Goal: Task Accomplishment & Management: Complete application form

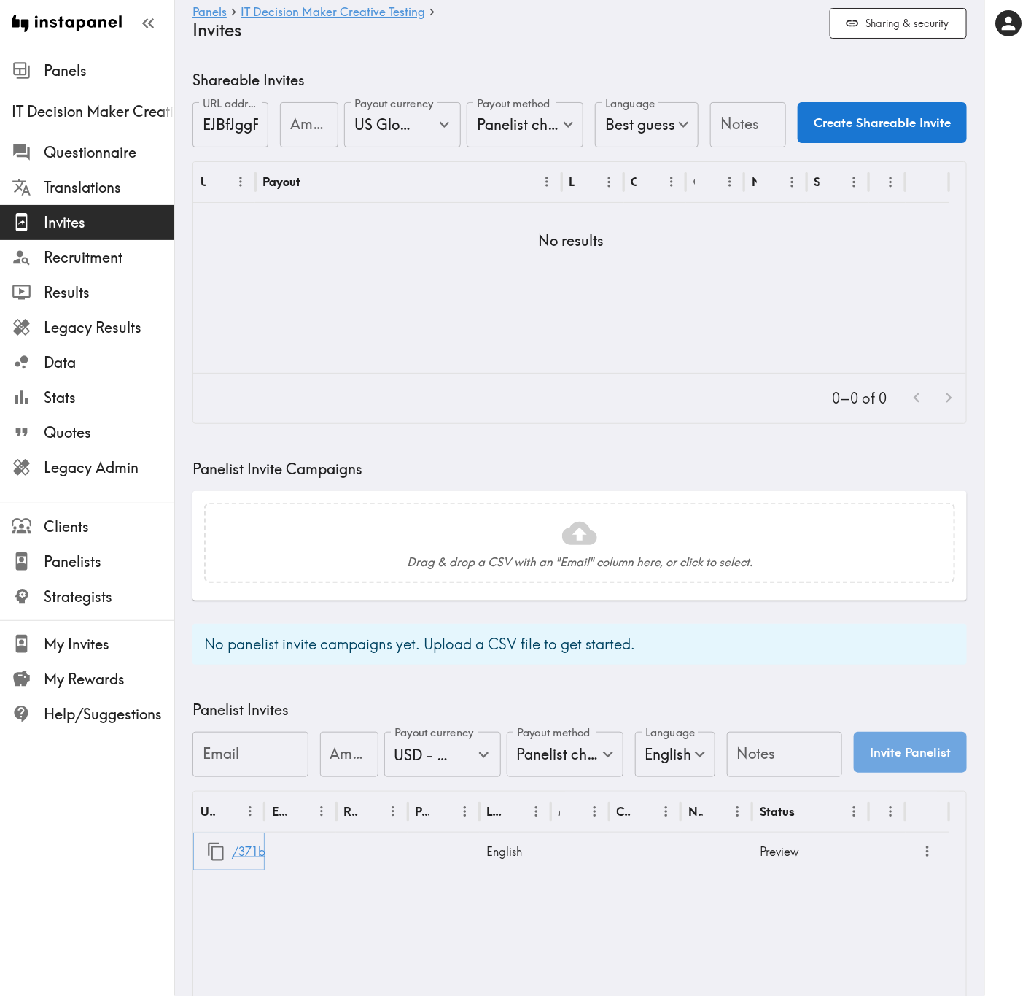
click at [237, 602] on link "/371b1677-437a-48eb-9fa6-a48a3ee39c0a" at bounding box center [353, 851] width 242 height 37
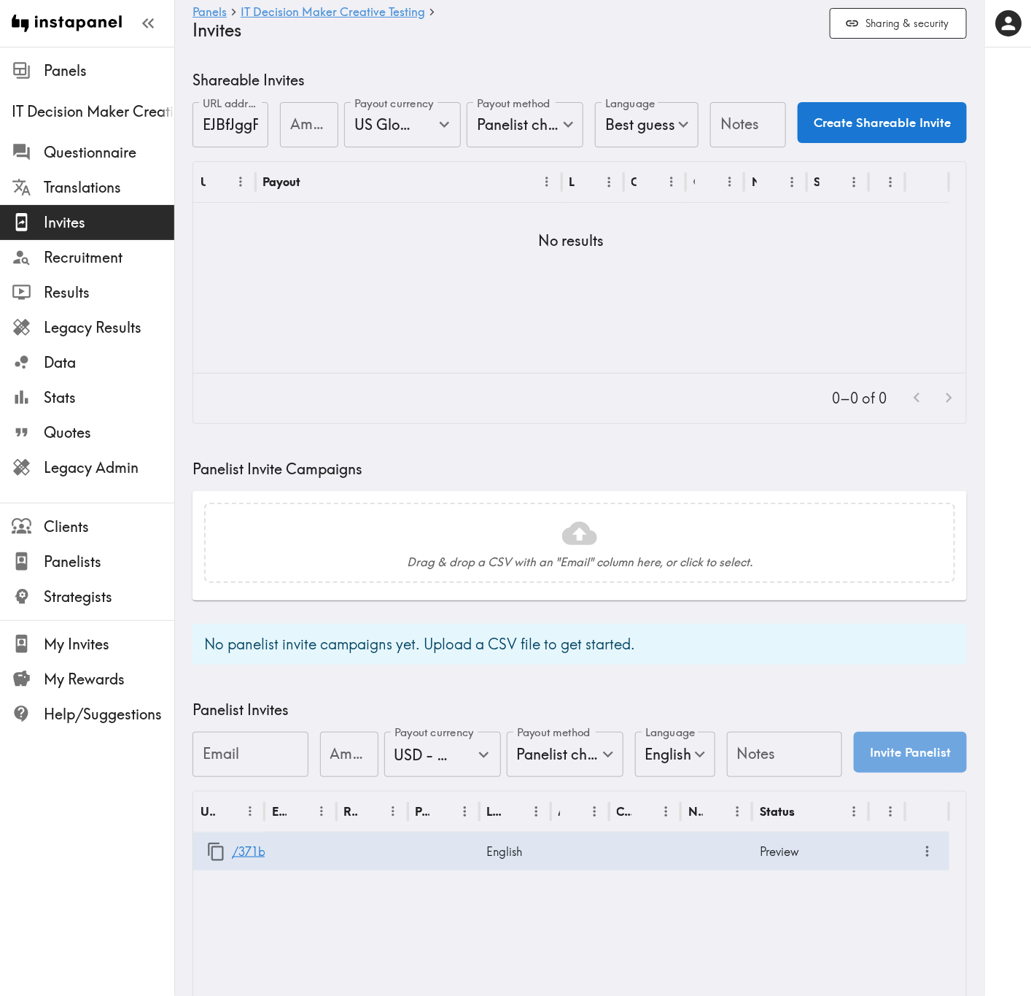
click at [283, 602] on div "URL Email Response Payout Language Answers Creator Notes Status /371b1677-437a-…" at bounding box center [579, 896] width 773 height 211
click at [243, 602] on link "/371b1677-437a-48eb-9fa6-a48a3ee39c0a" at bounding box center [353, 851] width 242 height 37
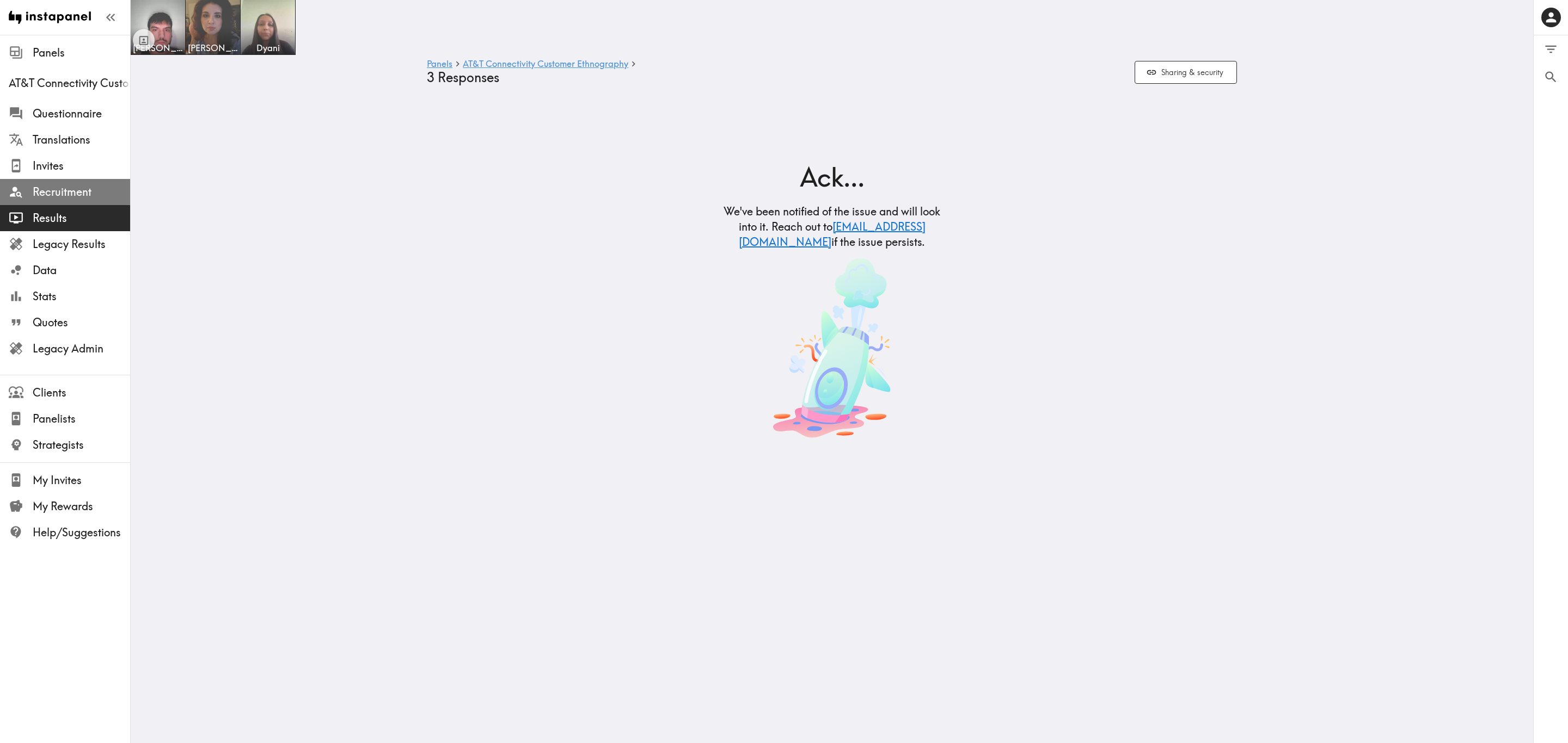
click at [62, 198] on span "Recruitment" at bounding box center [81, 192] width 98 height 15
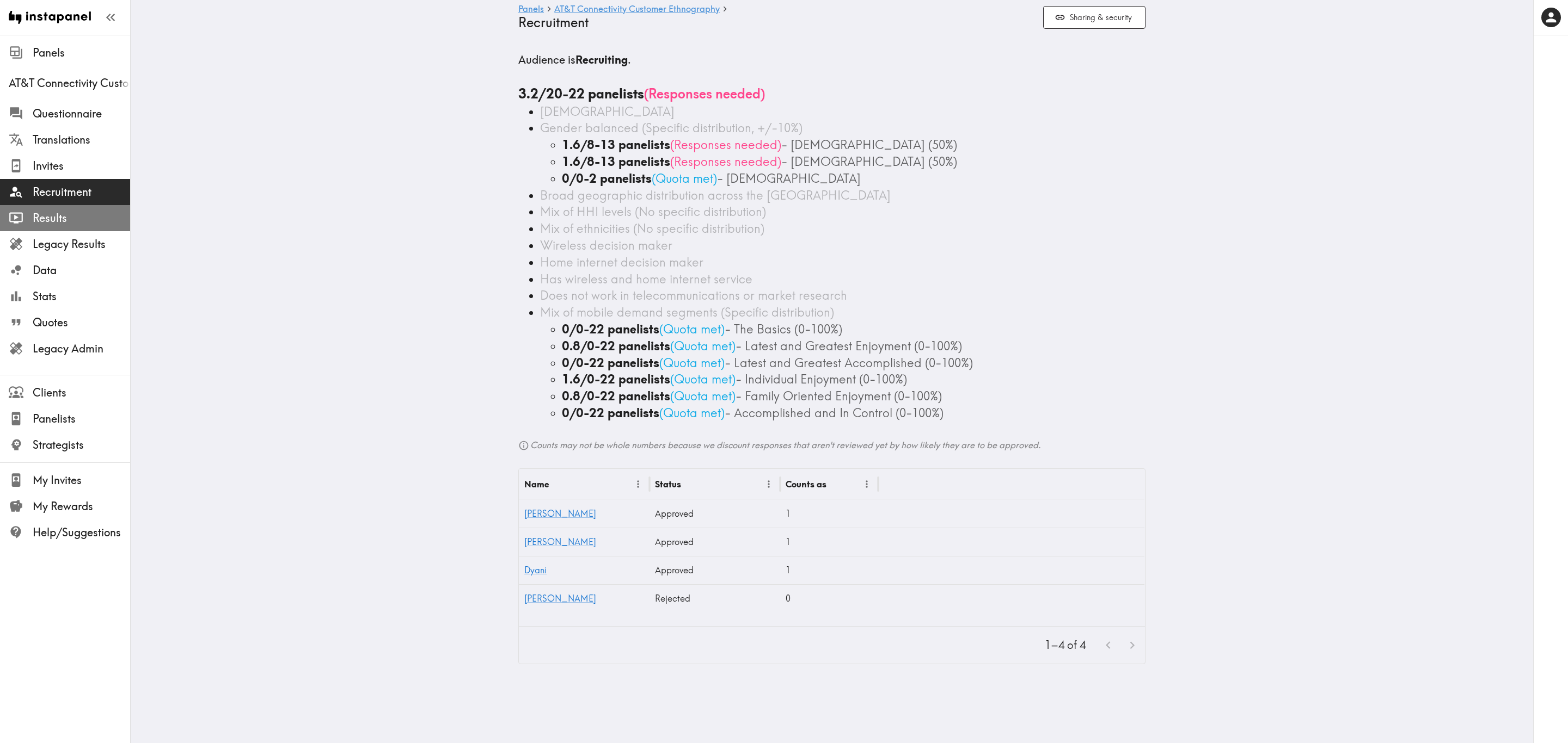
click at [74, 222] on span "Results" at bounding box center [81, 218] width 98 height 15
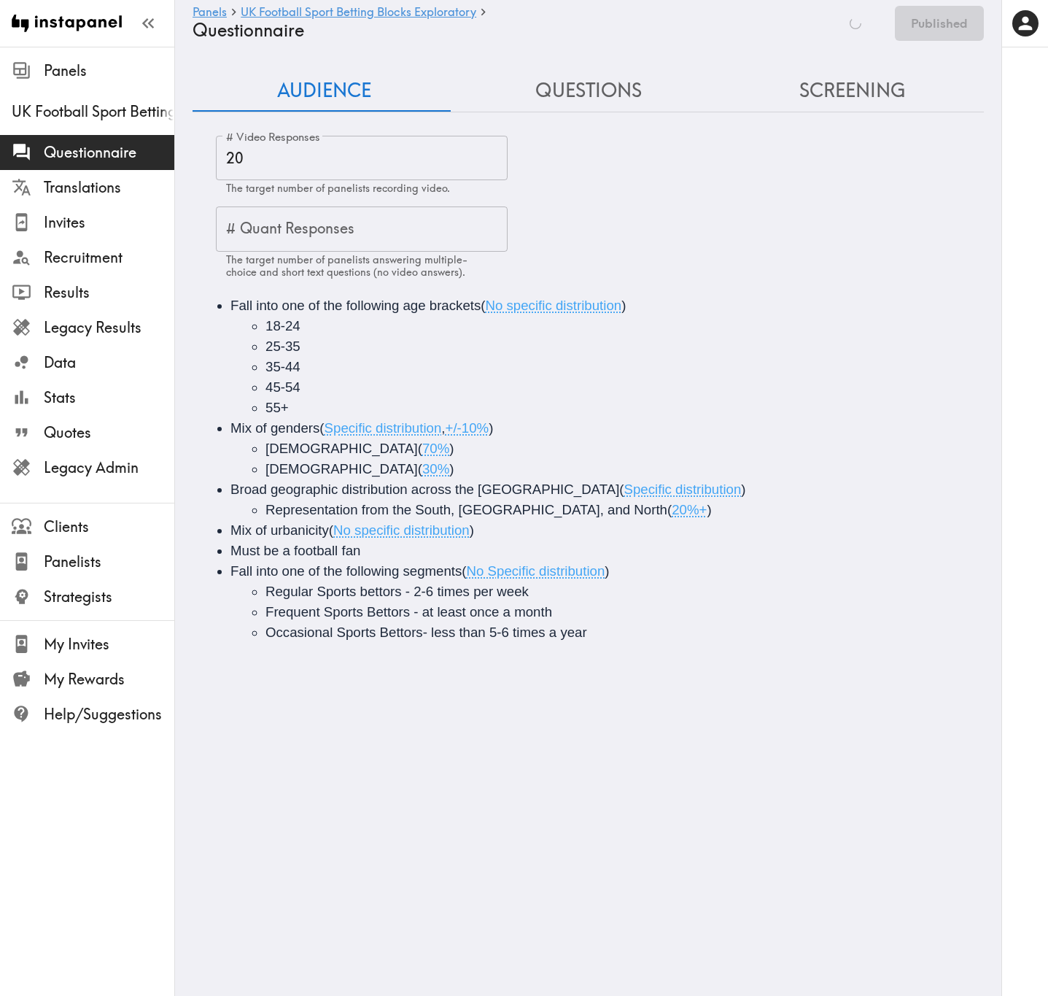
drag, startPoint x: 786, startPoint y: 88, endPoint x: 784, endPoint y: 108, distance: 19.8
click at [786, 88] on button "Screening" at bounding box center [852, 91] width 264 height 42
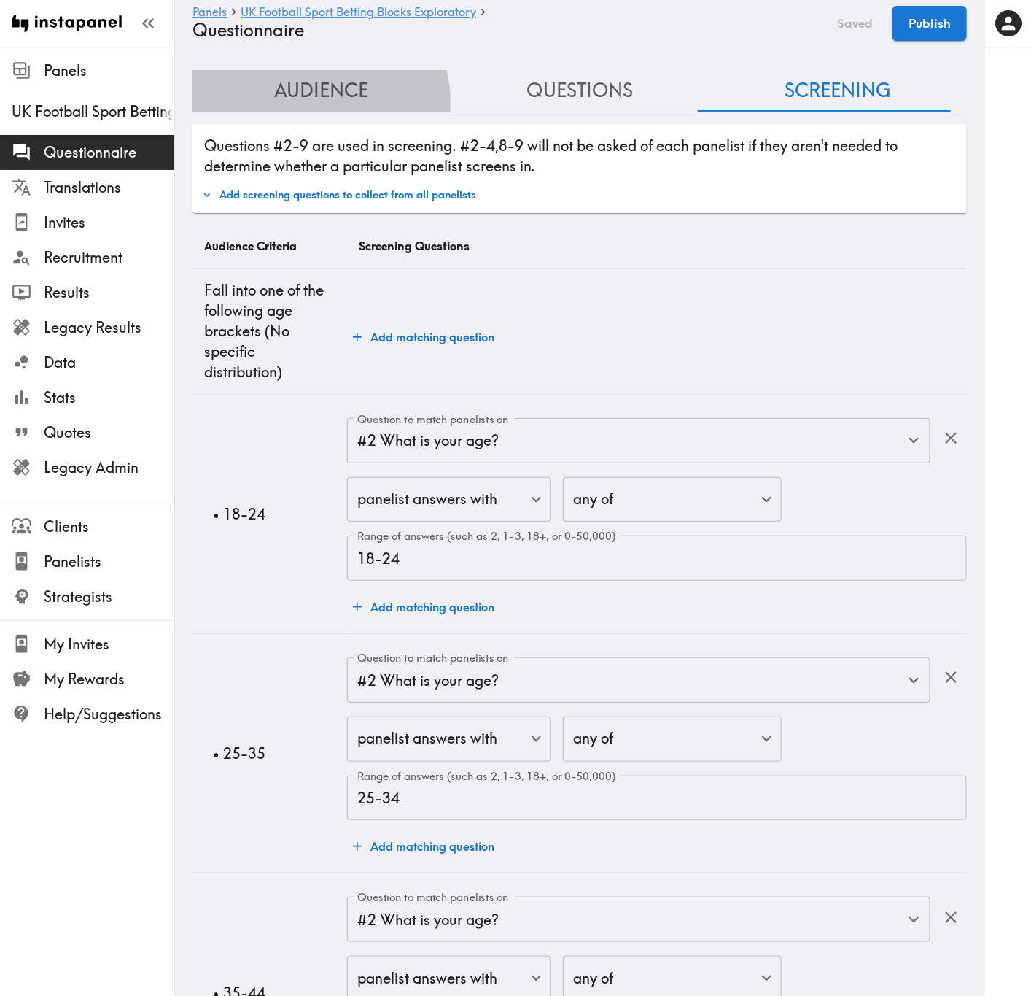
click at [278, 109] on button "Audience" at bounding box center [322, 91] width 258 height 42
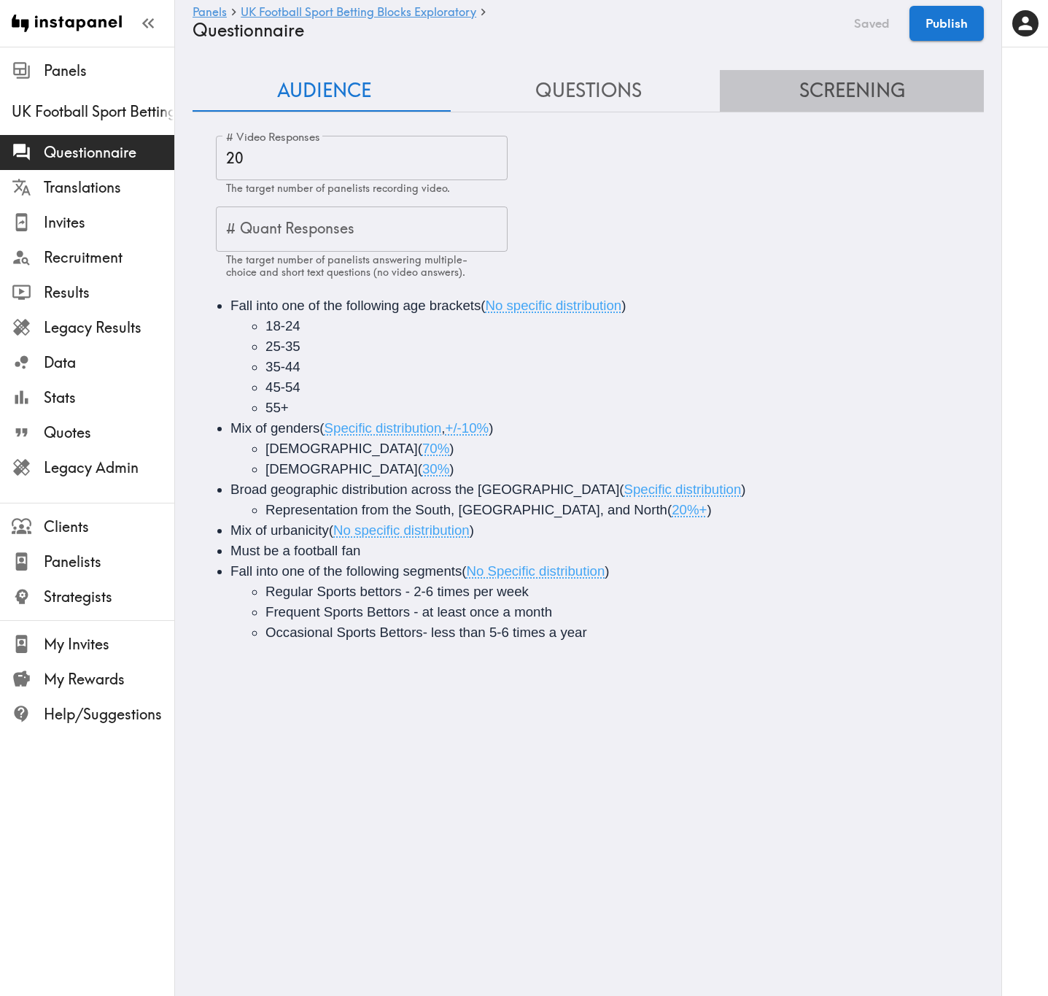
click at [867, 90] on button "Screening" at bounding box center [852, 91] width 264 height 42
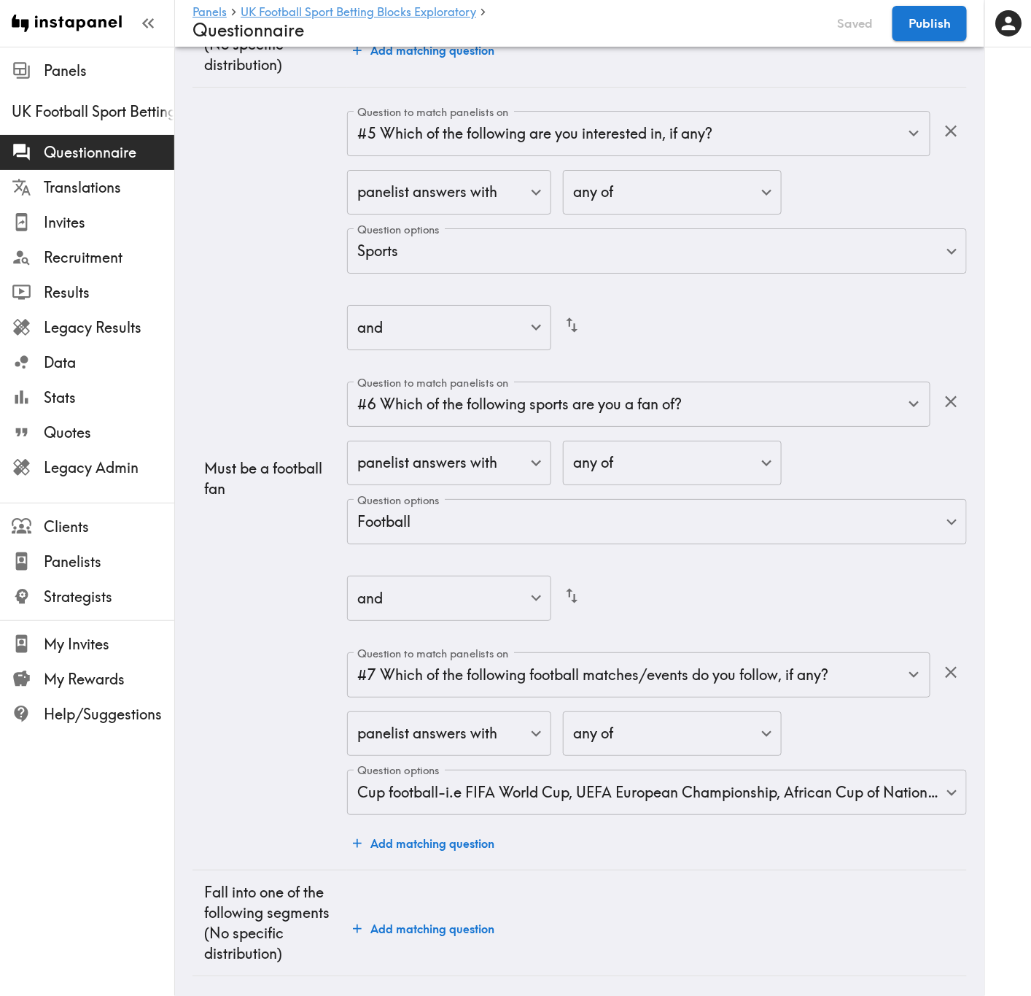
scroll to position [3939, 0]
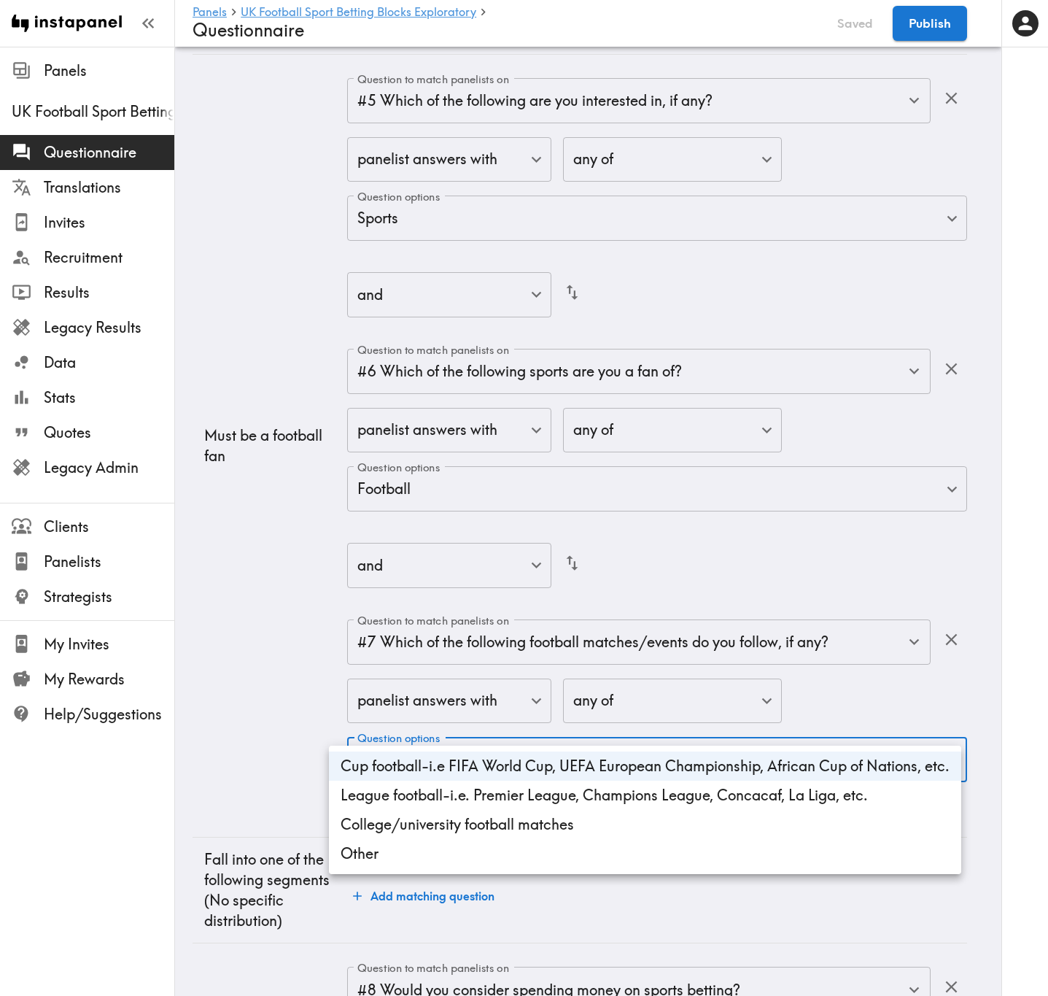
click at [283, 602] on div at bounding box center [524, 498] width 1048 height 996
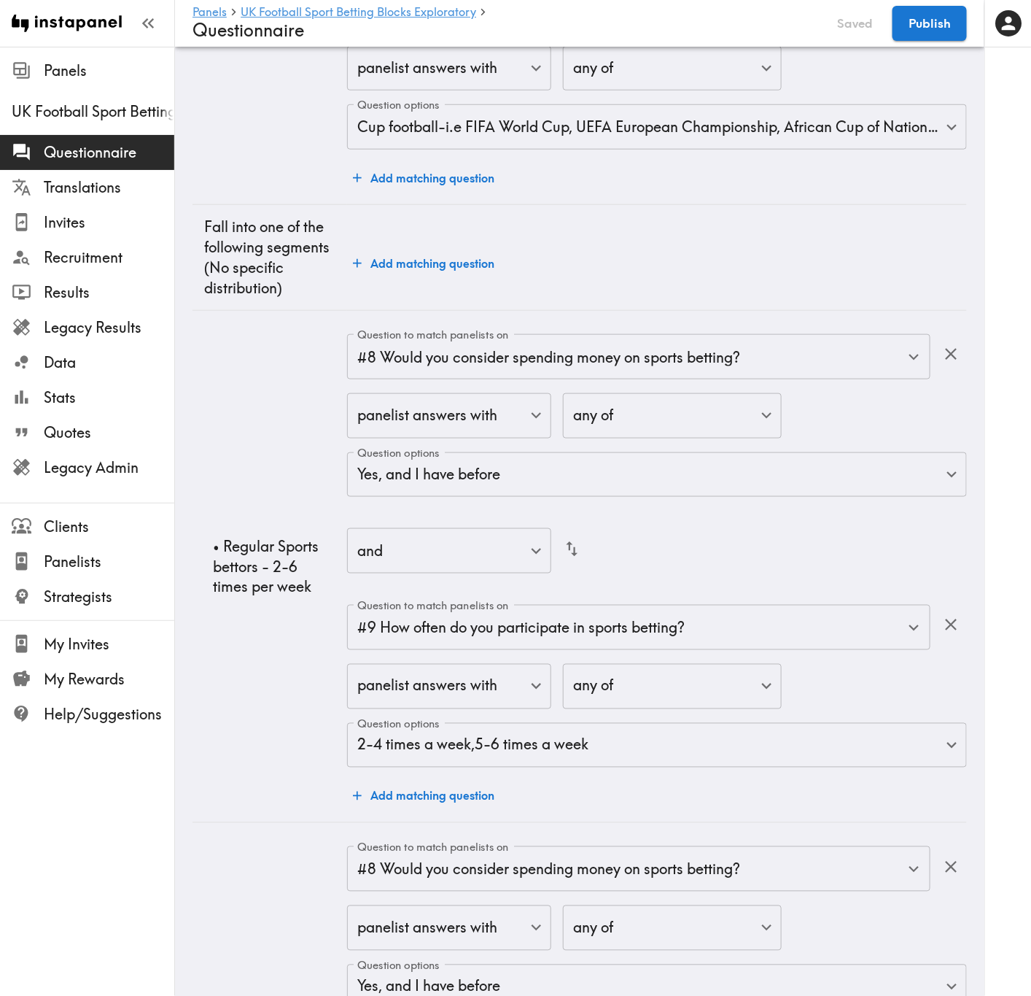
scroll to position [4595, 0]
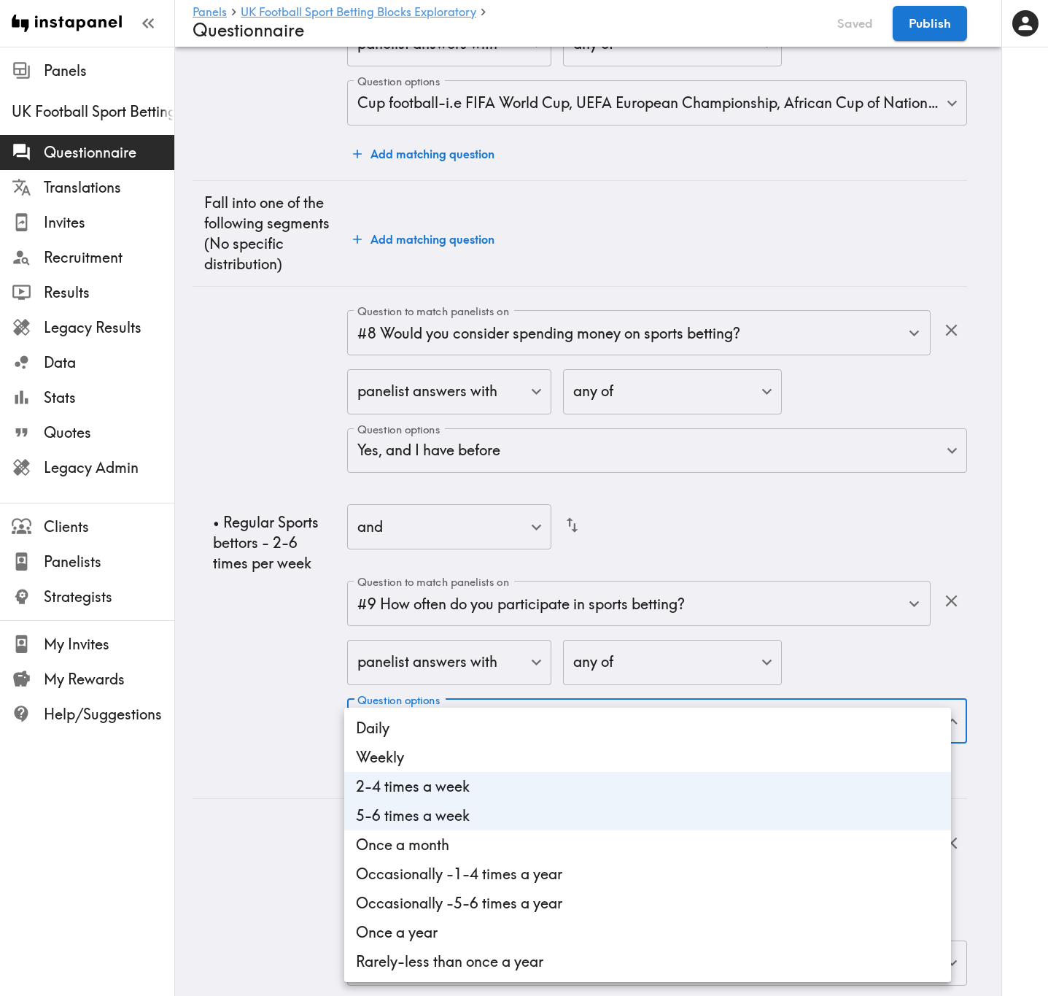
click at [309, 517] on div at bounding box center [524, 498] width 1048 height 996
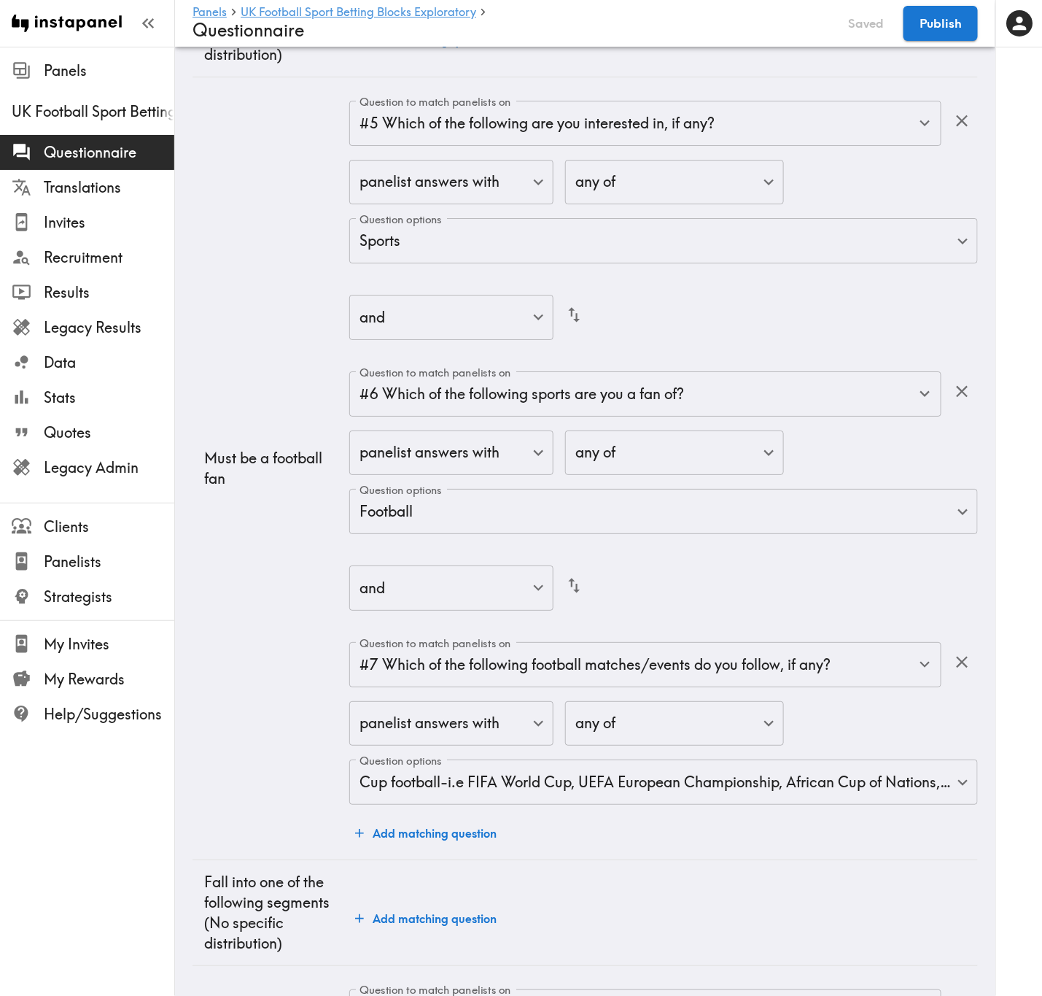
scroll to position [0, 0]
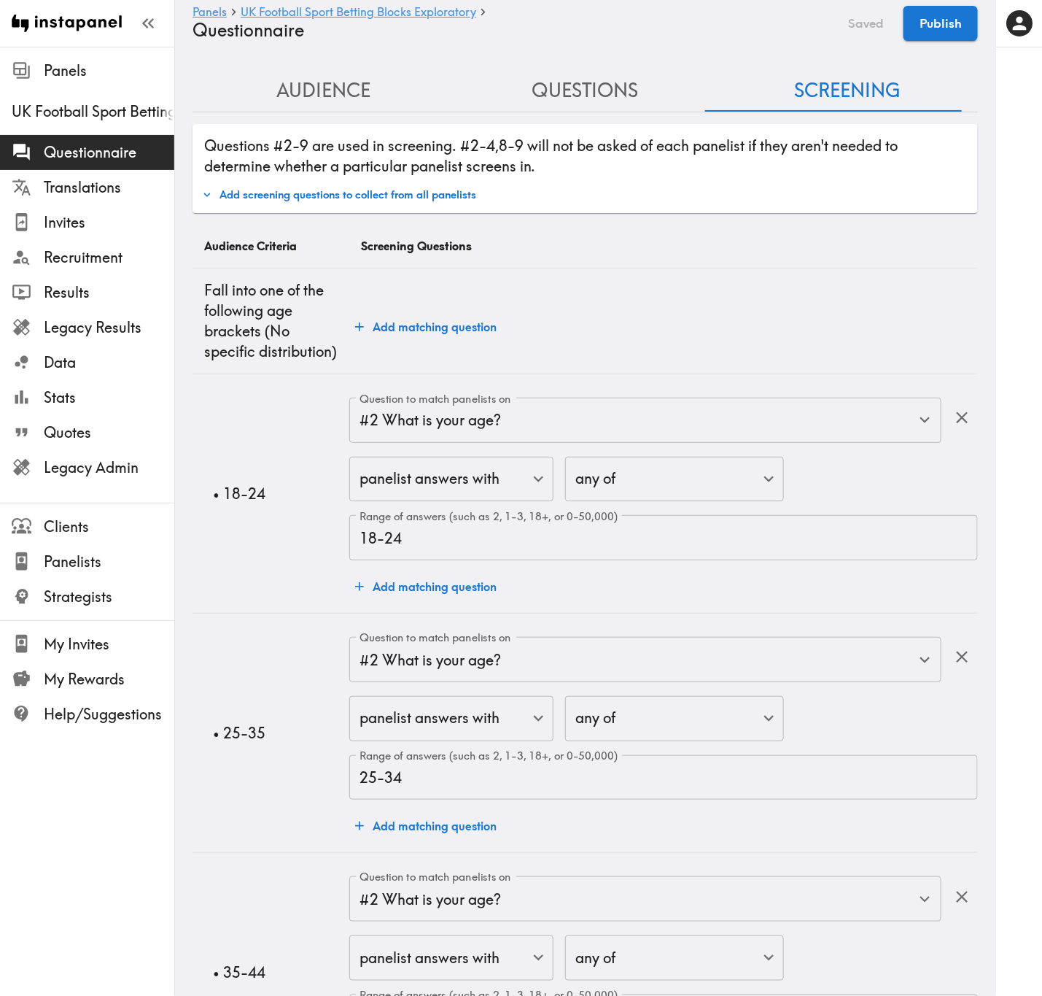
click at [471, 186] on button "Add screening questions to collect from all panelists" at bounding box center [339, 194] width 282 height 25
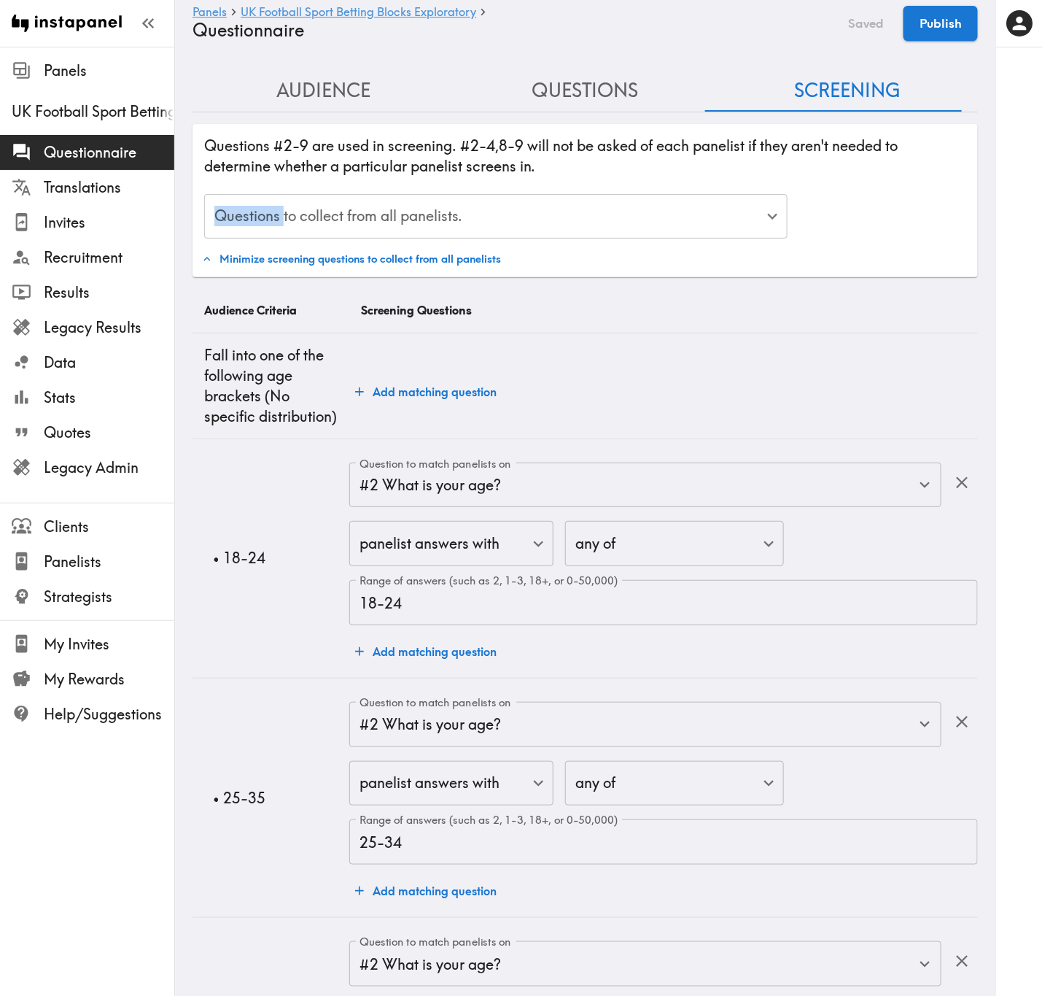
click at [471, 186] on div "Questions to collect from all panelists. ​ Questions to collect from all paneli…" at bounding box center [585, 211] width 774 height 59
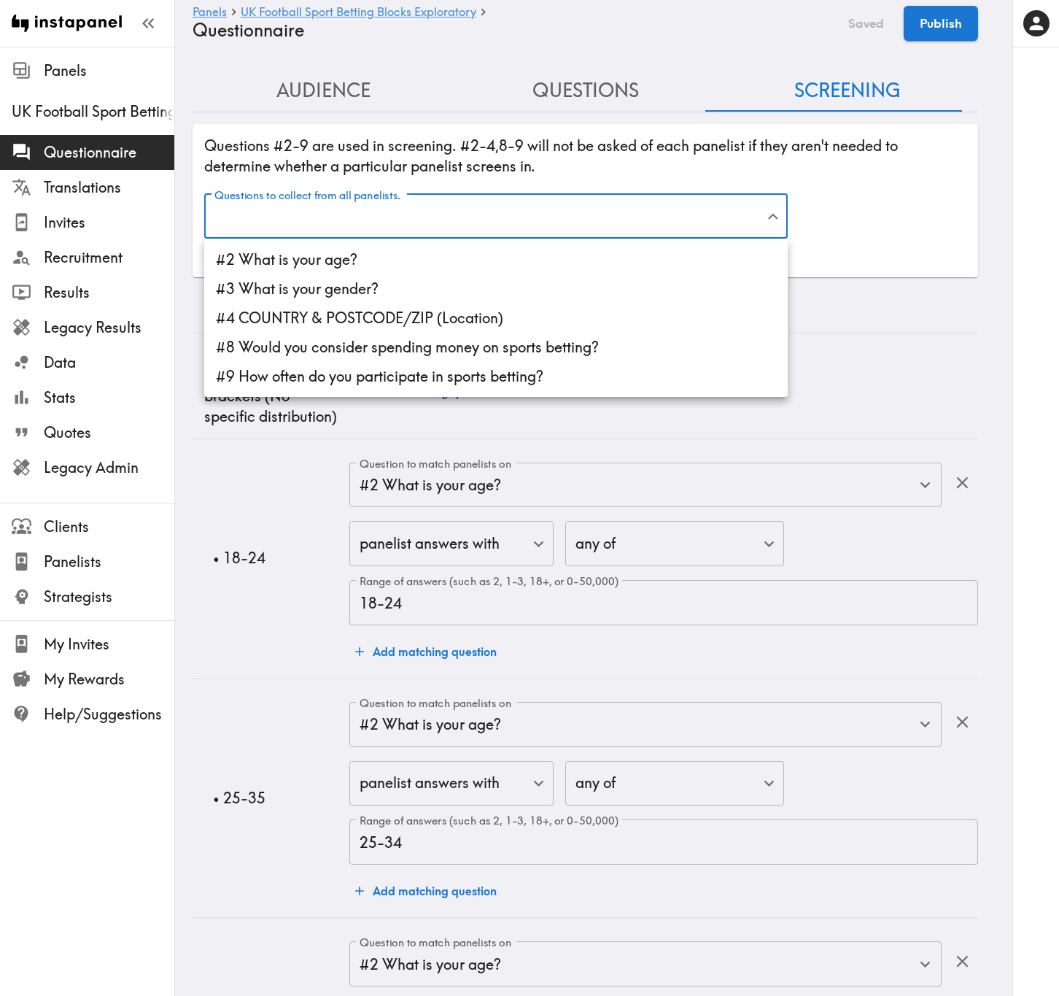
click at [478, 147] on div at bounding box center [529, 498] width 1059 height 996
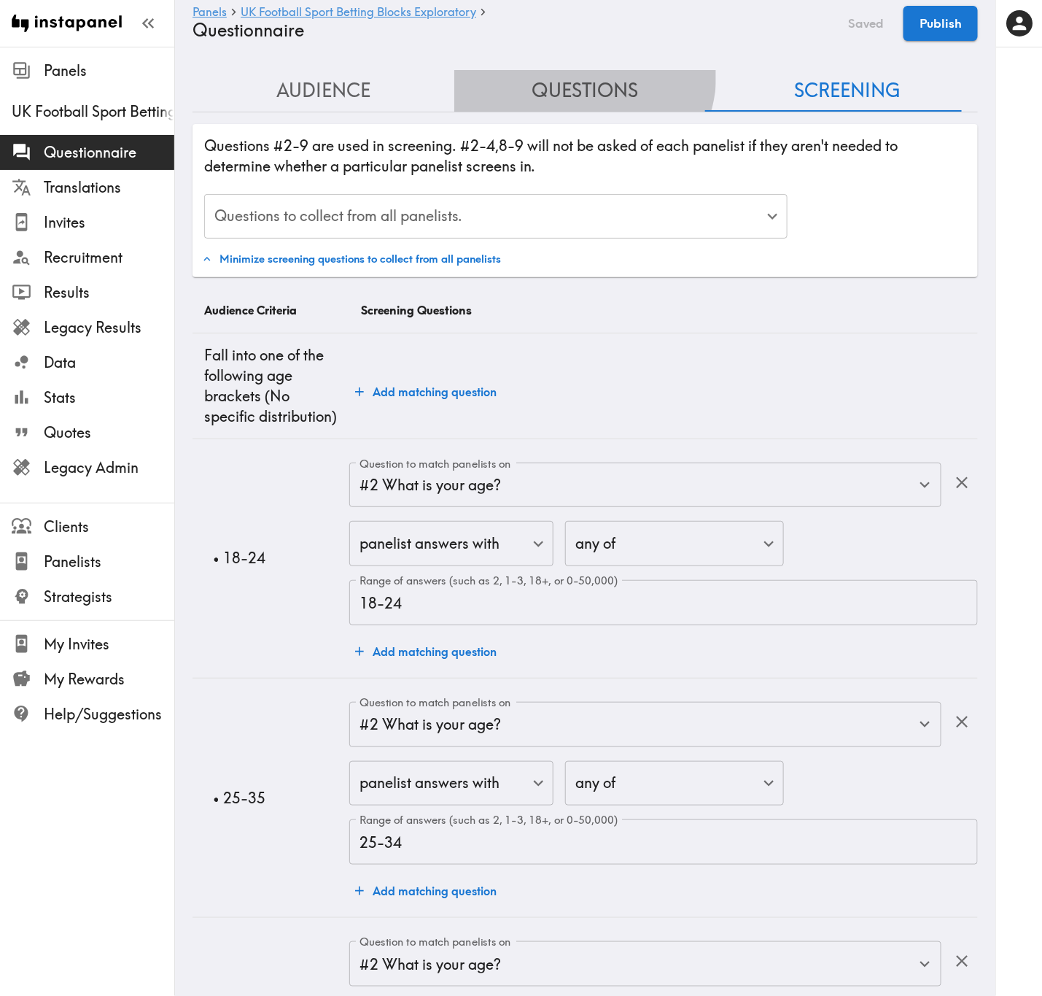
click at [567, 72] on button "Questions" at bounding box center [585, 91] width 262 height 42
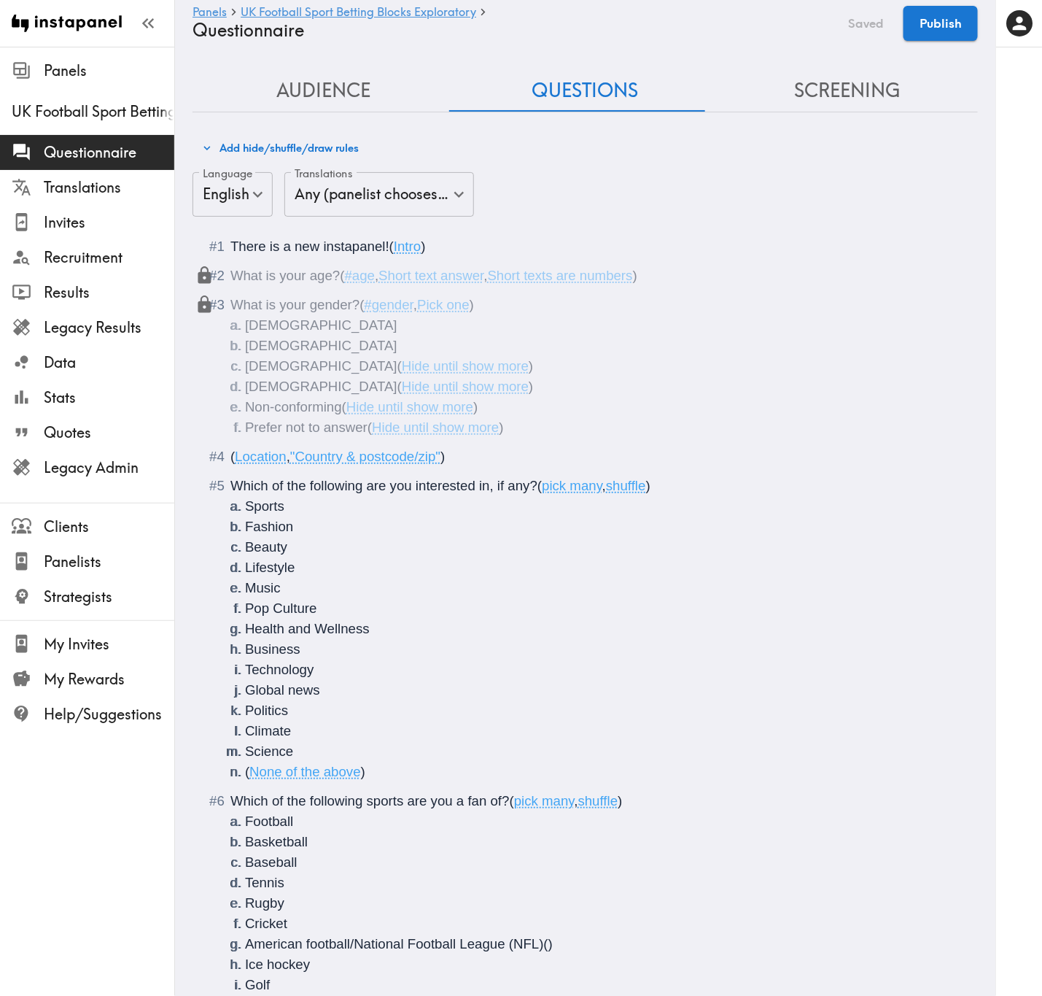
click at [574, 88] on button "Questions" at bounding box center [585, 91] width 262 height 42
click at [829, 97] on button "Screening" at bounding box center [847, 91] width 262 height 42
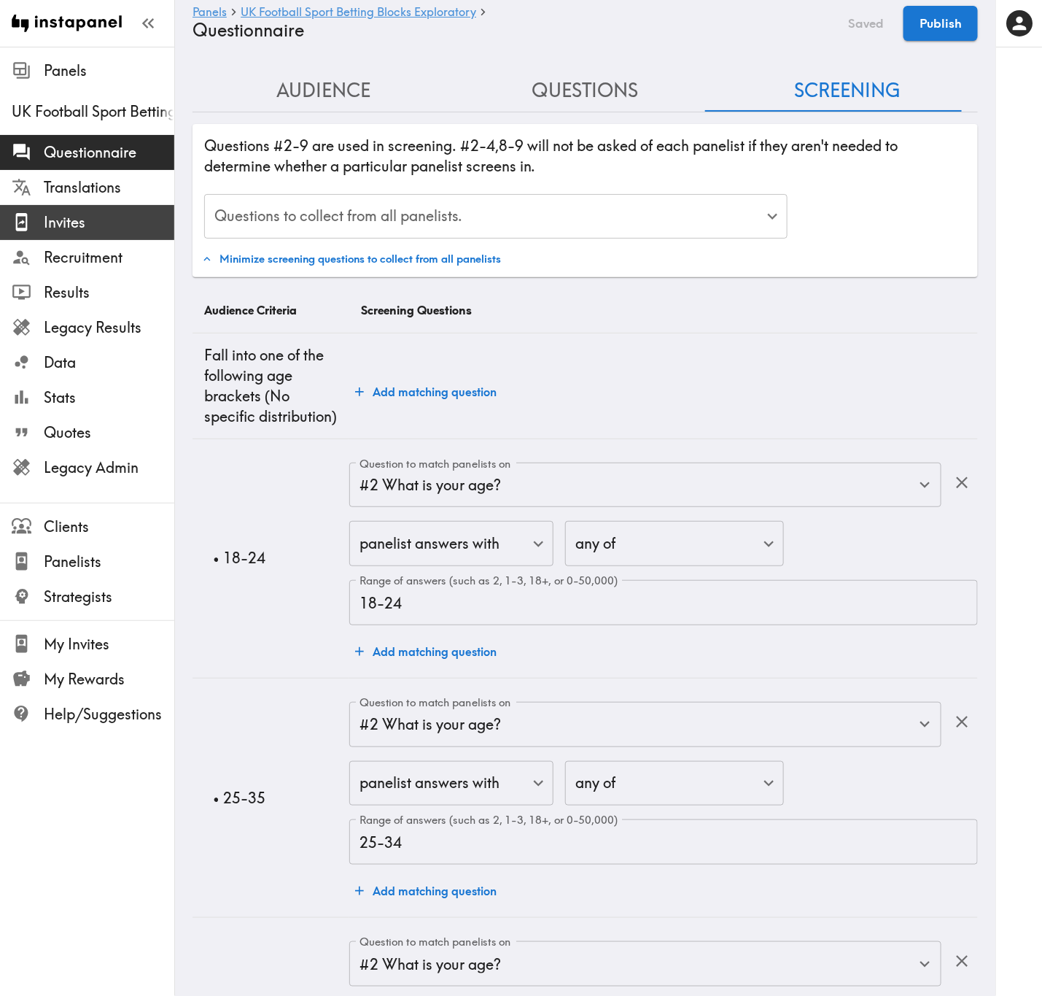
click at [101, 221] on span "Invites" at bounding box center [109, 222] width 131 height 20
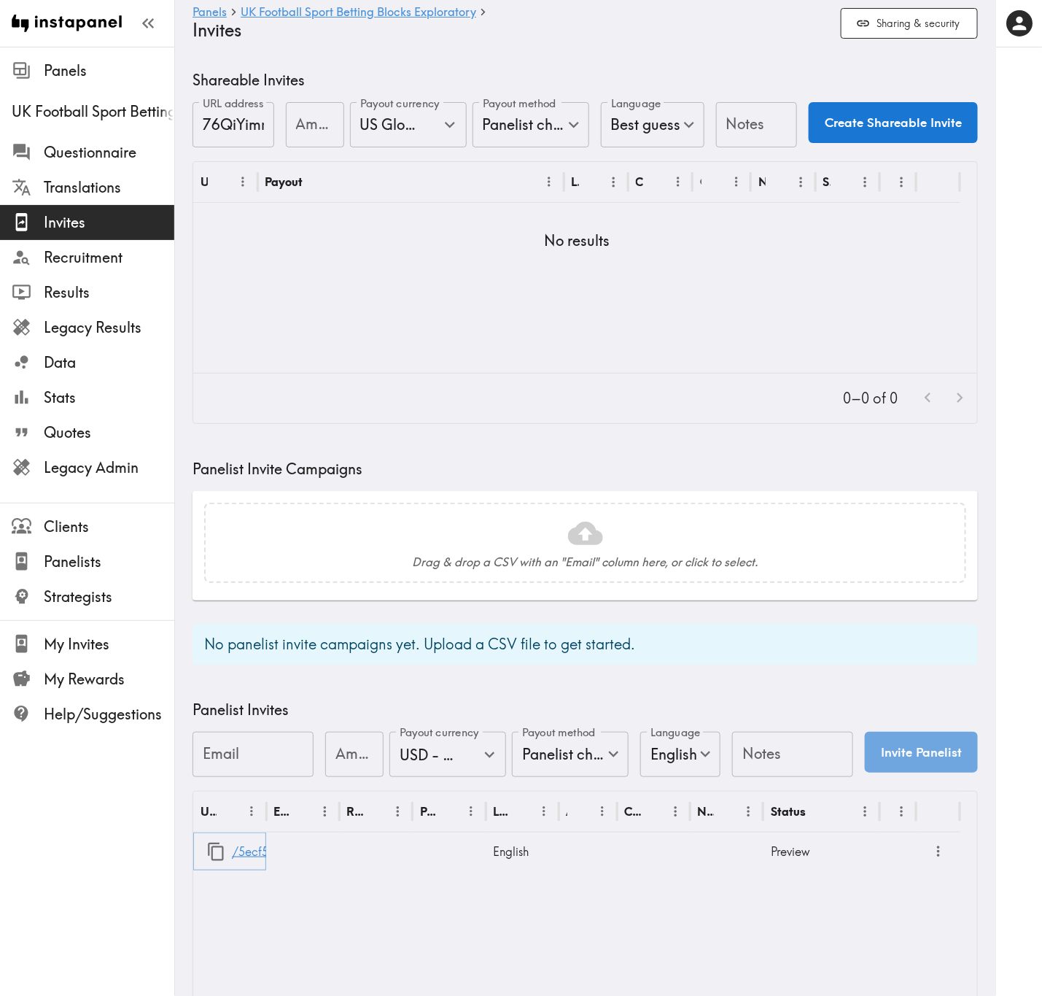
click at [245, 847] on link "/5ecf5fb1-529c-4a50-9d0b-1c28da4b46b3" at bounding box center [352, 851] width 240 height 37
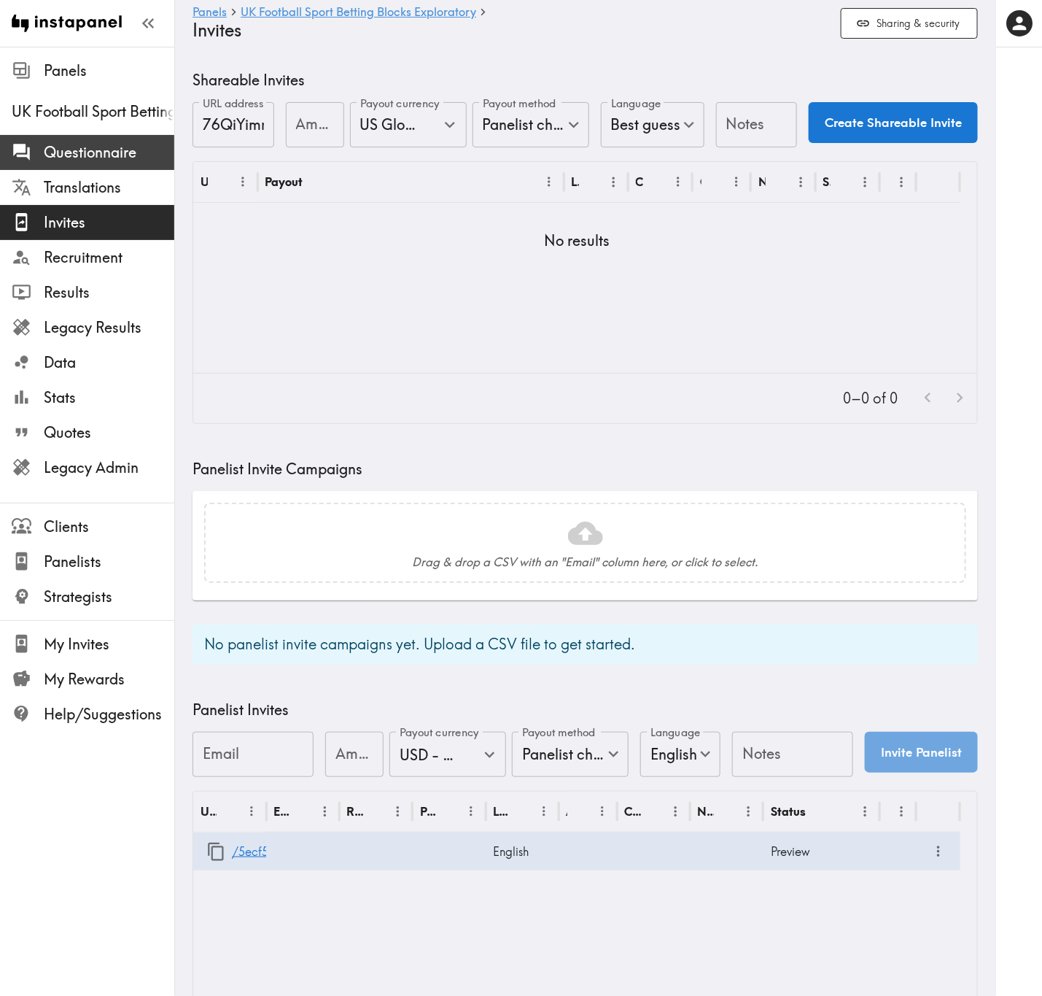
click at [40, 149] on div at bounding box center [28, 152] width 32 height 20
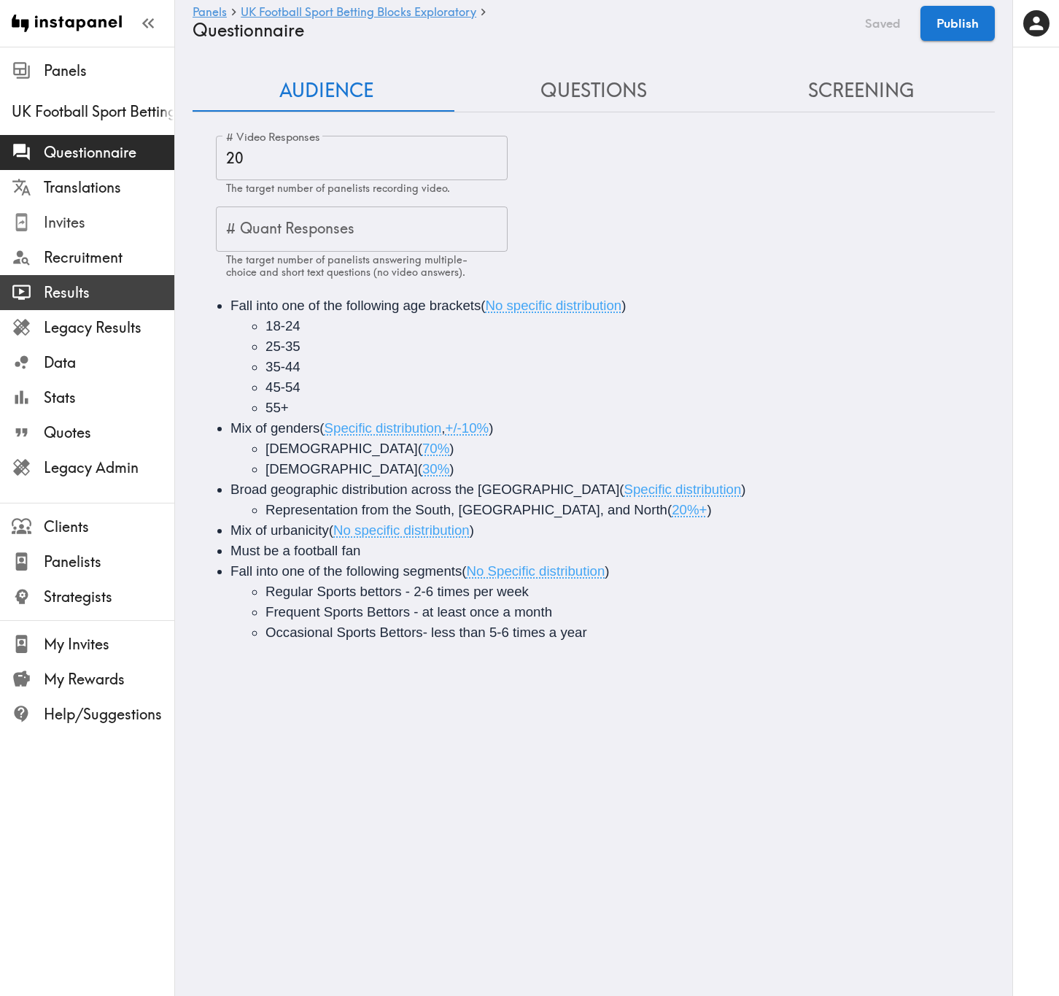
drag, startPoint x: 99, startPoint y: 233, endPoint x: 158, endPoint y: 298, distance: 87.8
click at [99, 233] on span "Invites" at bounding box center [109, 222] width 131 height 26
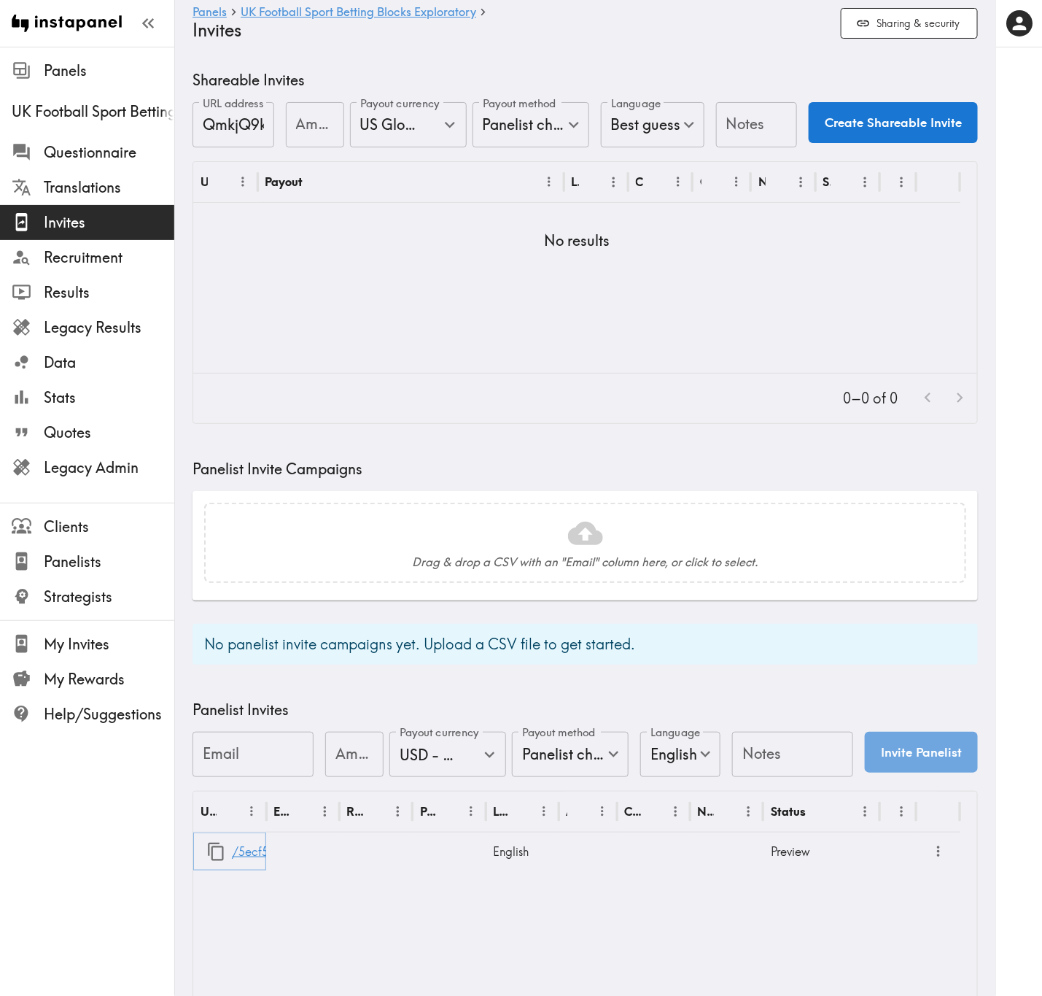
click at [252, 856] on link "/5ecf5fb1-529c-4a50-9d0b-1c28da4b46b3" at bounding box center [352, 851] width 240 height 37
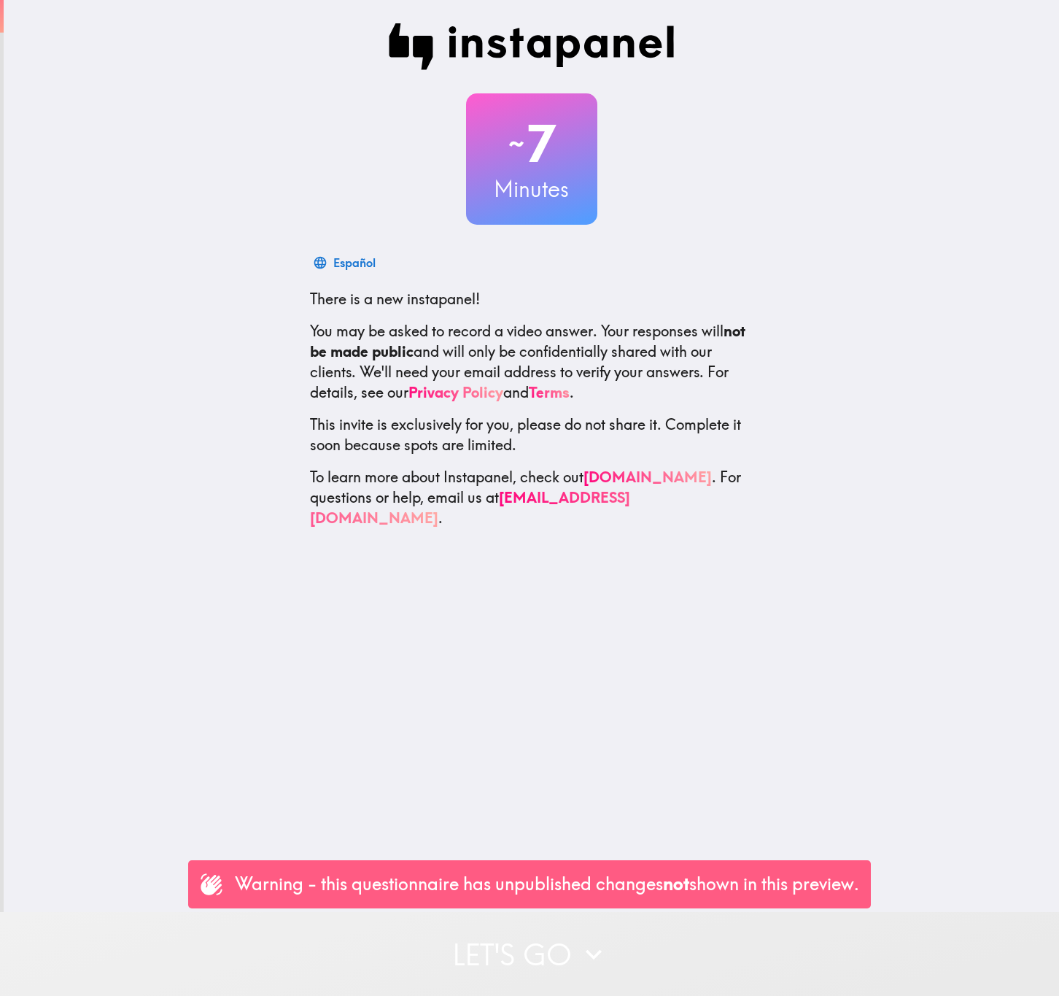
click at [651, 942] on button "Let's go" at bounding box center [529, 954] width 1059 height 84
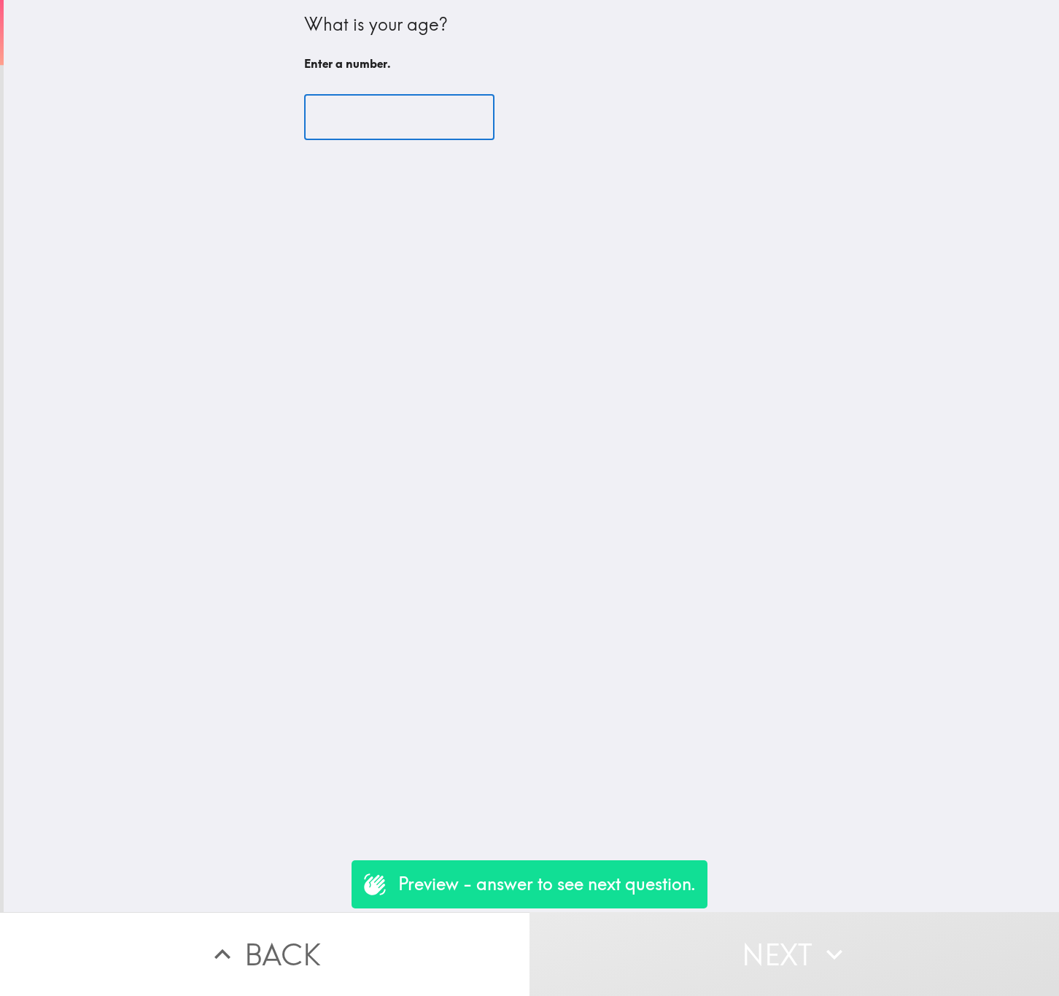
click at [401, 119] on input "number" at bounding box center [399, 117] width 190 height 45
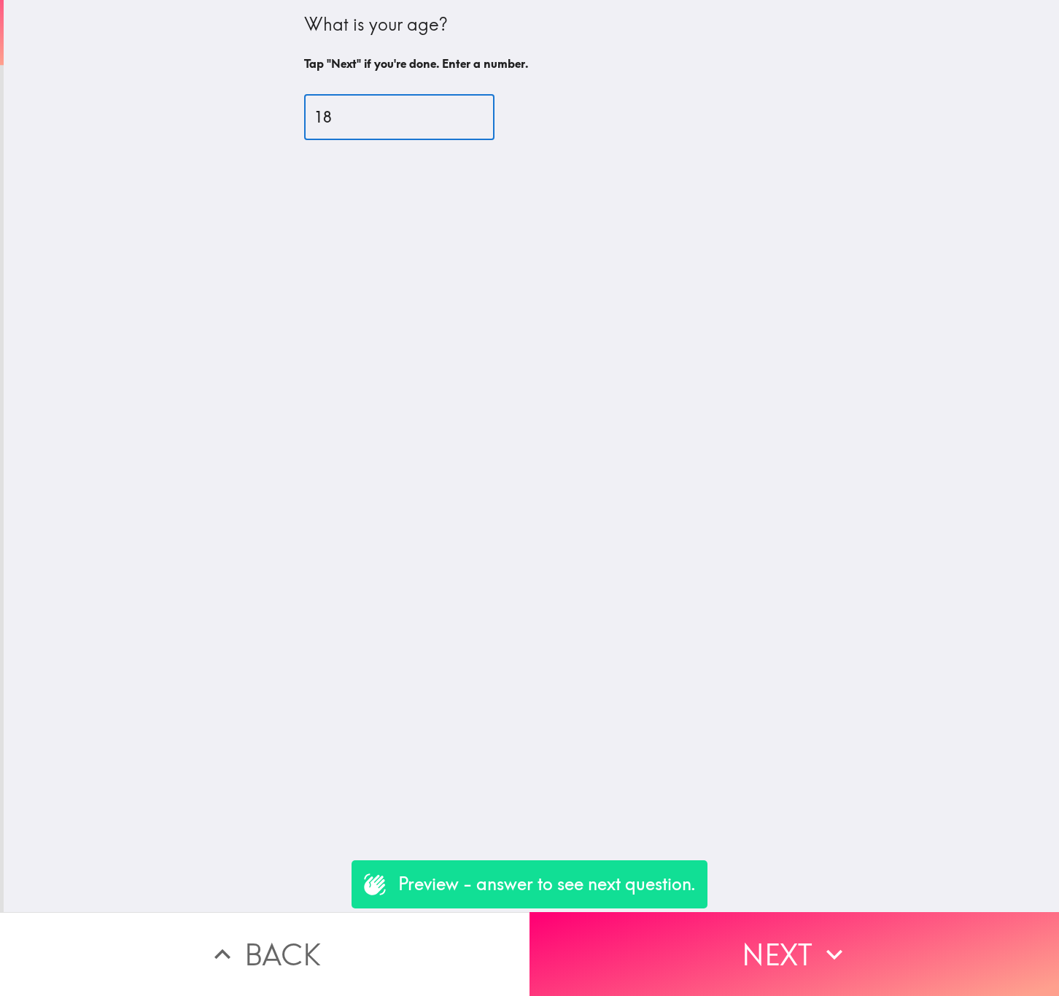
type input "18"
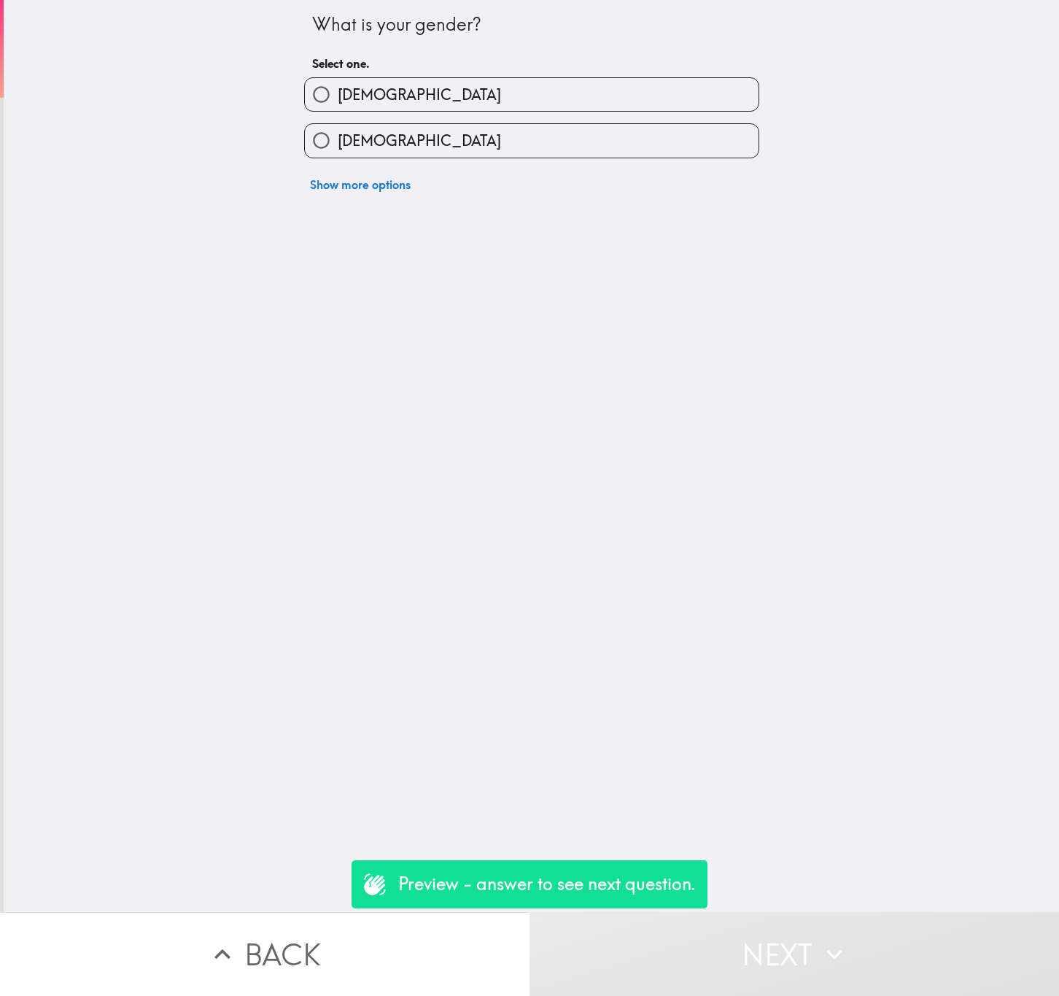
click at [629, 127] on label "[DEMOGRAPHIC_DATA]" at bounding box center [532, 140] width 454 height 33
click at [338, 127] on input "[DEMOGRAPHIC_DATA]" at bounding box center [321, 140] width 33 height 33
radio input "true"
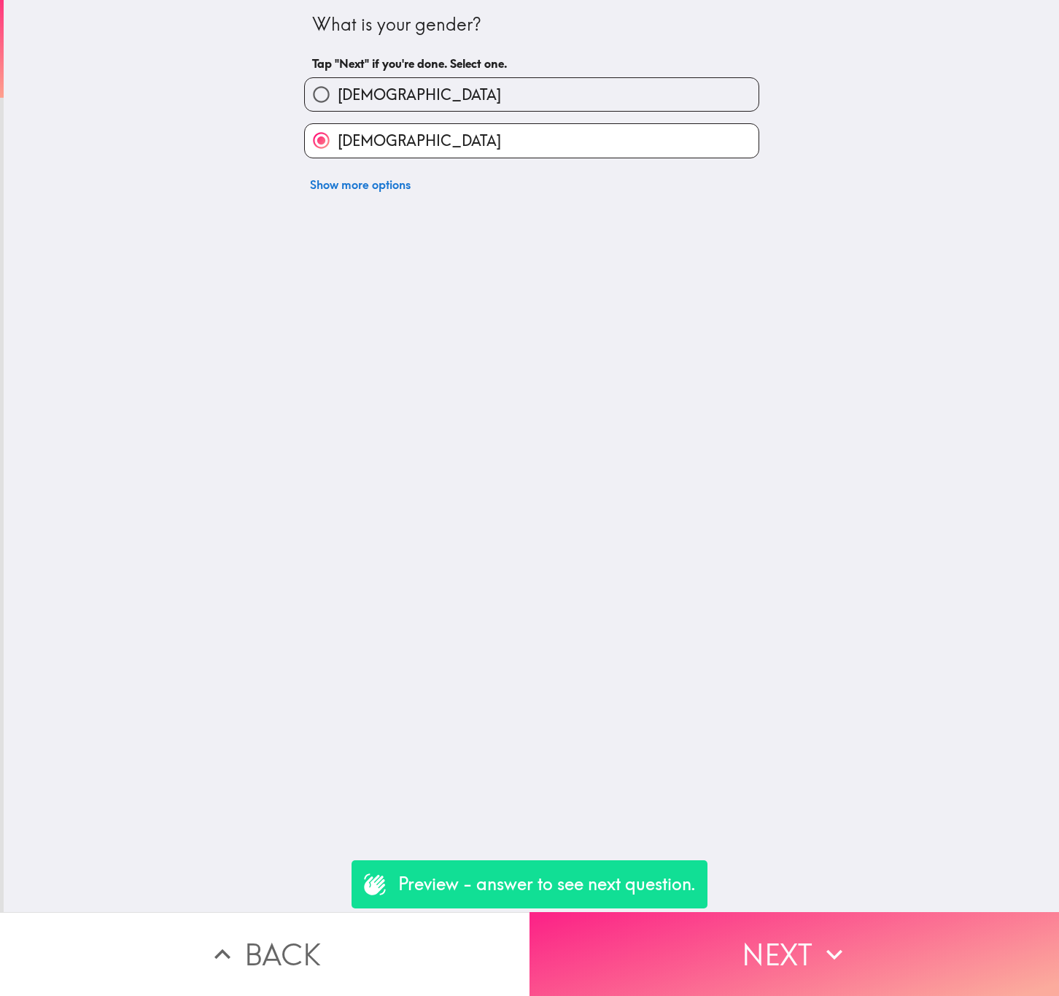
click at [919, 942] on button "Next" at bounding box center [795, 954] width 530 height 84
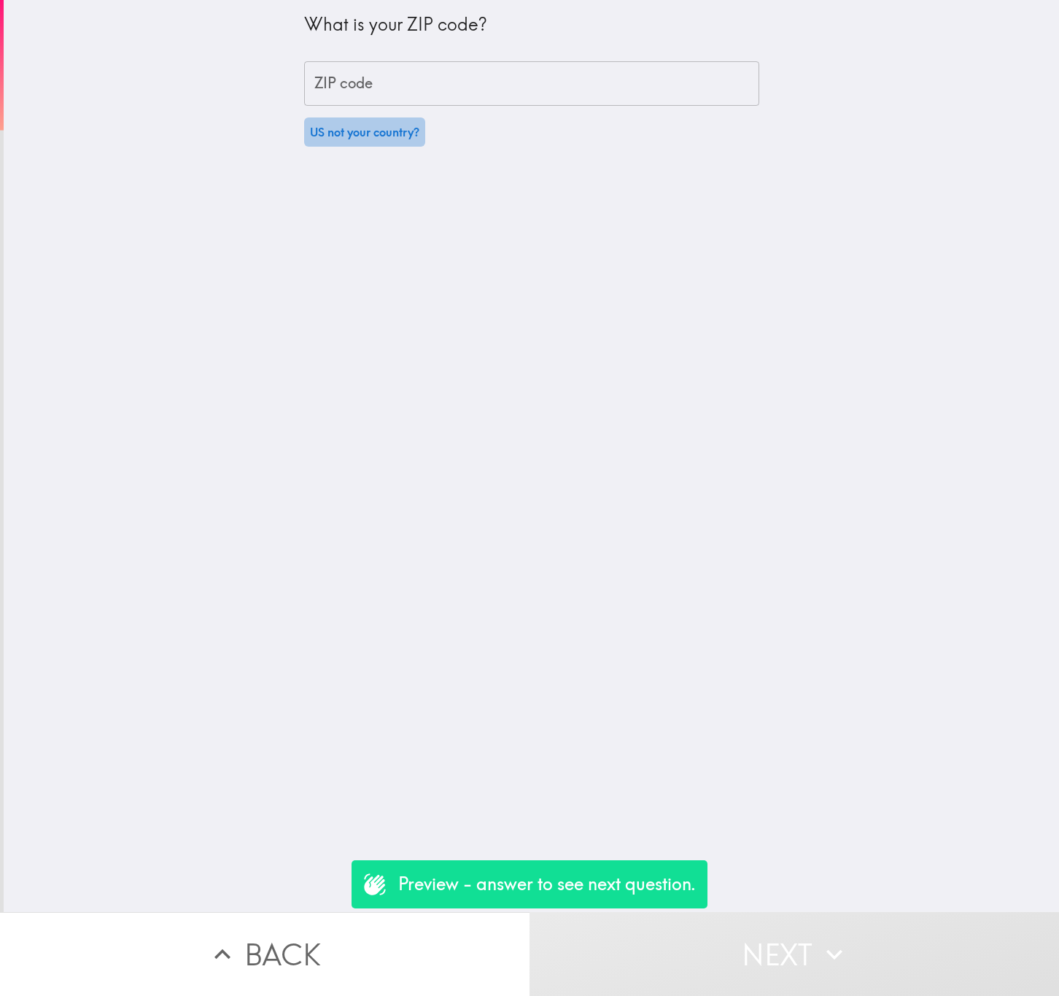
click at [361, 136] on button "US not your country?" at bounding box center [364, 131] width 121 height 29
click at [394, 174] on div "What is your ZIP code? ZIP code ZIP code United States of America (US) ​" at bounding box center [531, 456] width 1055 height 912
click at [394, 149] on input "United States of America (US)" at bounding box center [511, 140] width 401 height 32
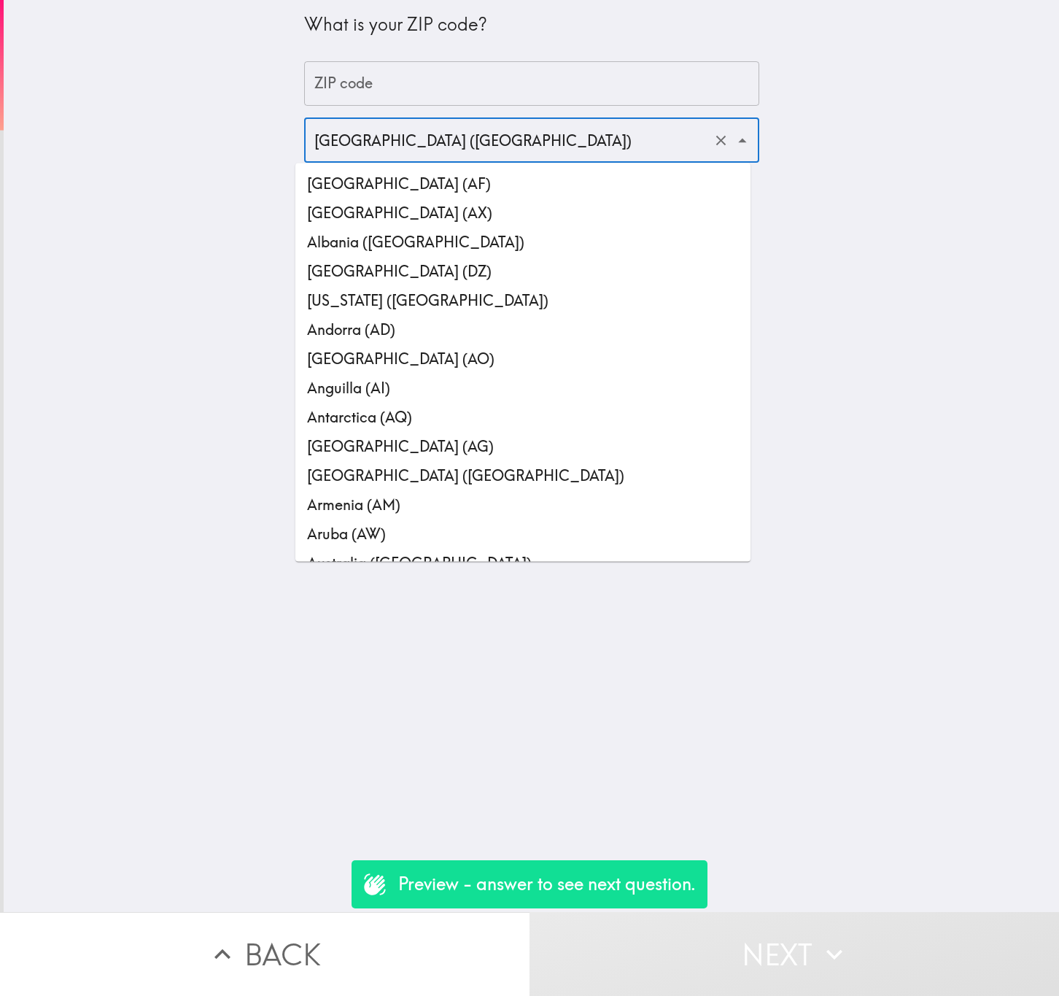
scroll to position [6606, 0]
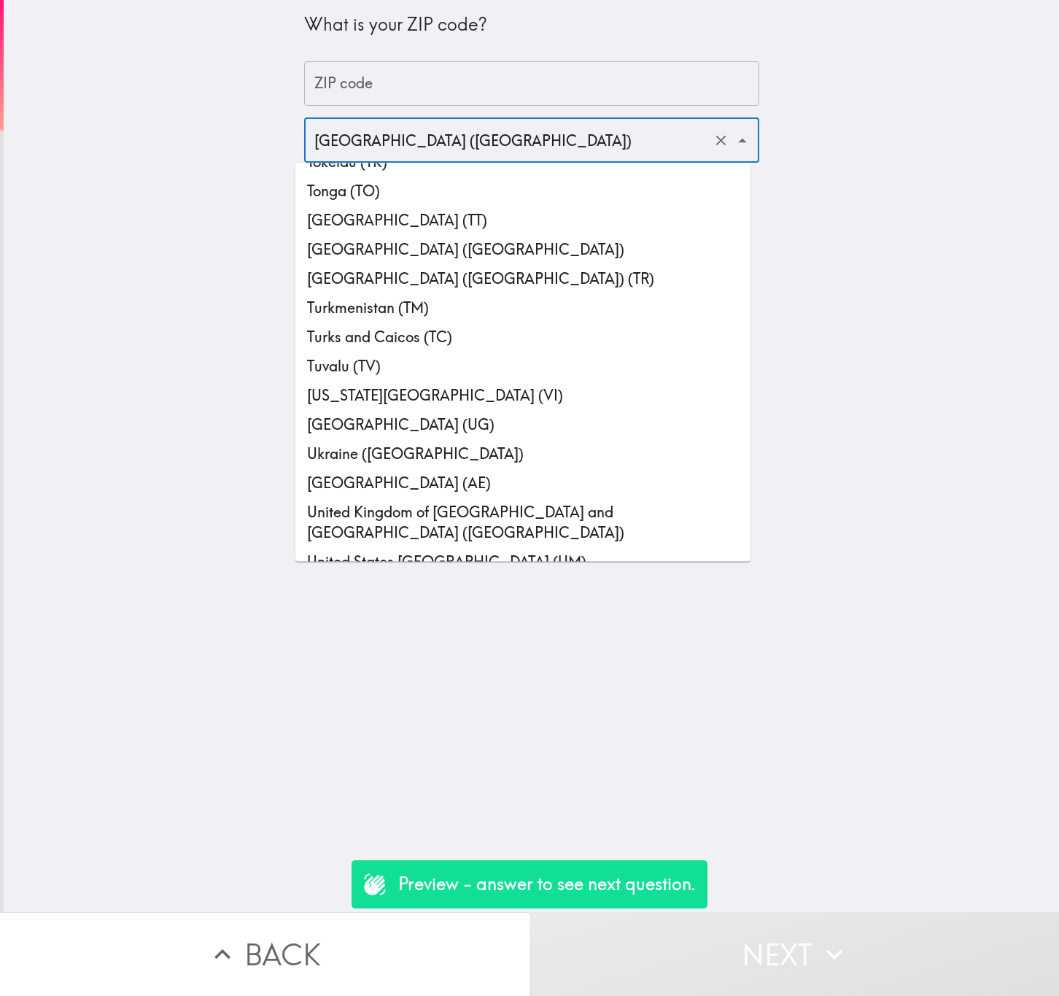
click at [458, 501] on li "United Kingdom of Great Britain and Northern Ireland (GB)" at bounding box center [522, 522] width 455 height 50
type input "United Kingdom of Great Britain and Northern Ireland (GB)"
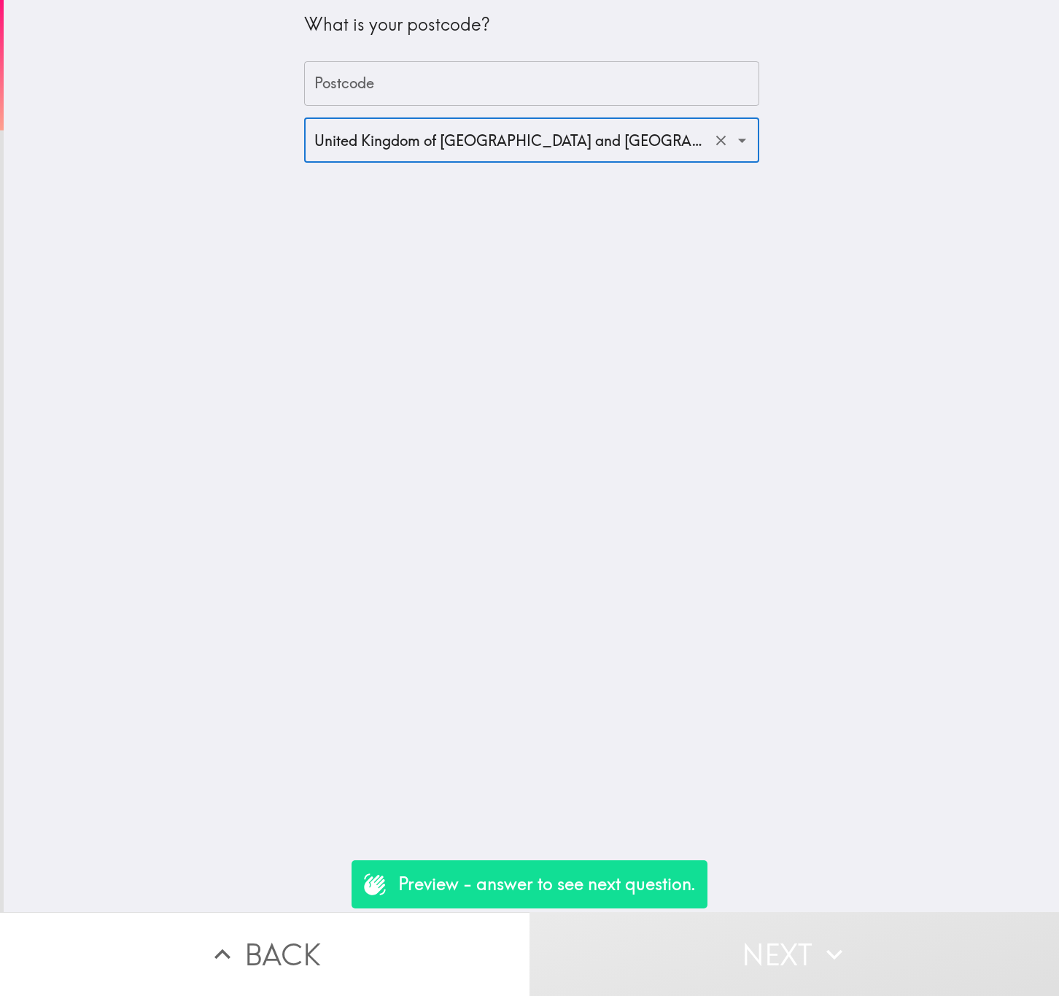
click at [412, 88] on input "Postcode" at bounding box center [531, 83] width 455 height 45
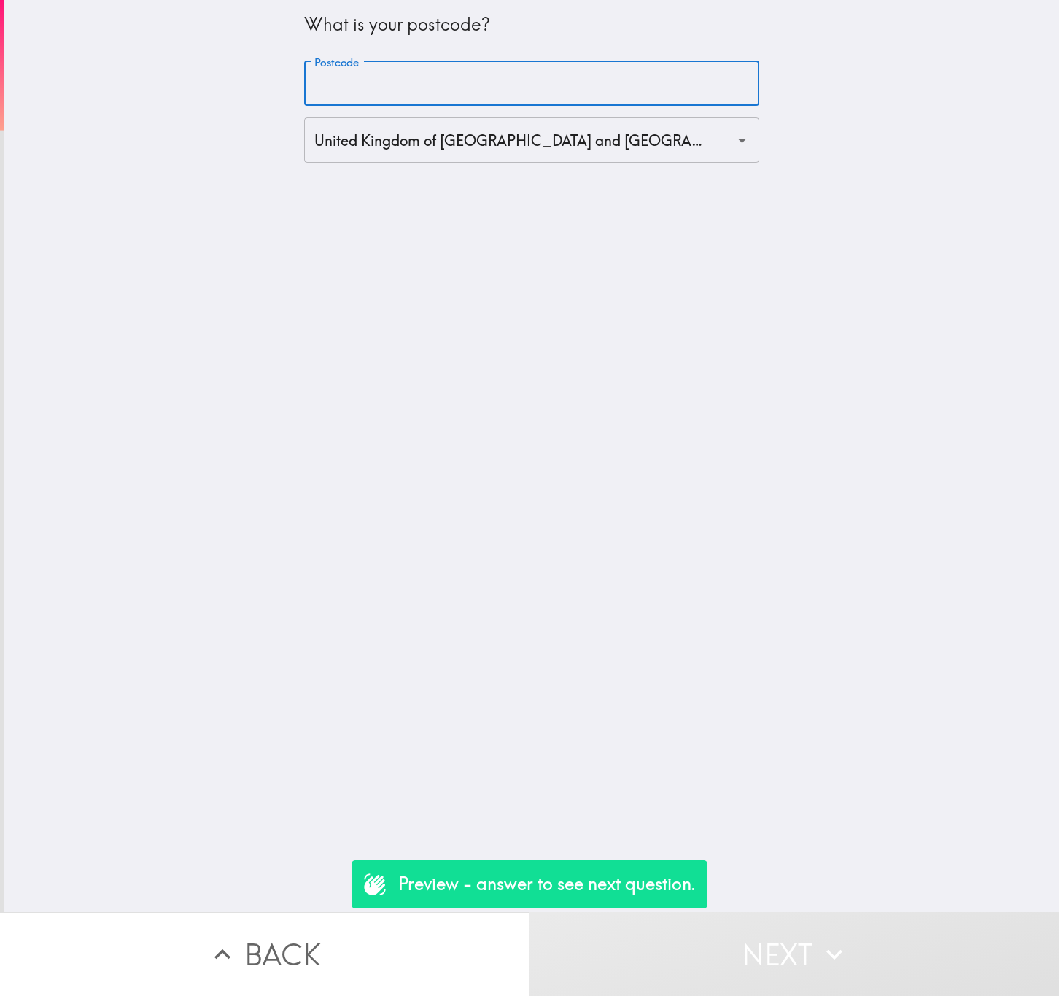
paste input "E1 7DB"
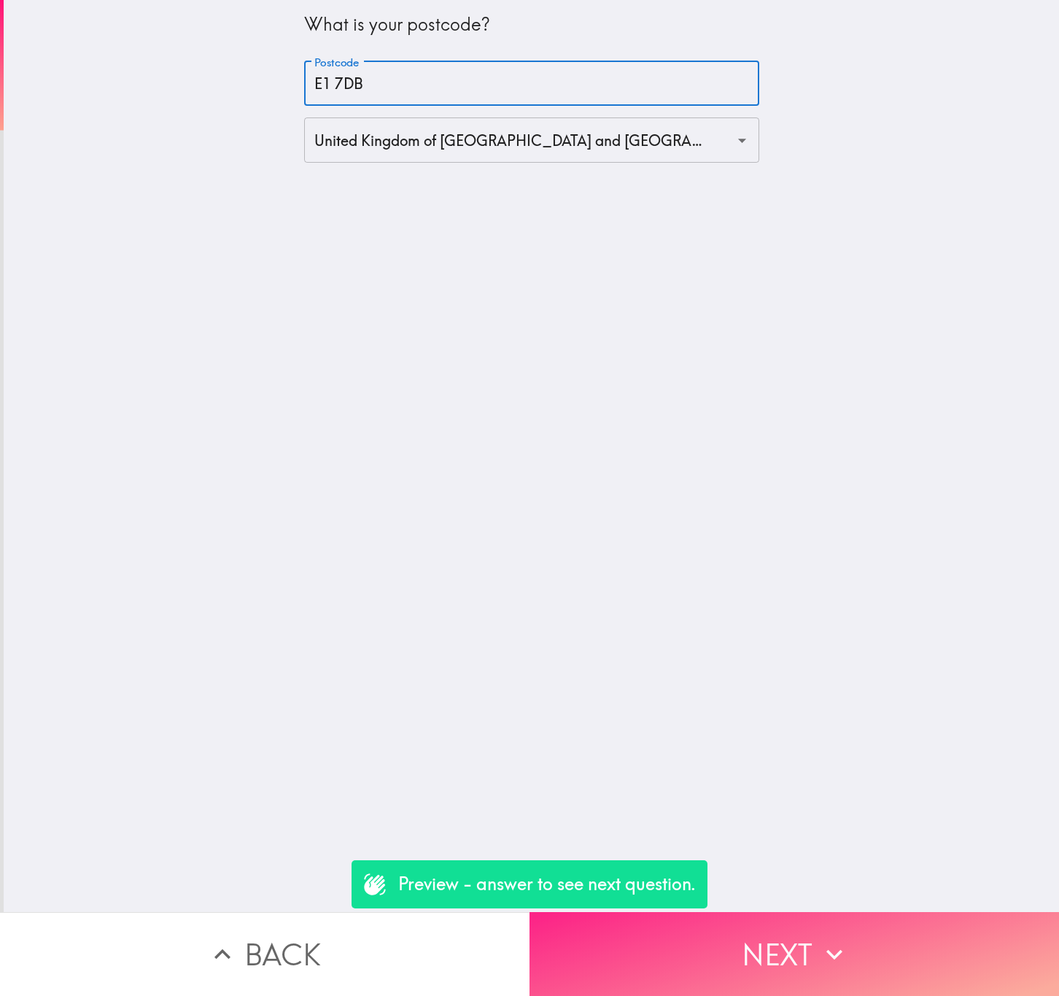
type input "E1 7DB"
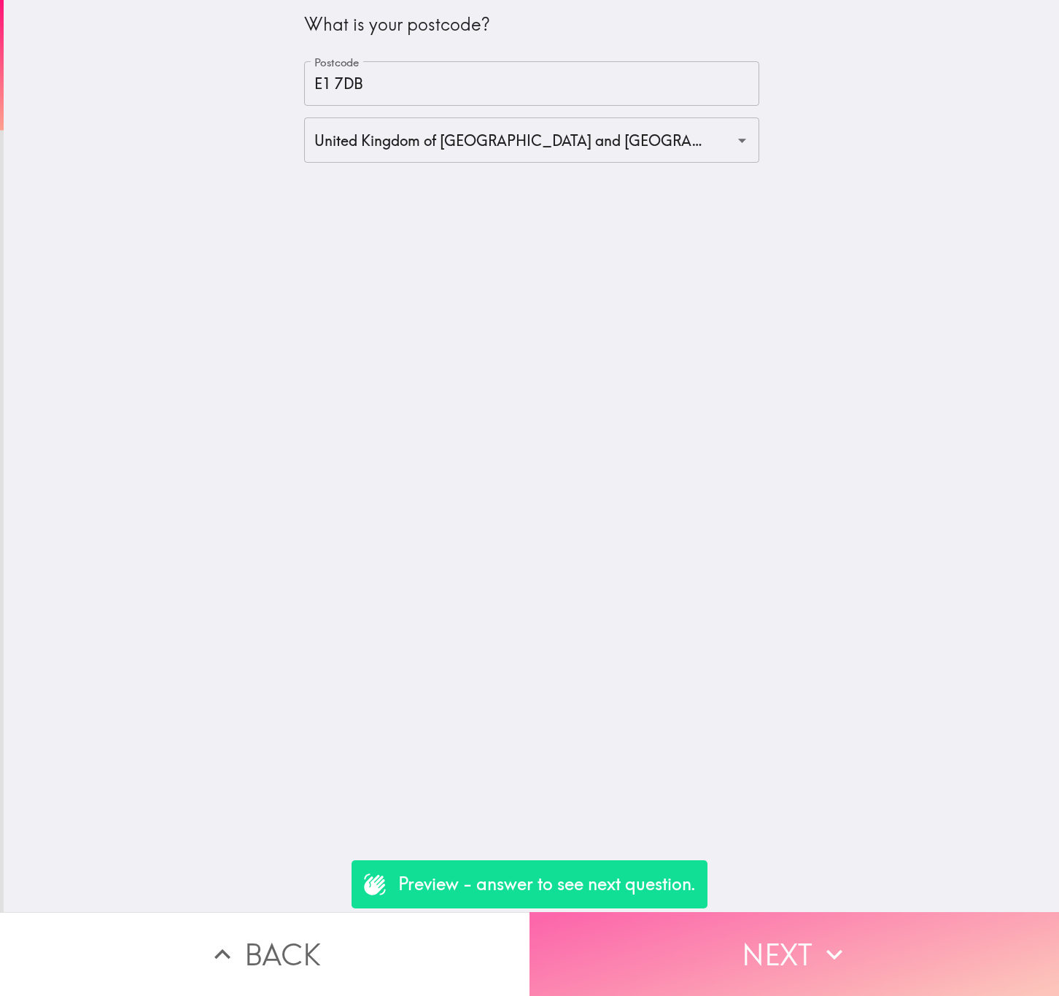
click at [770, 933] on button "Next" at bounding box center [795, 954] width 530 height 84
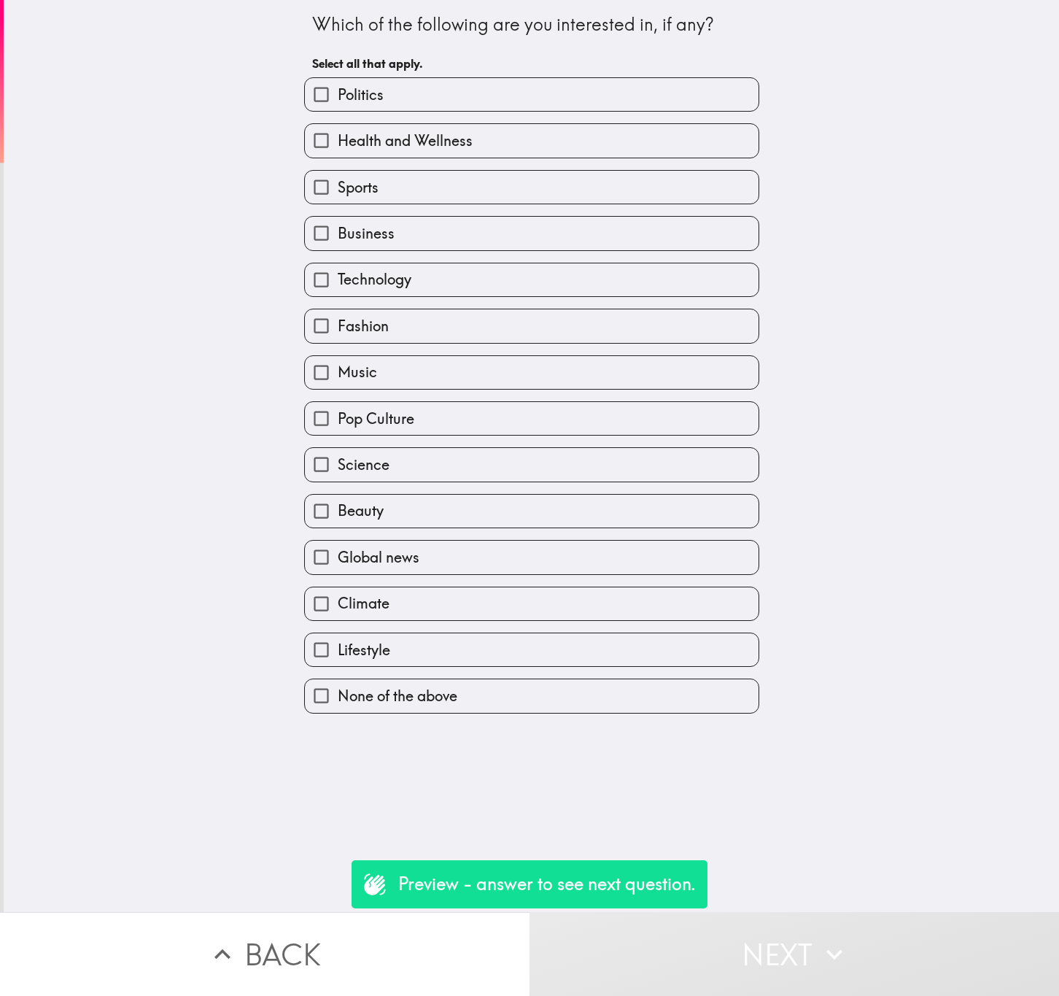
click at [416, 195] on label "Sports" at bounding box center [532, 187] width 454 height 33
click at [338, 195] on input "Sports" at bounding box center [321, 187] width 33 height 33
checkbox input "true"
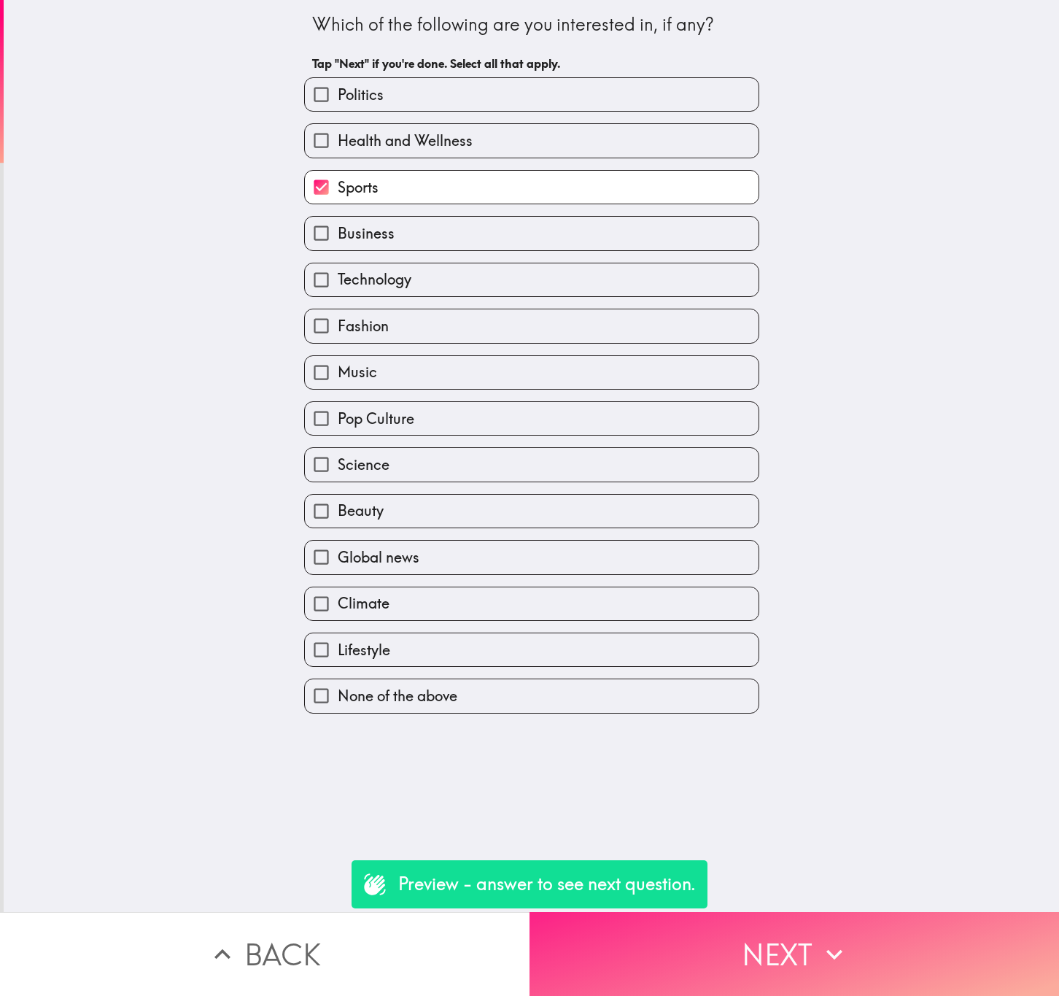
click at [710, 946] on button "Next" at bounding box center [795, 954] width 530 height 84
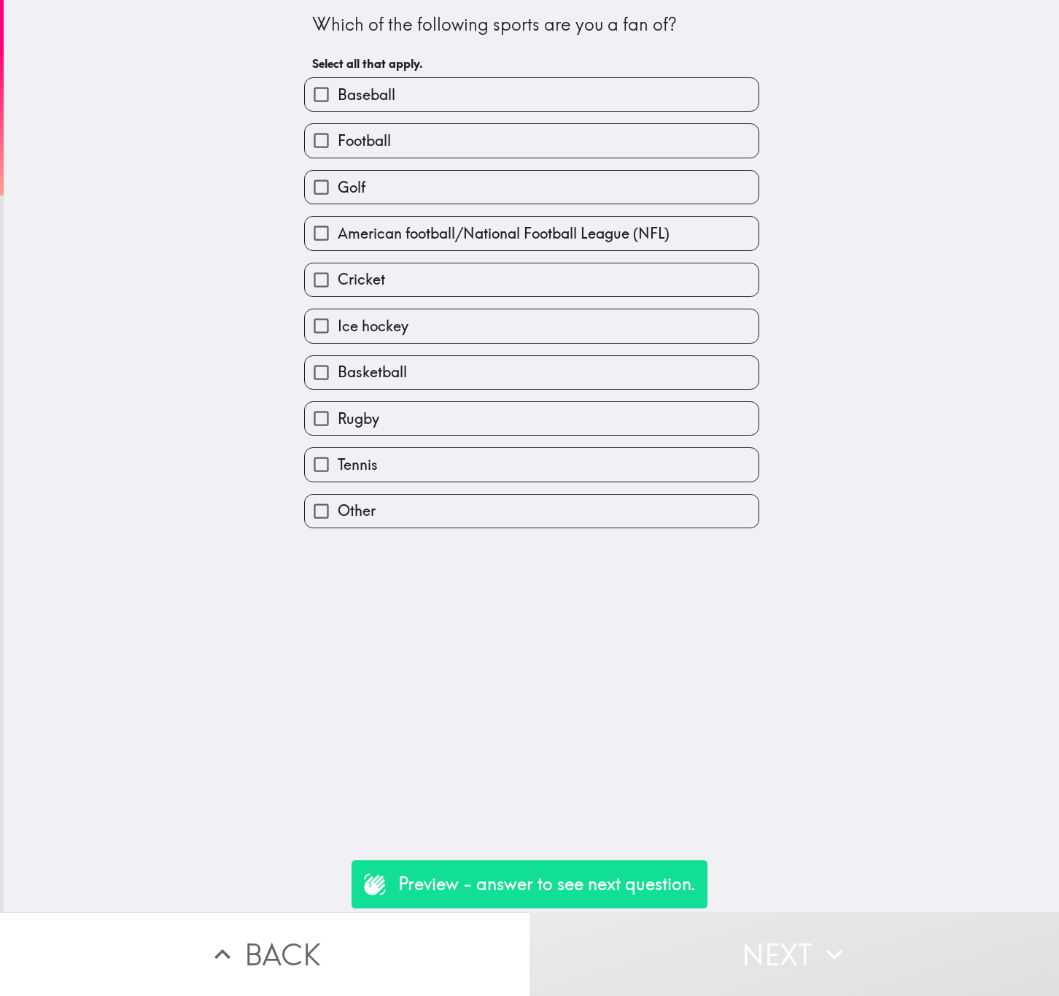
click at [455, 140] on label "Football" at bounding box center [532, 140] width 454 height 33
click at [338, 140] on input "Football" at bounding box center [321, 140] width 33 height 33
checkbox input "true"
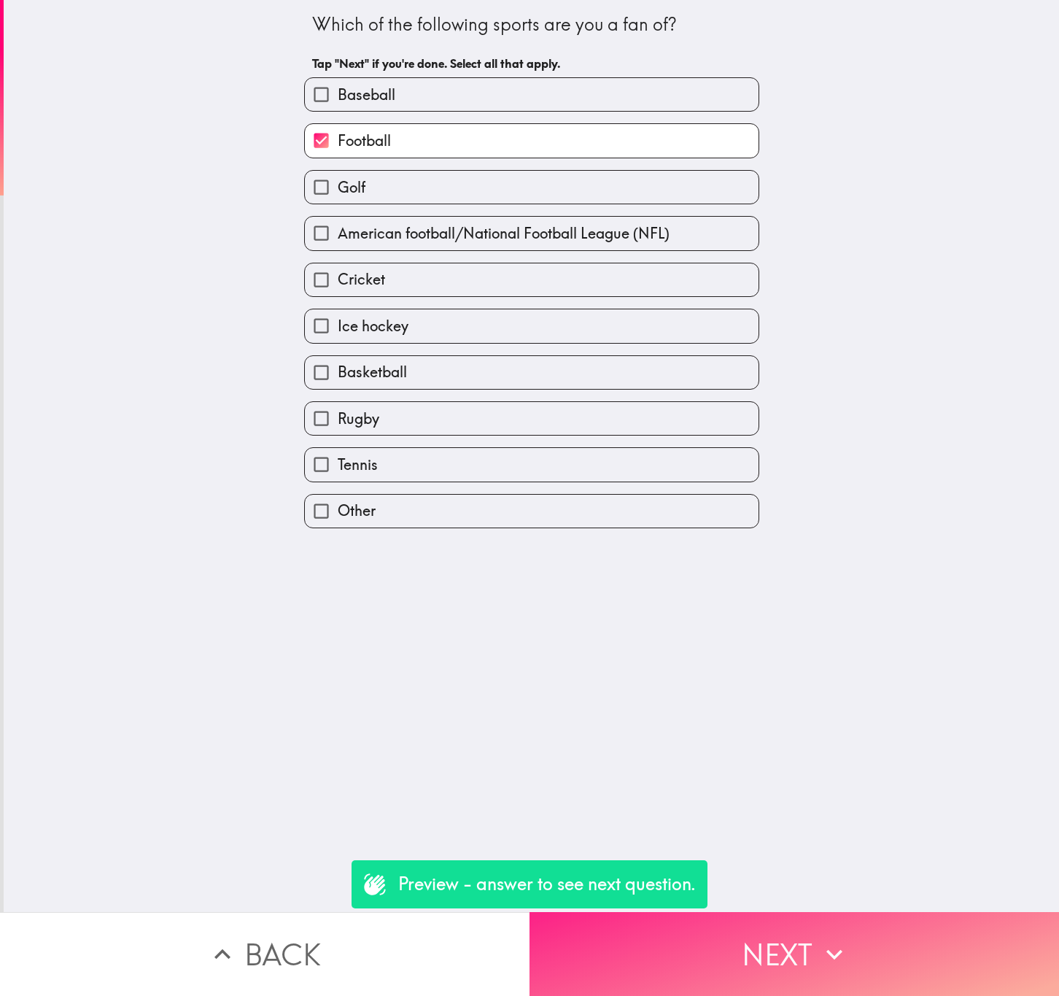
click at [788, 936] on button "Next" at bounding box center [795, 954] width 530 height 84
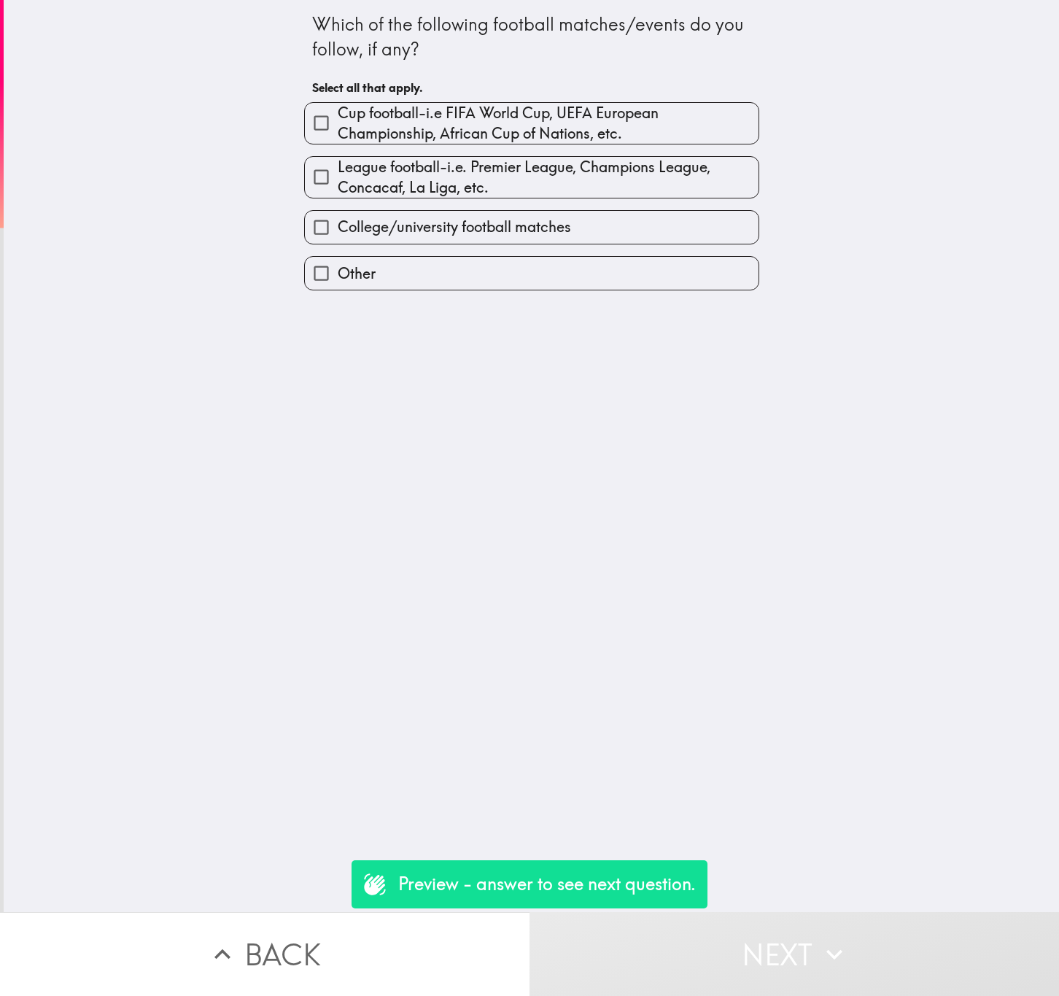
drag, startPoint x: 517, startPoint y: 125, endPoint x: 563, endPoint y: 311, distance: 191.6
click at [517, 125] on span "Cup football-i.e FIFA World Cup, UEFA European Championship, African Cup of Nat…" at bounding box center [548, 123] width 421 height 41
click at [338, 125] on input "Cup football-i.e FIFA World Cup, UEFA European Championship, African Cup of Nat…" at bounding box center [321, 122] width 33 height 33
checkbox input "true"
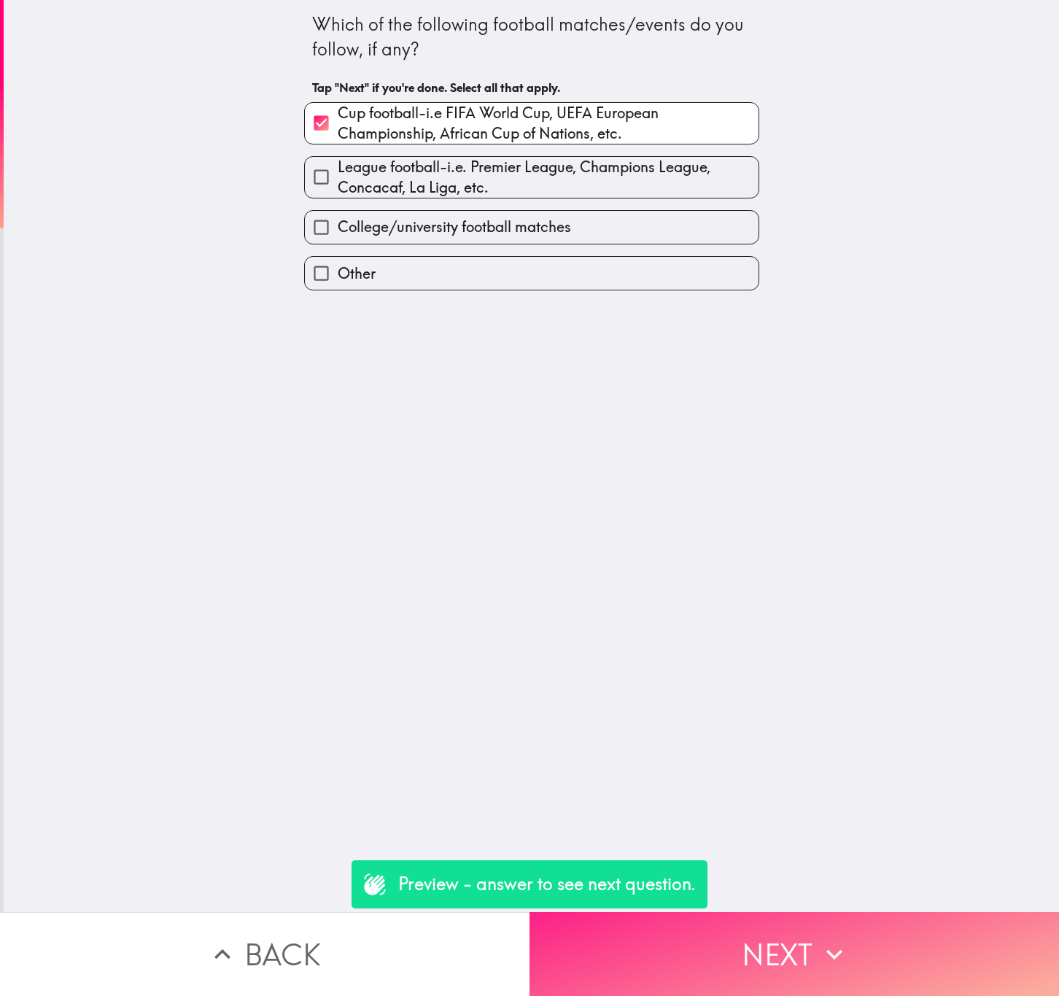
click at [749, 920] on button "Next" at bounding box center [795, 954] width 530 height 84
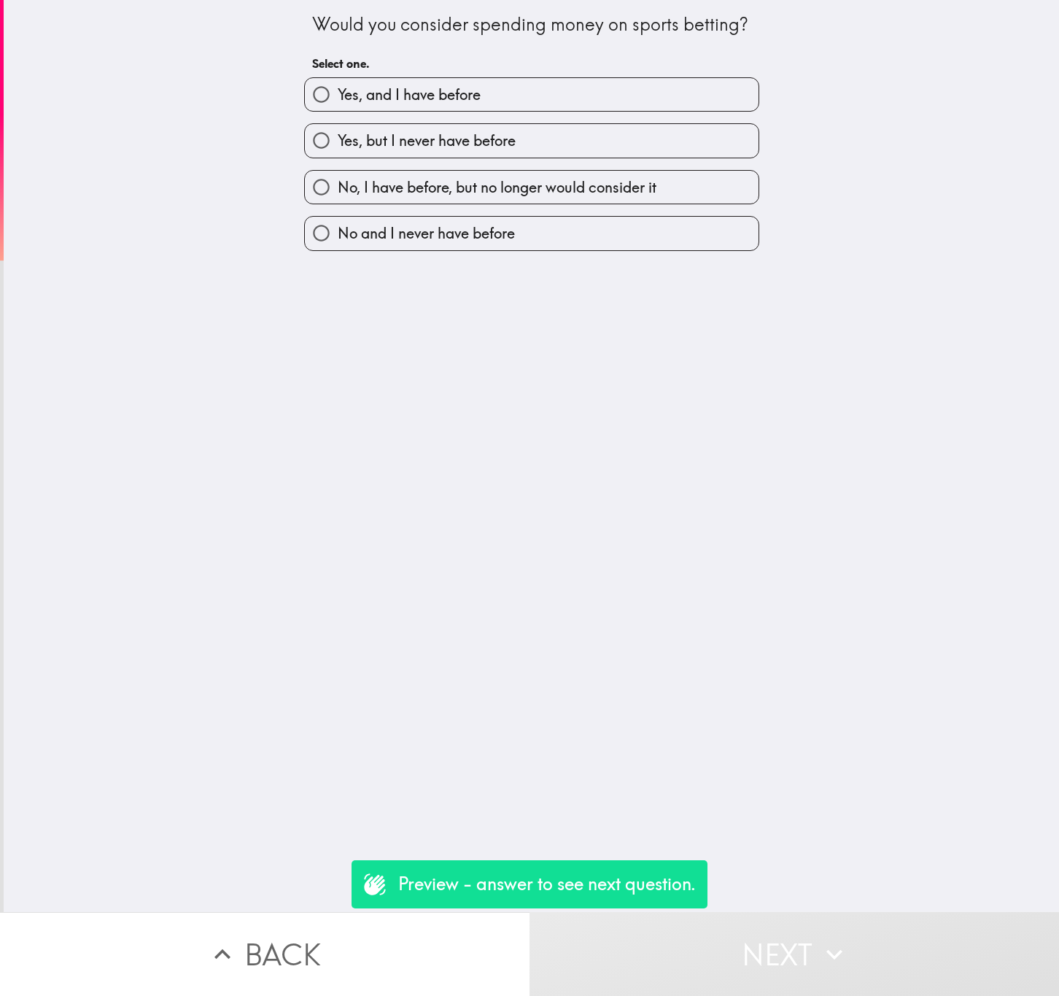
click at [471, 131] on span "Yes, but I never have before" at bounding box center [427, 141] width 178 height 20
click at [338, 131] on input "Yes, but I never have before" at bounding box center [321, 140] width 33 height 33
radio input "true"
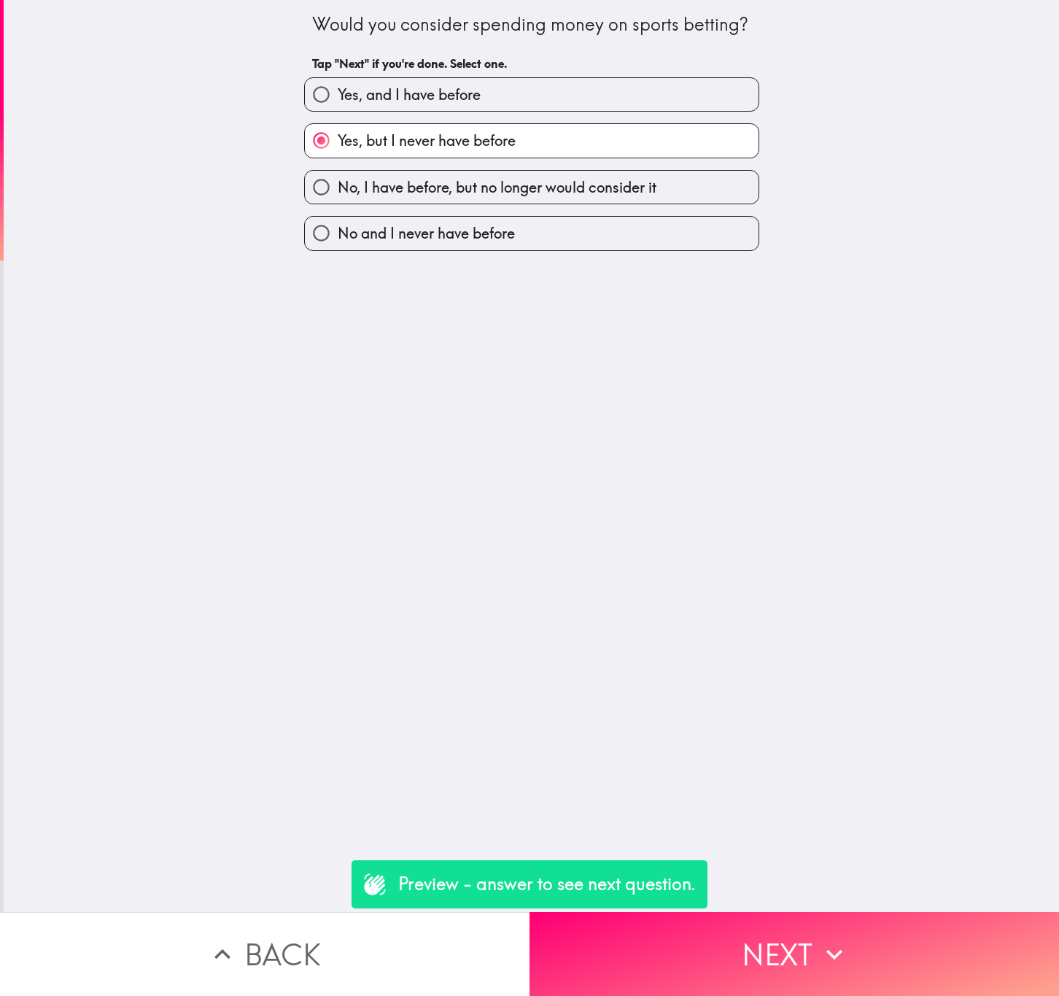
click at [524, 105] on label "Yes, and I have before" at bounding box center [532, 94] width 454 height 33
click at [338, 105] on input "Yes, and I have before" at bounding box center [321, 94] width 33 height 33
radio input "true"
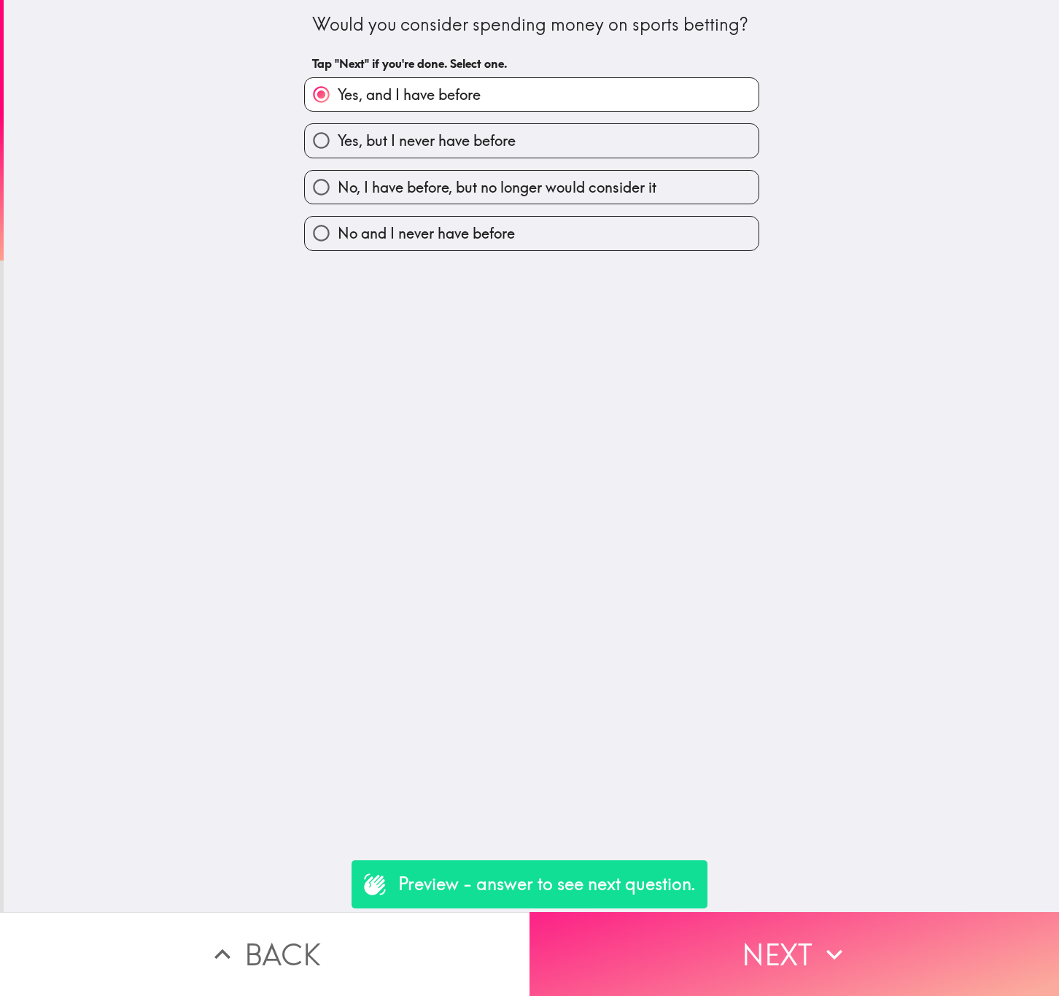
click at [838, 953] on icon "button" at bounding box center [834, 954] width 32 height 32
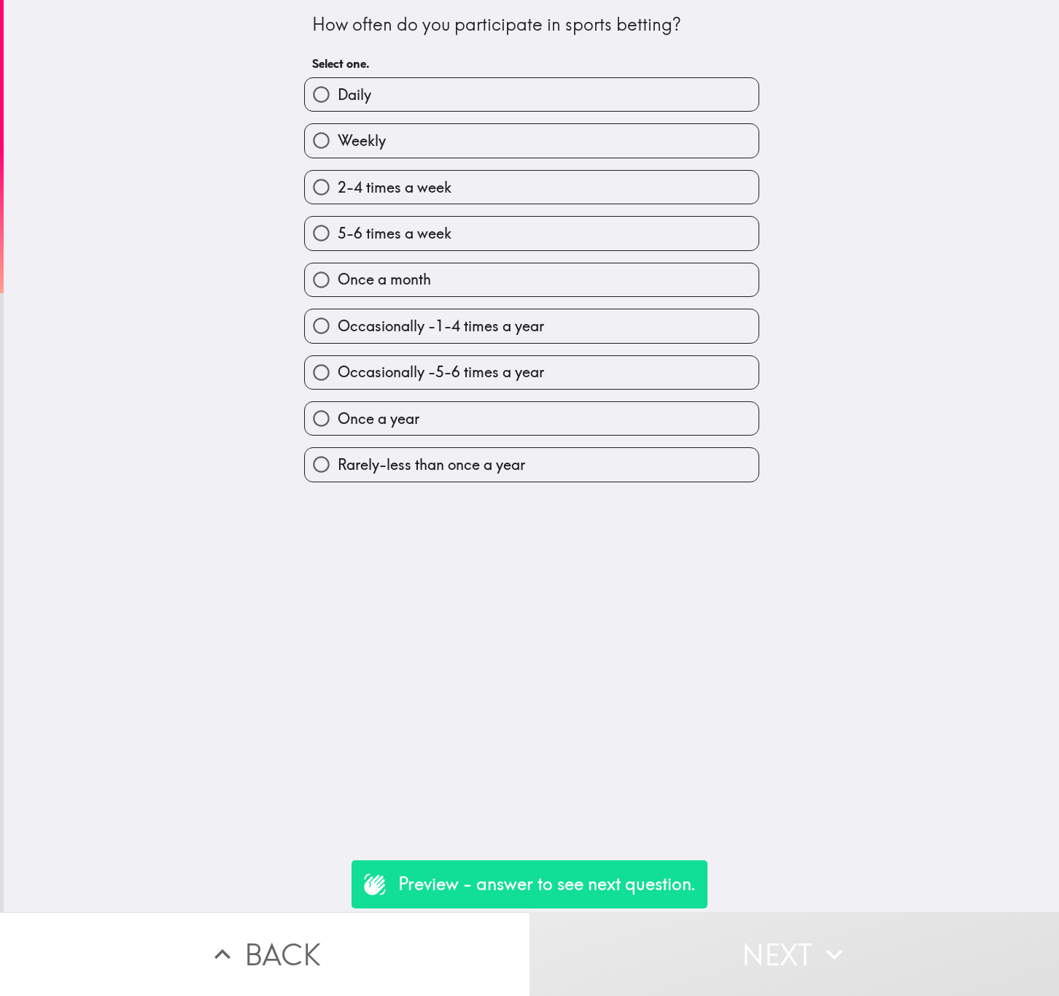
click at [465, 230] on label "5-6 times a week" at bounding box center [532, 233] width 454 height 33
click at [338, 230] on input "5-6 times a week" at bounding box center [321, 233] width 33 height 33
radio input "true"
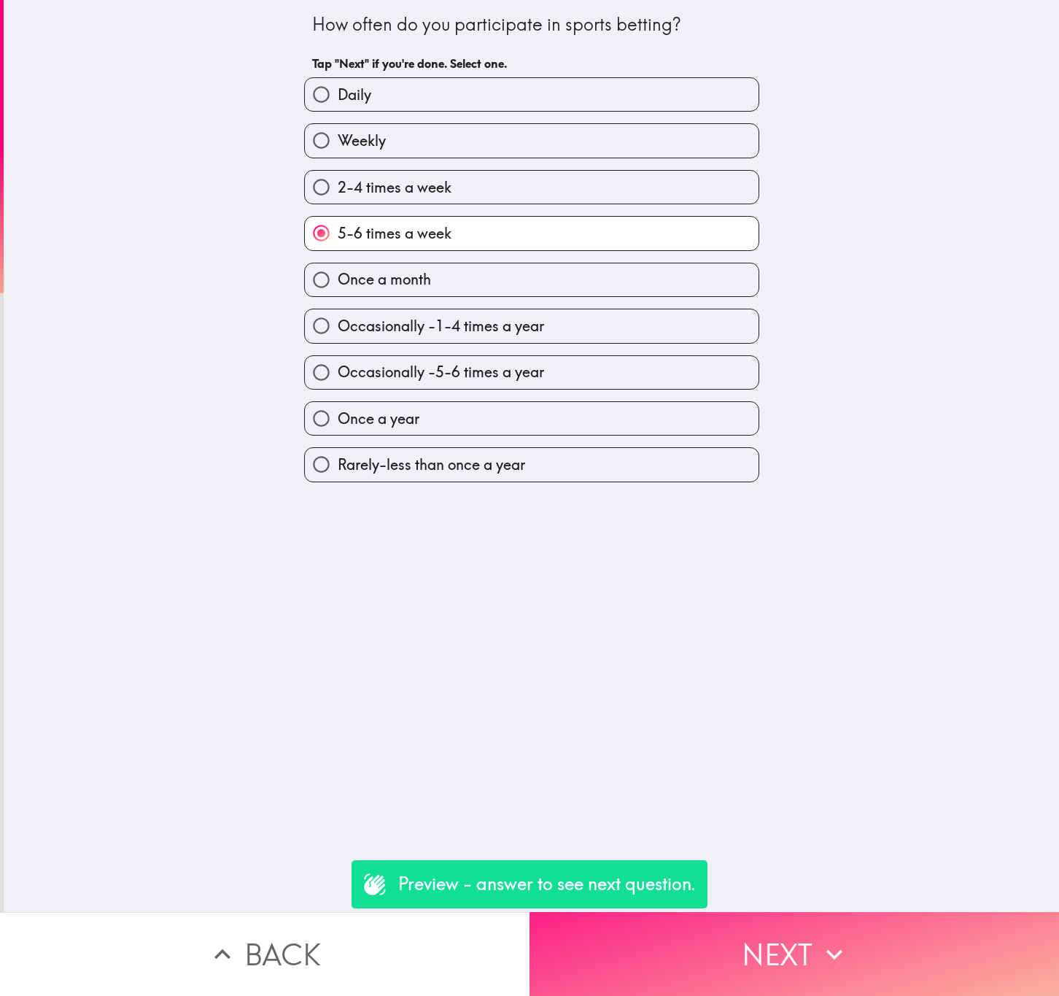
click at [827, 938] on icon "button" at bounding box center [834, 954] width 32 height 32
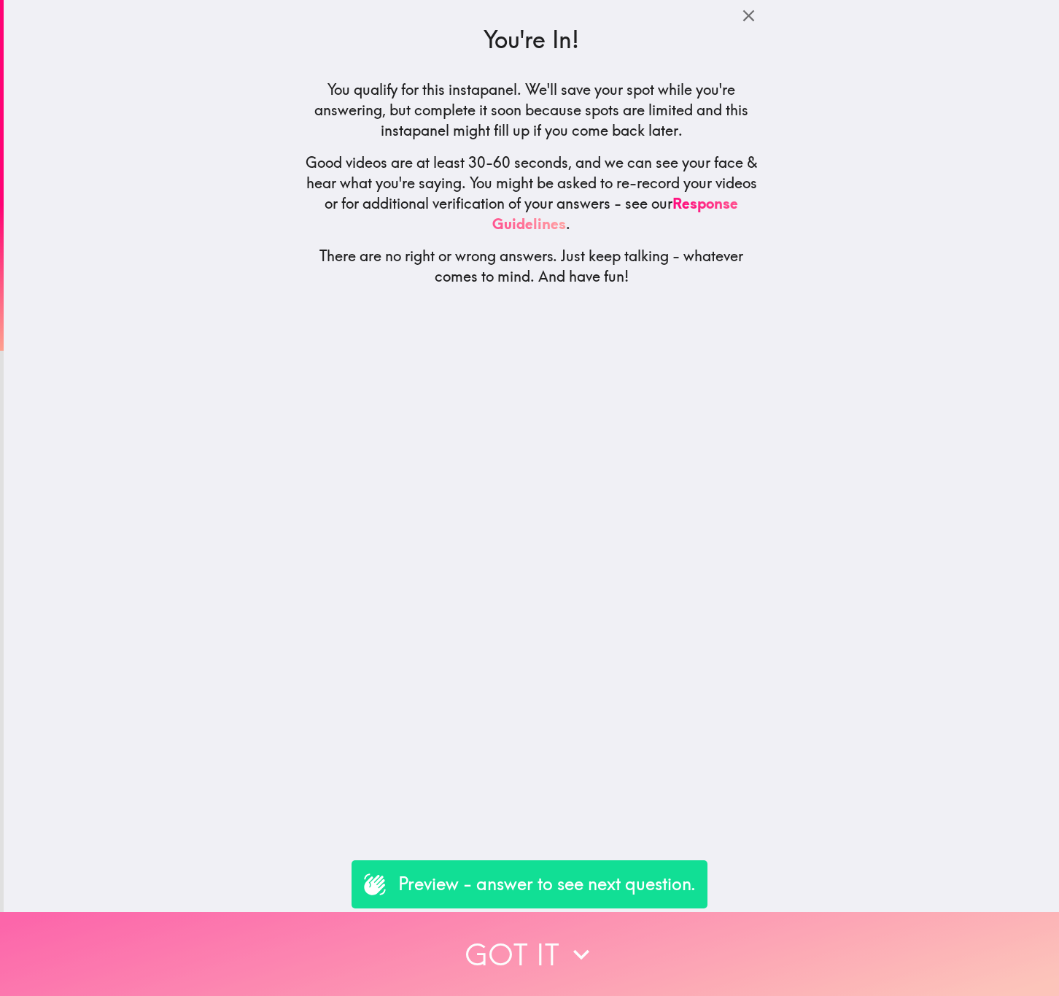
click at [711, 915] on button "Got it" at bounding box center [529, 954] width 1059 height 84
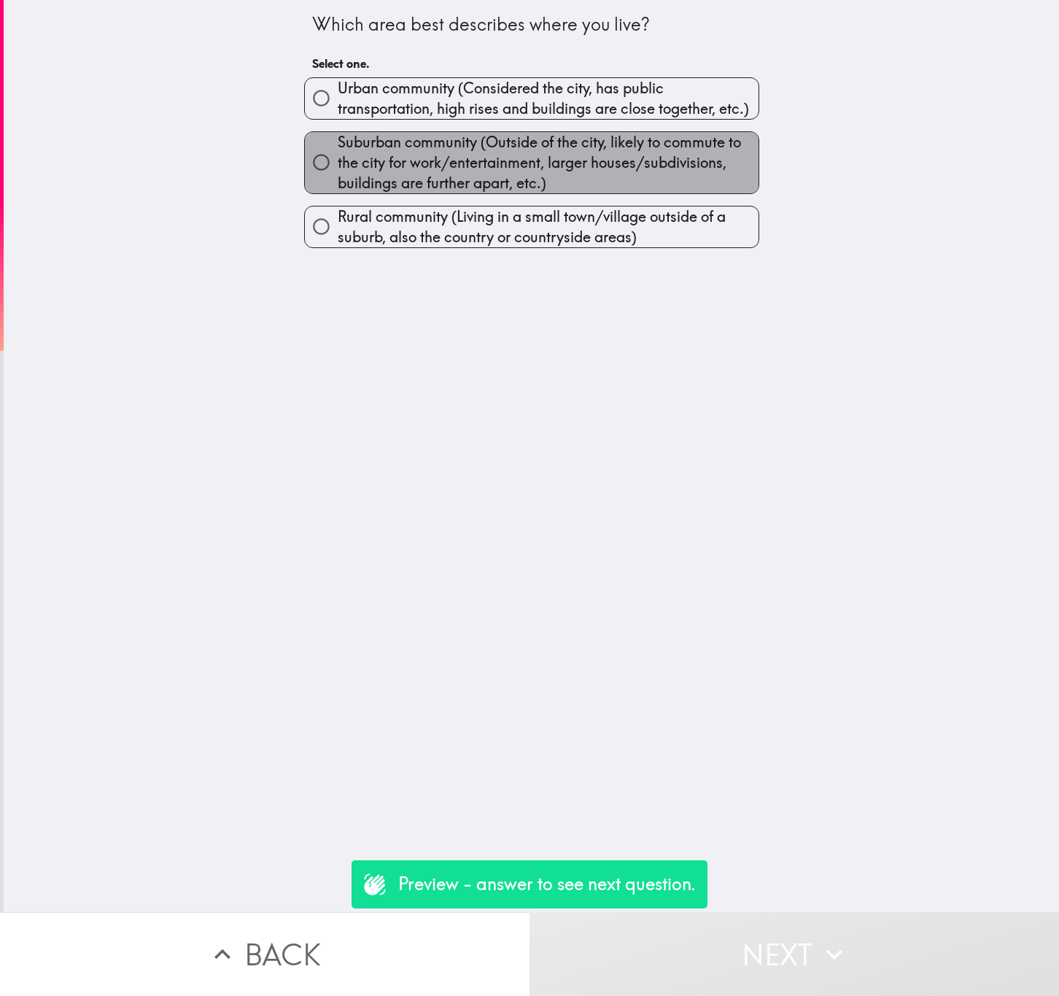
click at [449, 160] on span "Suburban community (Outside of the city, likely to commute to the city for work…" at bounding box center [548, 162] width 421 height 61
click at [338, 160] on input "Suburban community (Outside of the city, likely to commute to the city for work…" at bounding box center [321, 162] width 33 height 33
radio input "true"
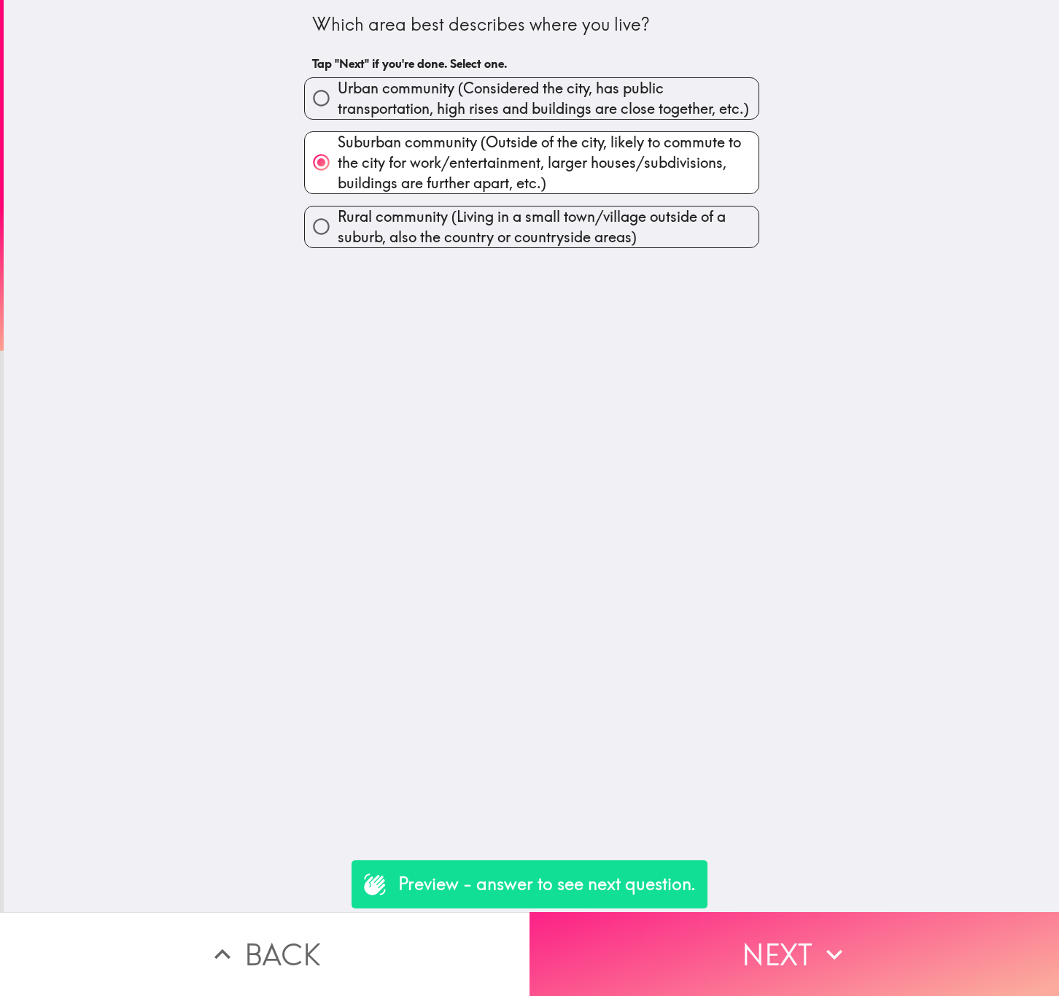
click at [826, 915] on button "Next" at bounding box center [795, 954] width 530 height 84
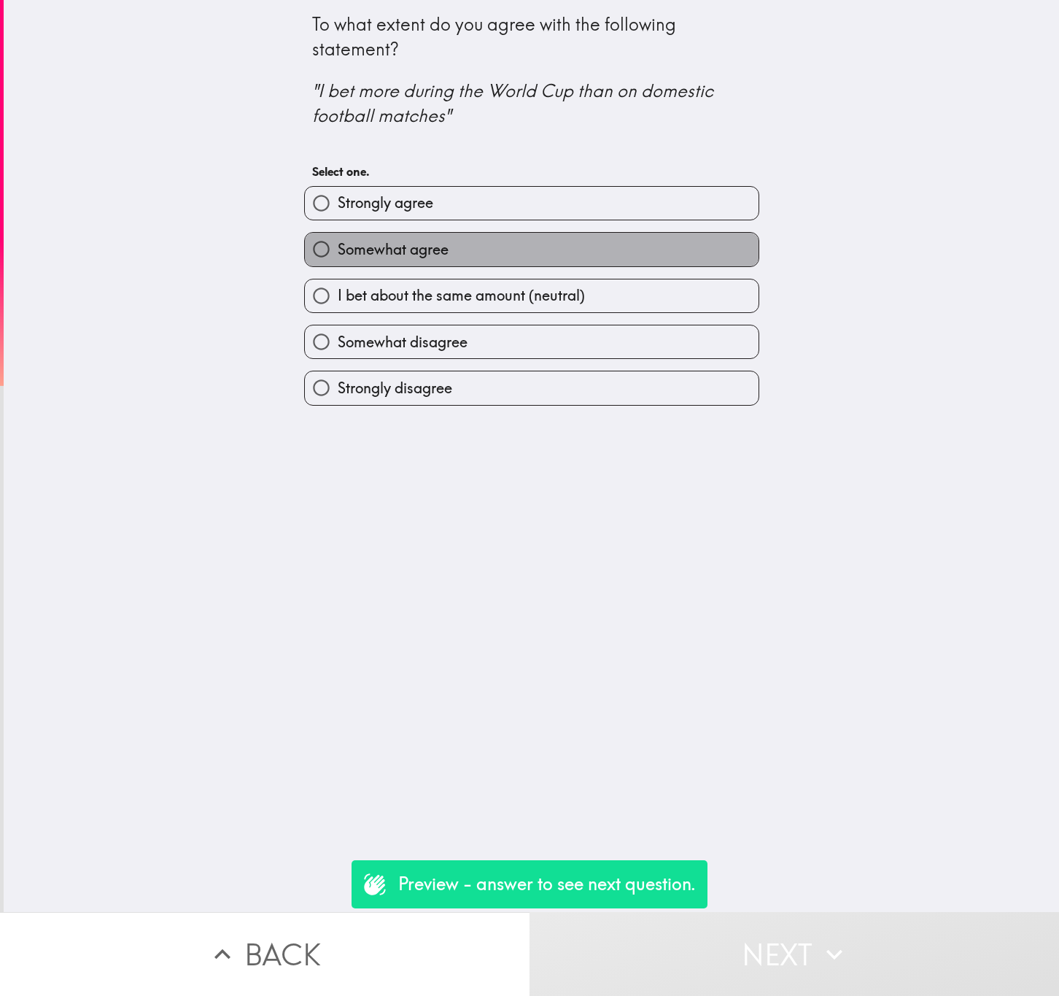
click at [480, 261] on label "Somewhat agree" at bounding box center [532, 249] width 454 height 33
click at [338, 261] on input "Somewhat agree" at bounding box center [321, 249] width 33 height 33
radio input "true"
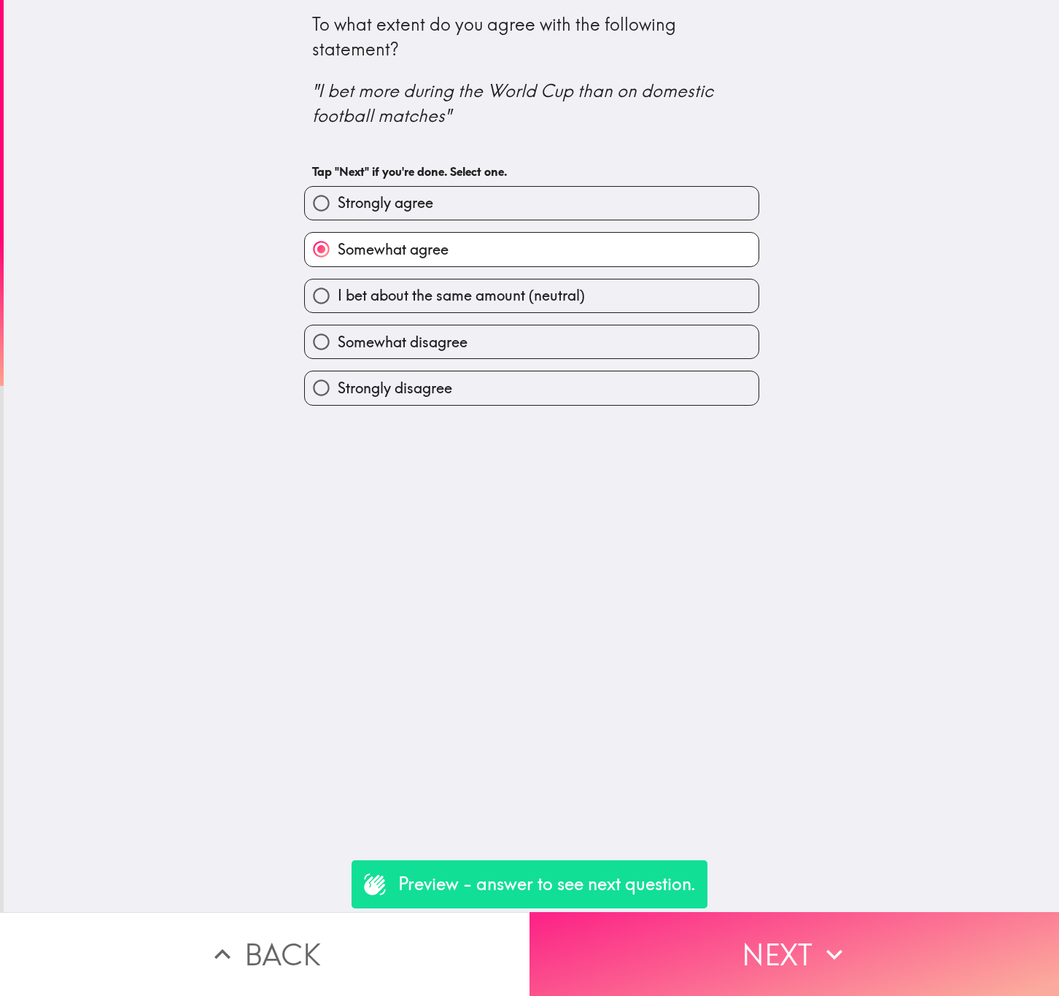
click at [806, 912] on button "Next" at bounding box center [795, 954] width 530 height 84
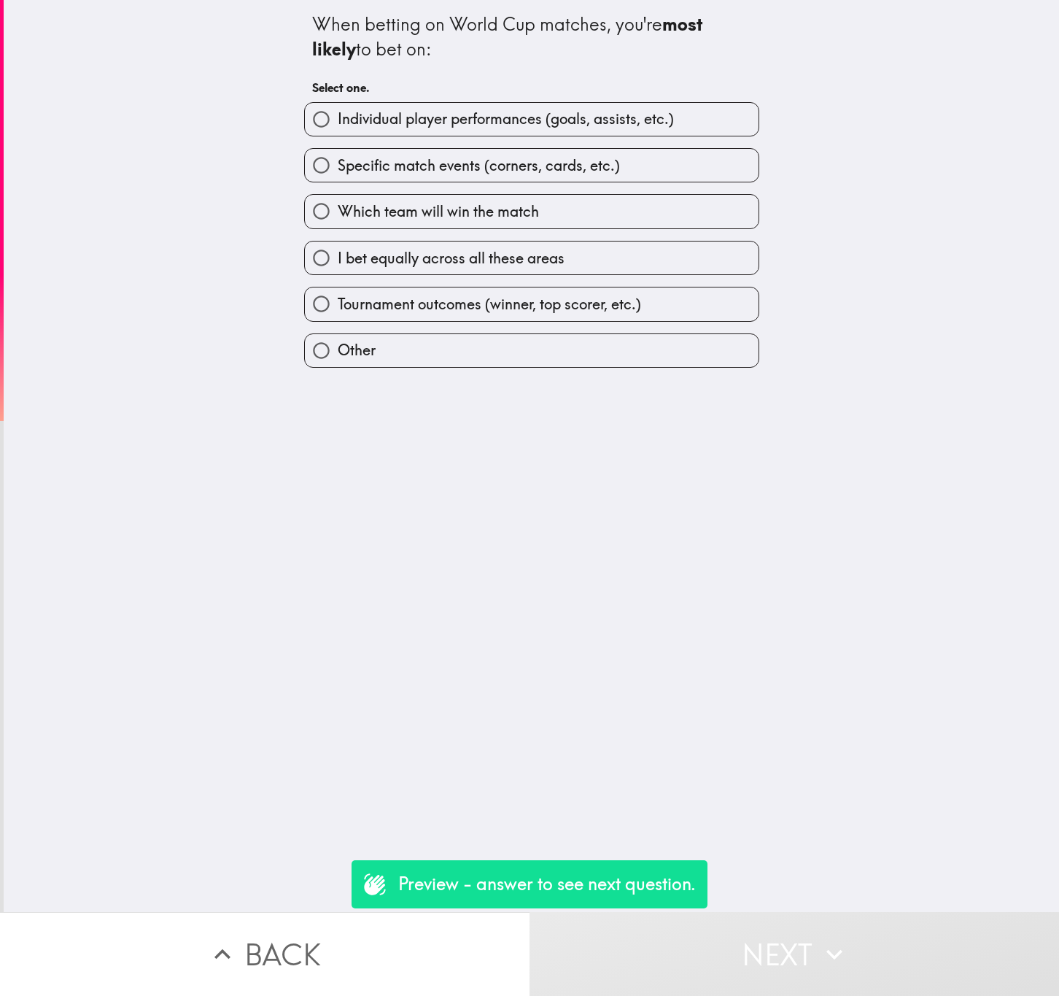
click at [587, 158] on span "Specific match events (corners, cards, etc.)" at bounding box center [479, 165] width 282 height 20
click at [338, 158] on input "Specific match events (corners, cards, etc.)" at bounding box center [321, 165] width 33 height 33
radio input "true"
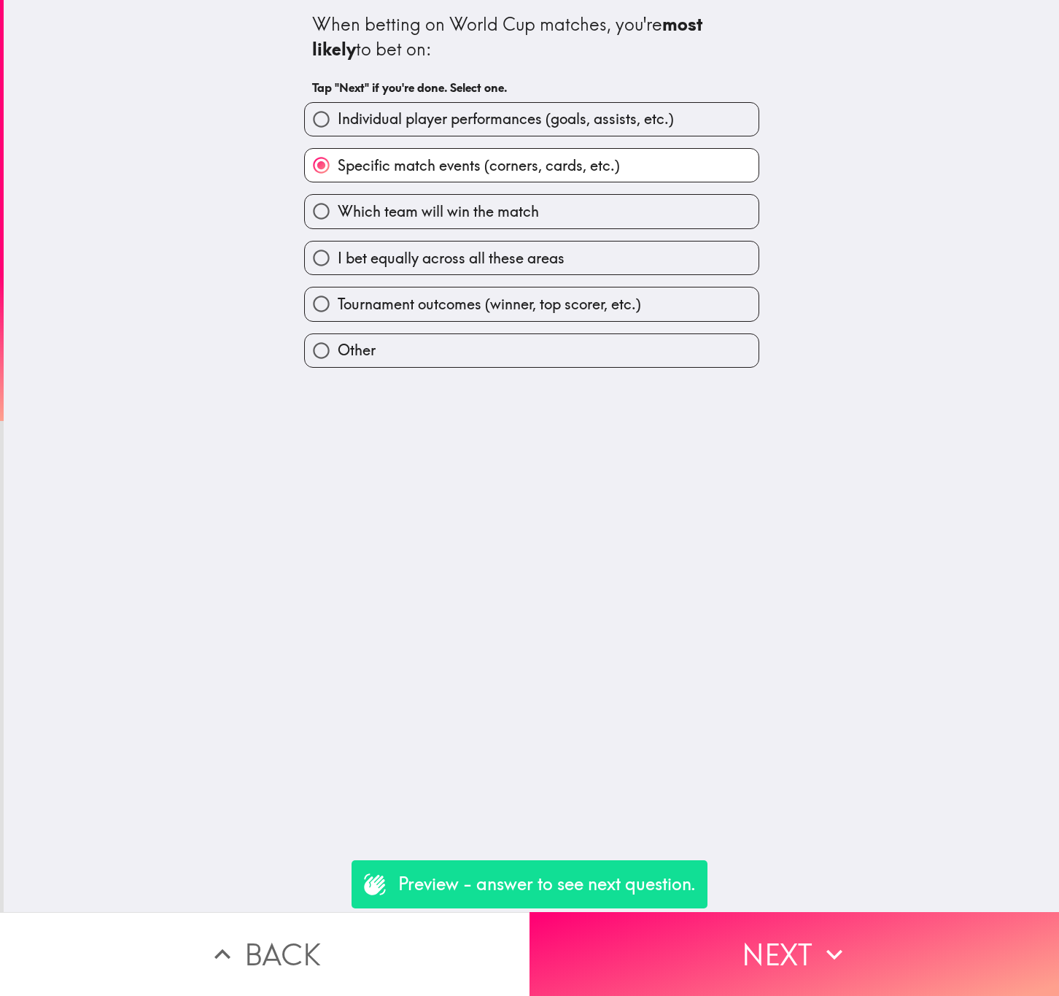
click at [637, 258] on label "I bet equally across all these areas" at bounding box center [532, 257] width 454 height 33
click at [338, 258] on input "I bet equally across all these areas" at bounding box center [321, 257] width 33 height 33
radio input "true"
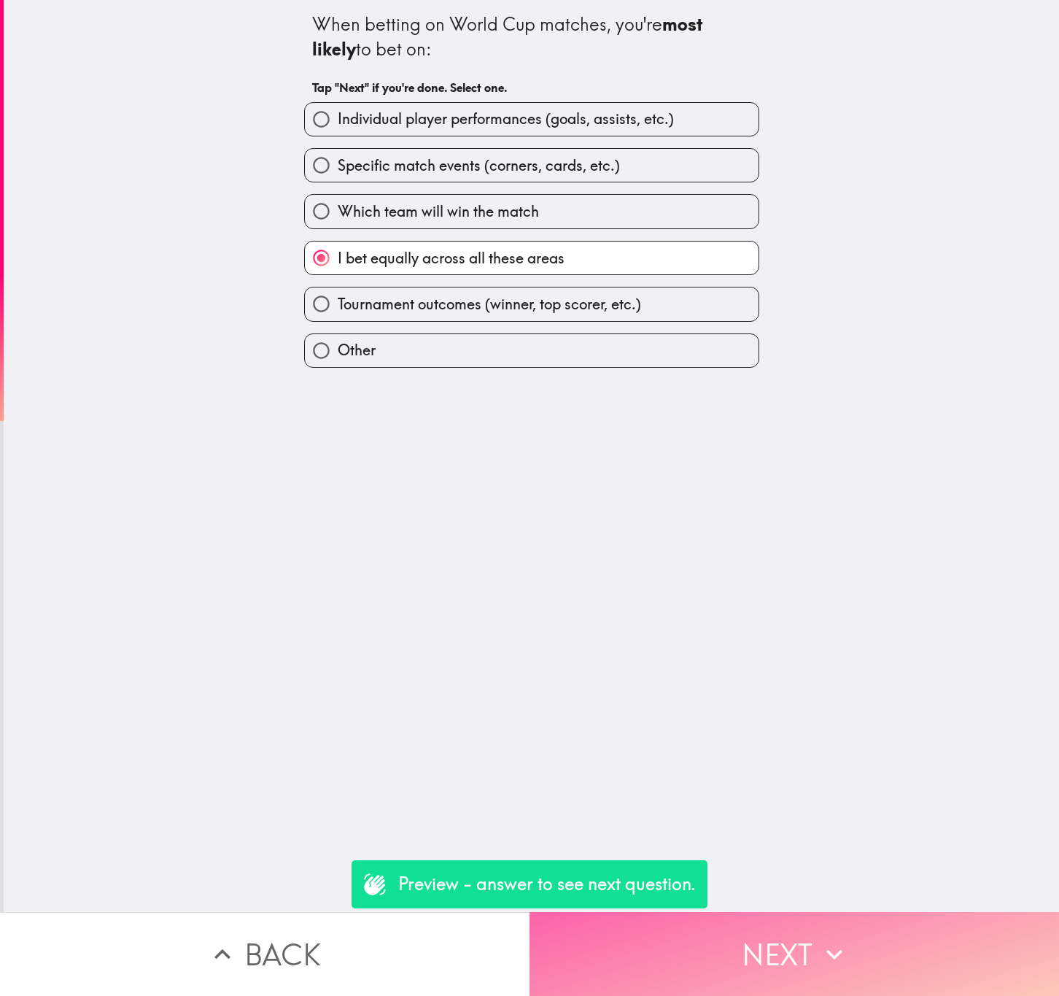
click at [791, 912] on button "Next" at bounding box center [795, 954] width 530 height 84
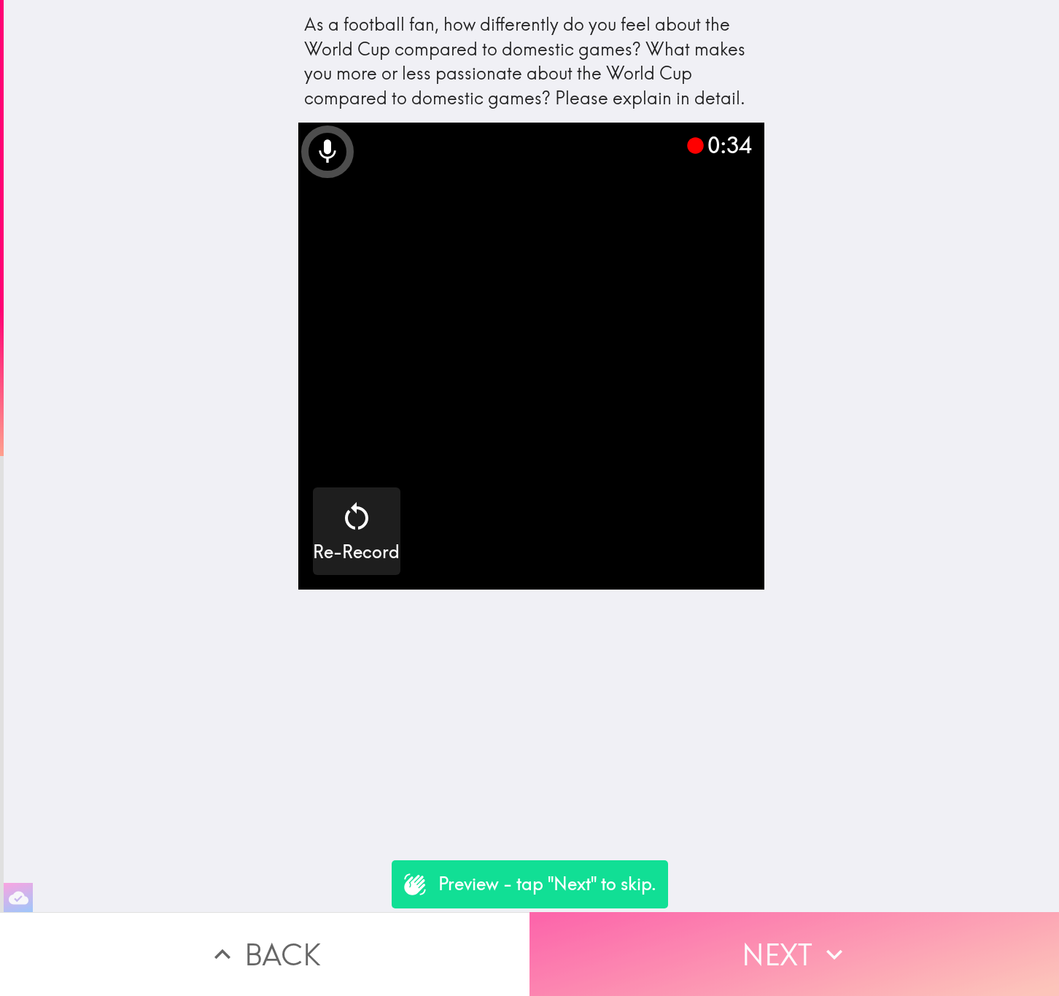
click at [893, 915] on button "Next" at bounding box center [795, 954] width 530 height 84
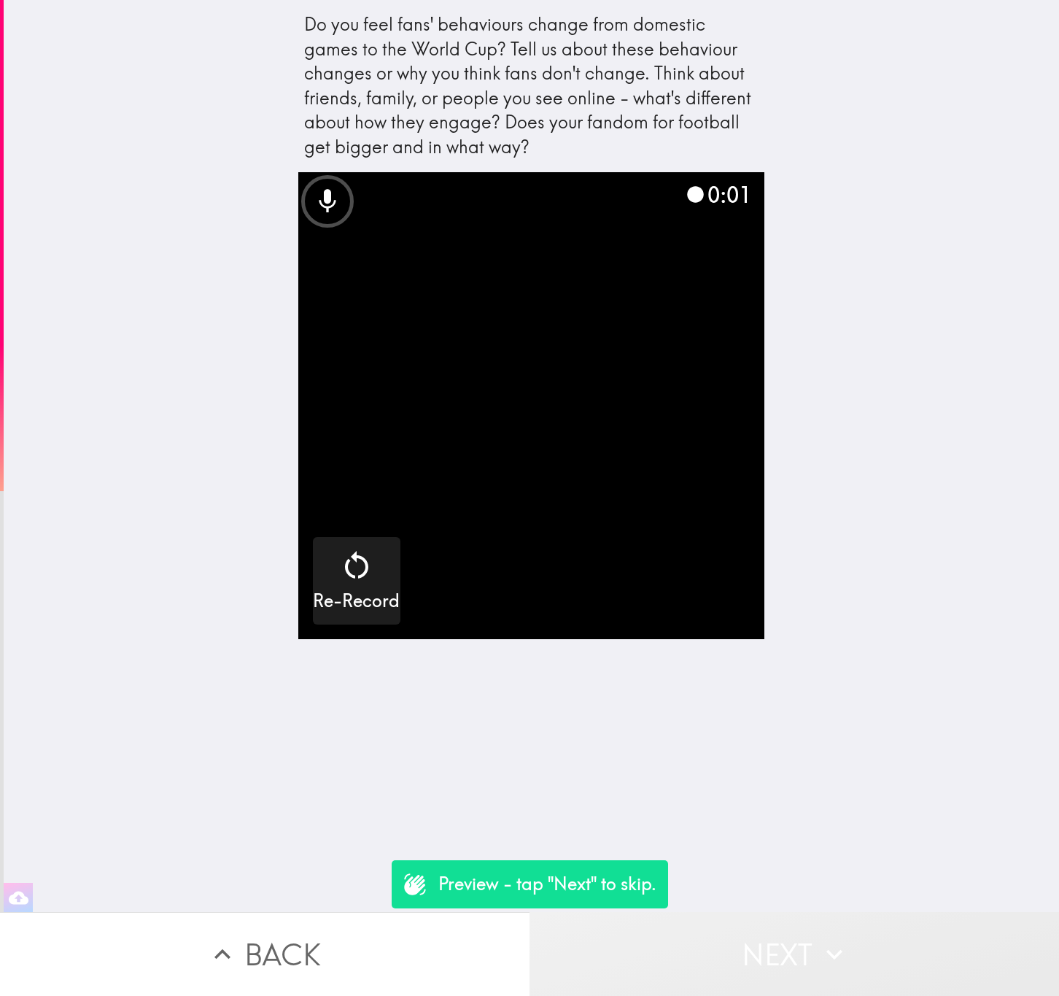
click at [893, 915] on button "Next" at bounding box center [795, 954] width 530 height 84
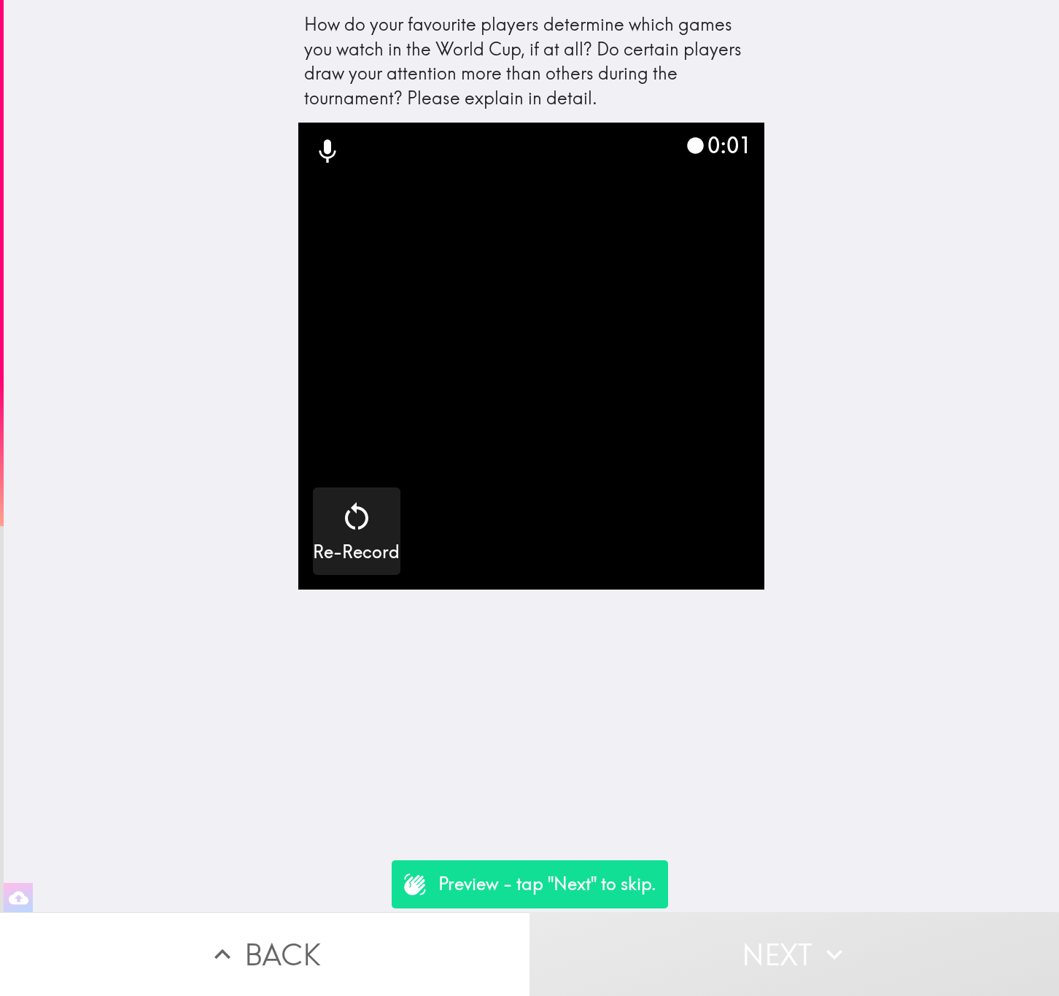
click at [893, 915] on button "Next" at bounding box center [795, 954] width 530 height 84
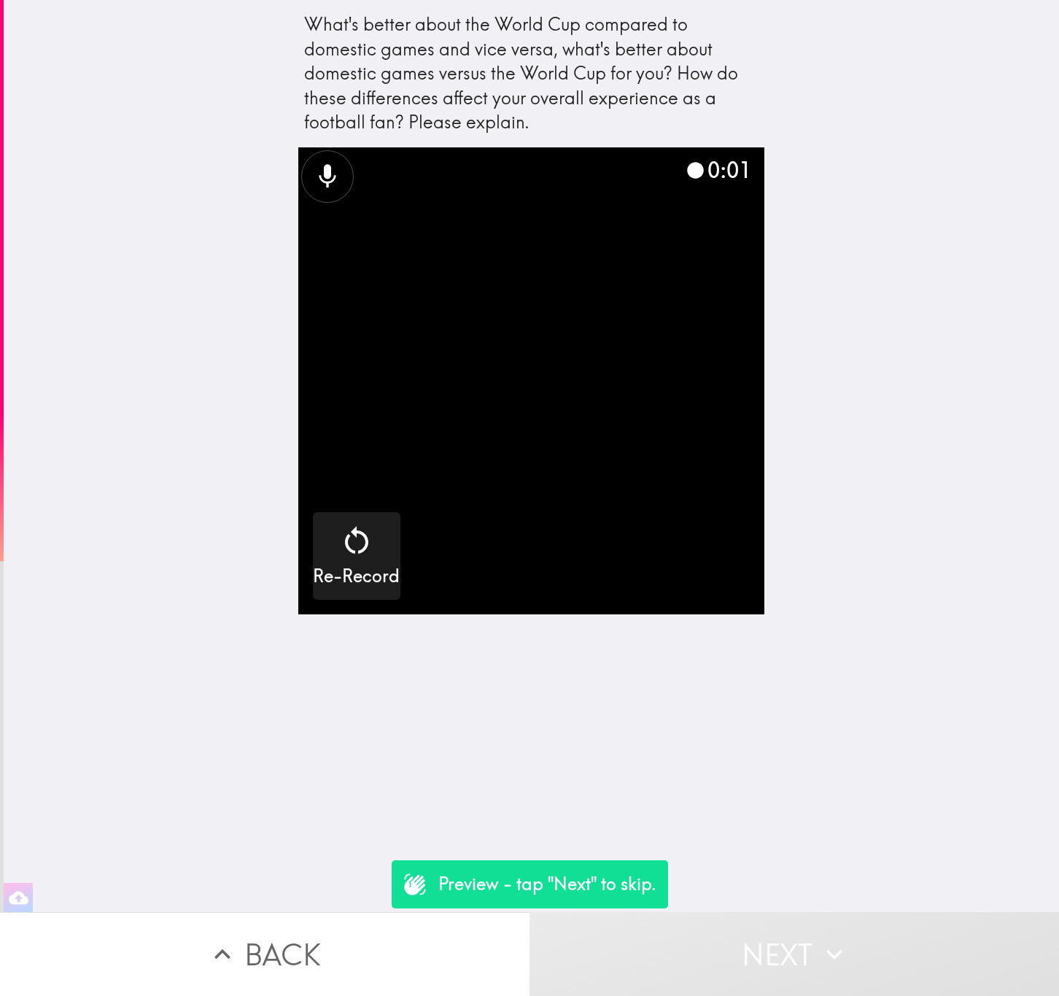
click at [818, 953] on icon "button" at bounding box center [834, 954] width 32 height 32
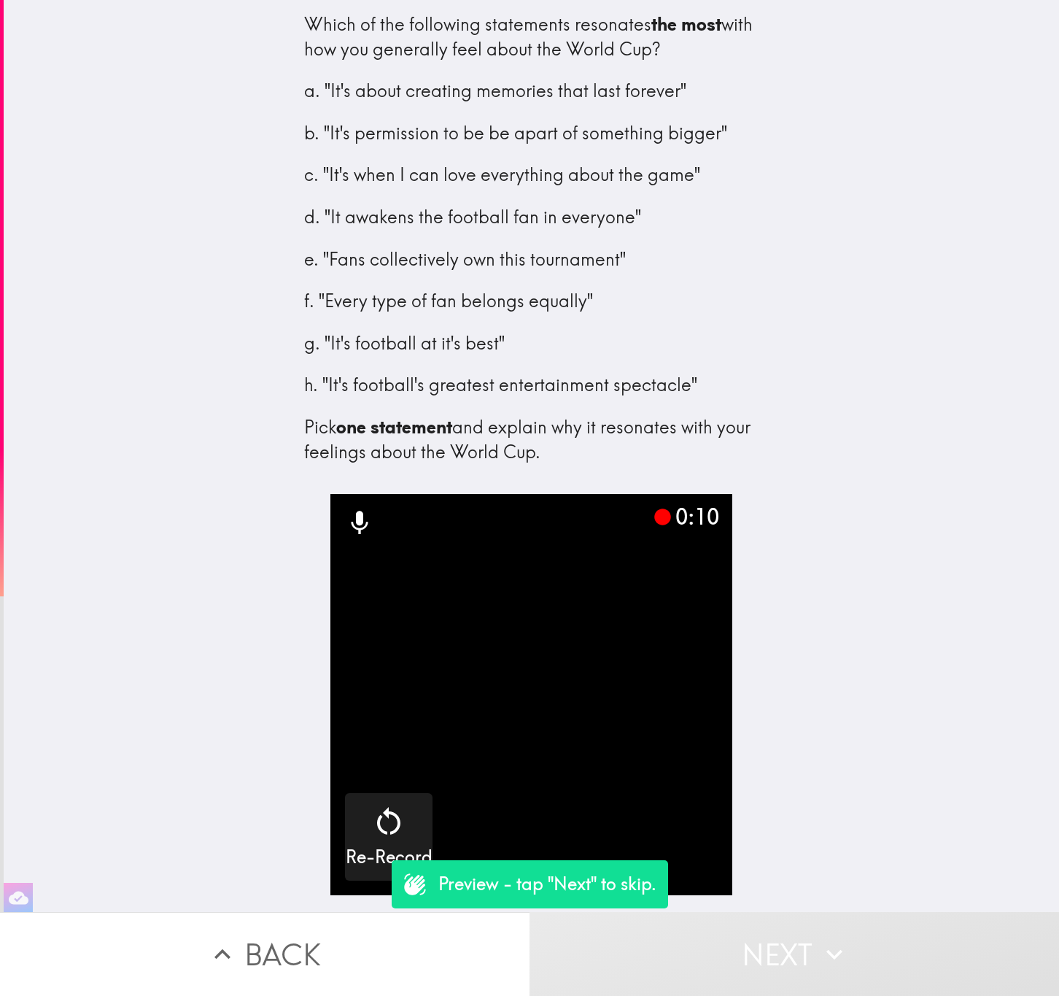
click at [786, 944] on button "Next" at bounding box center [795, 954] width 530 height 84
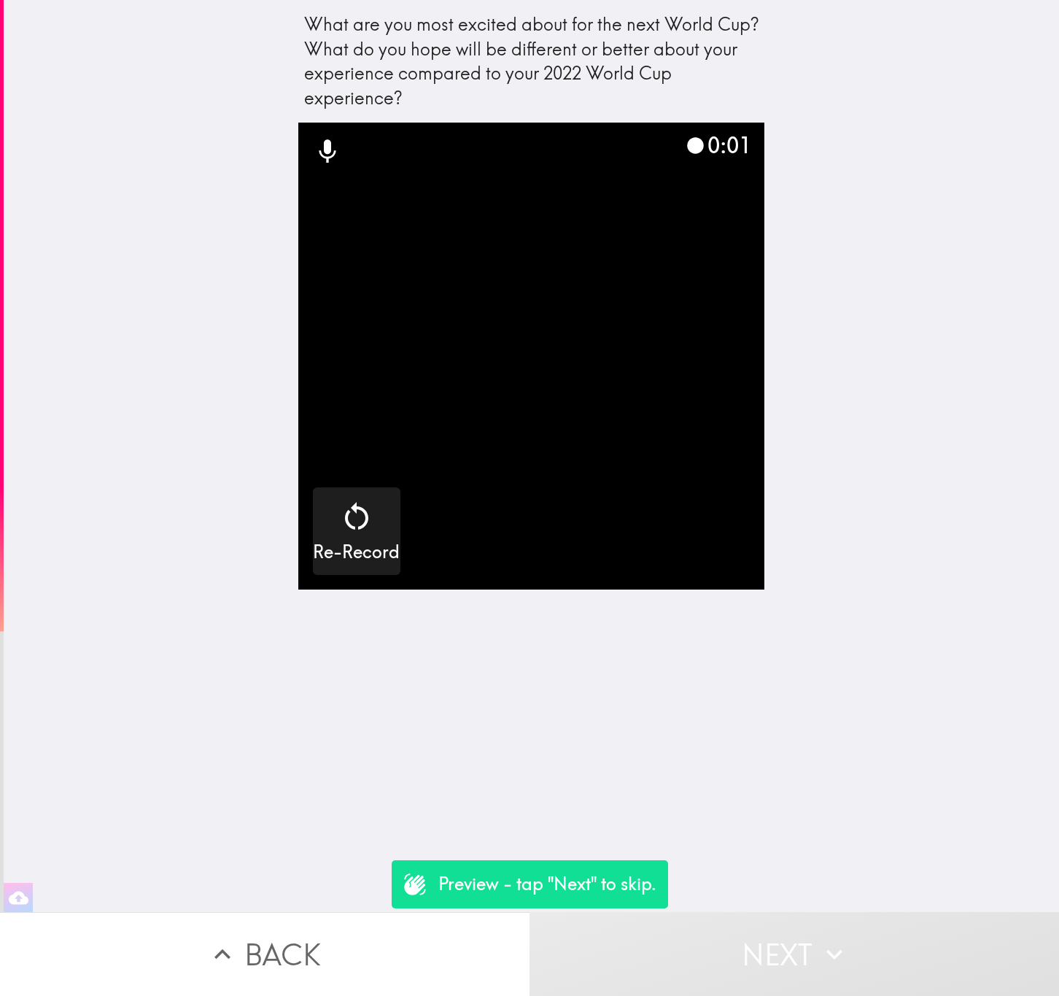
click at [786, 944] on button "Next" at bounding box center [795, 954] width 530 height 84
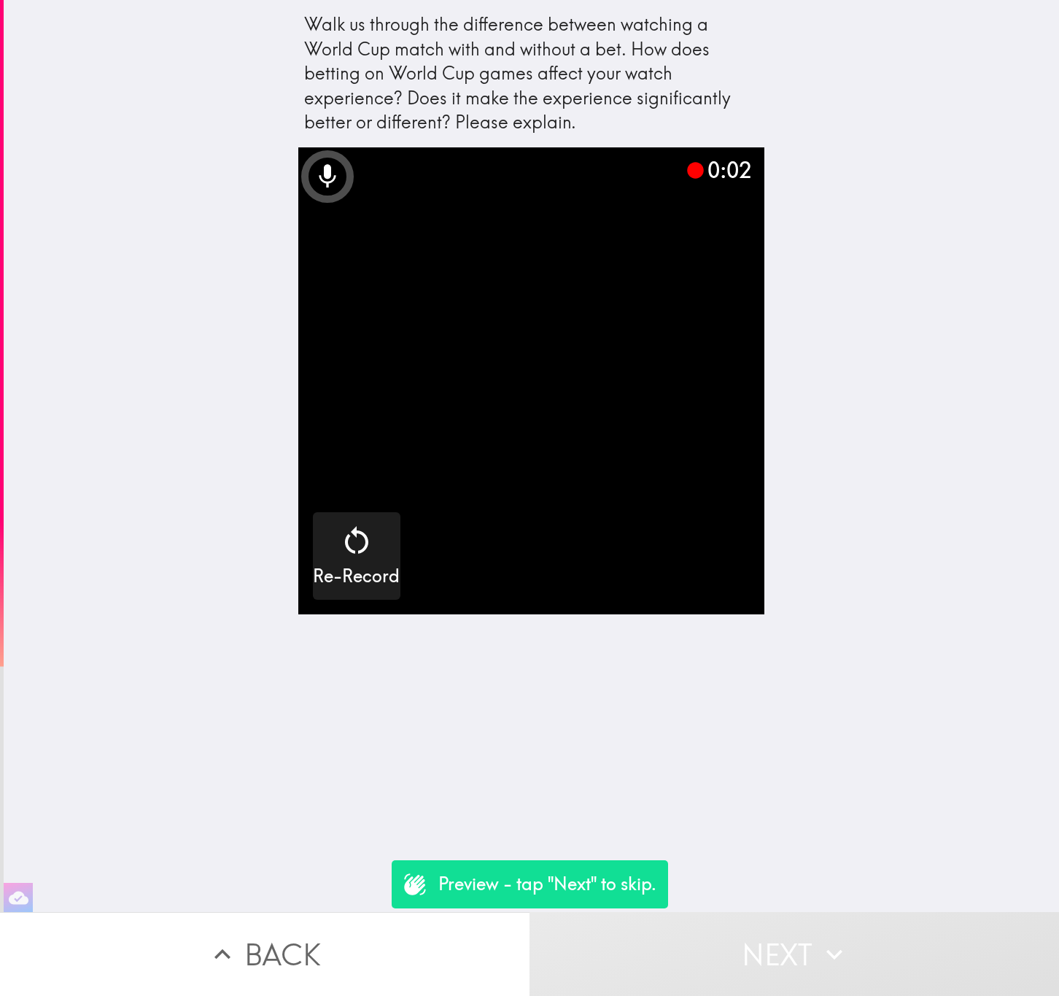
click at [786, 944] on button "Next" at bounding box center [795, 954] width 530 height 84
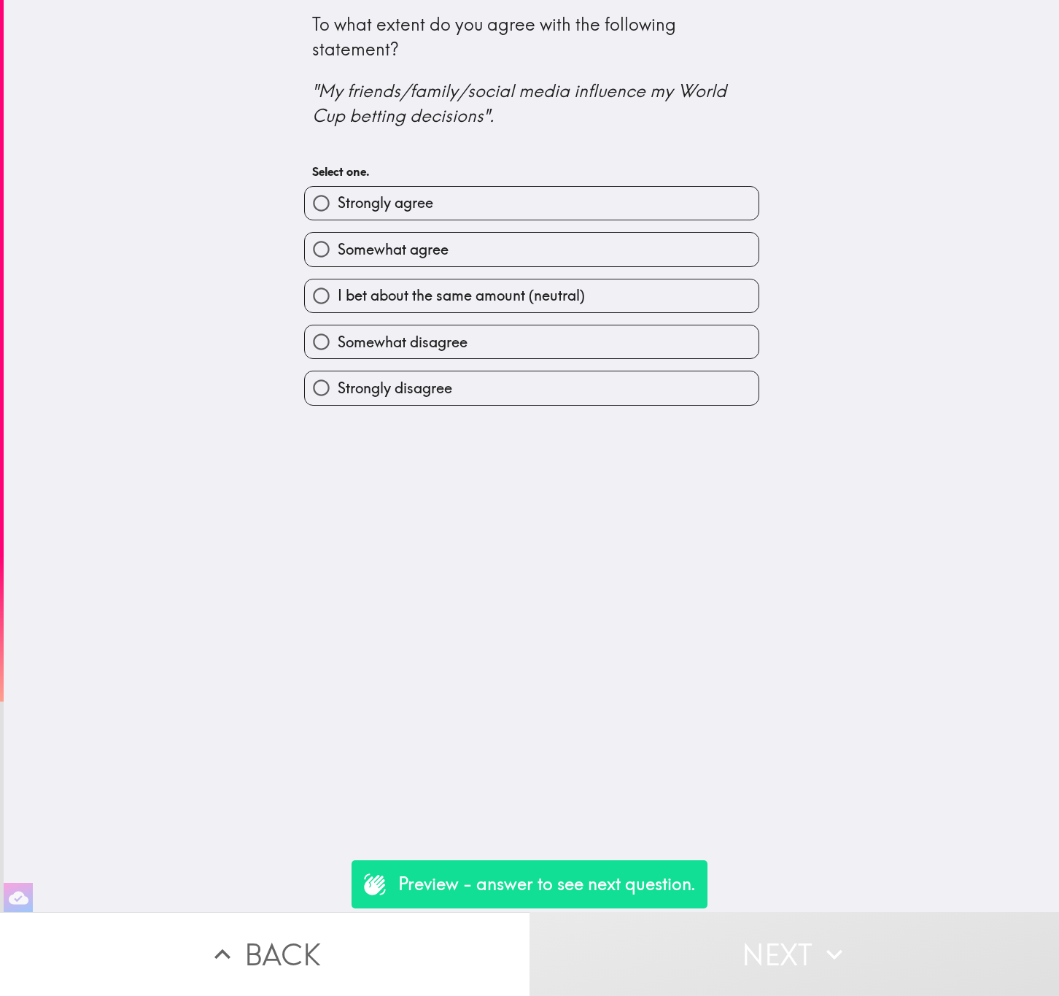
click at [434, 252] on label "Somewhat agree" at bounding box center [532, 249] width 454 height 33
click at [338, 252] on input "Somewhat agree" at bounding box center [321, 249] width 33 height 33
radio input "true"
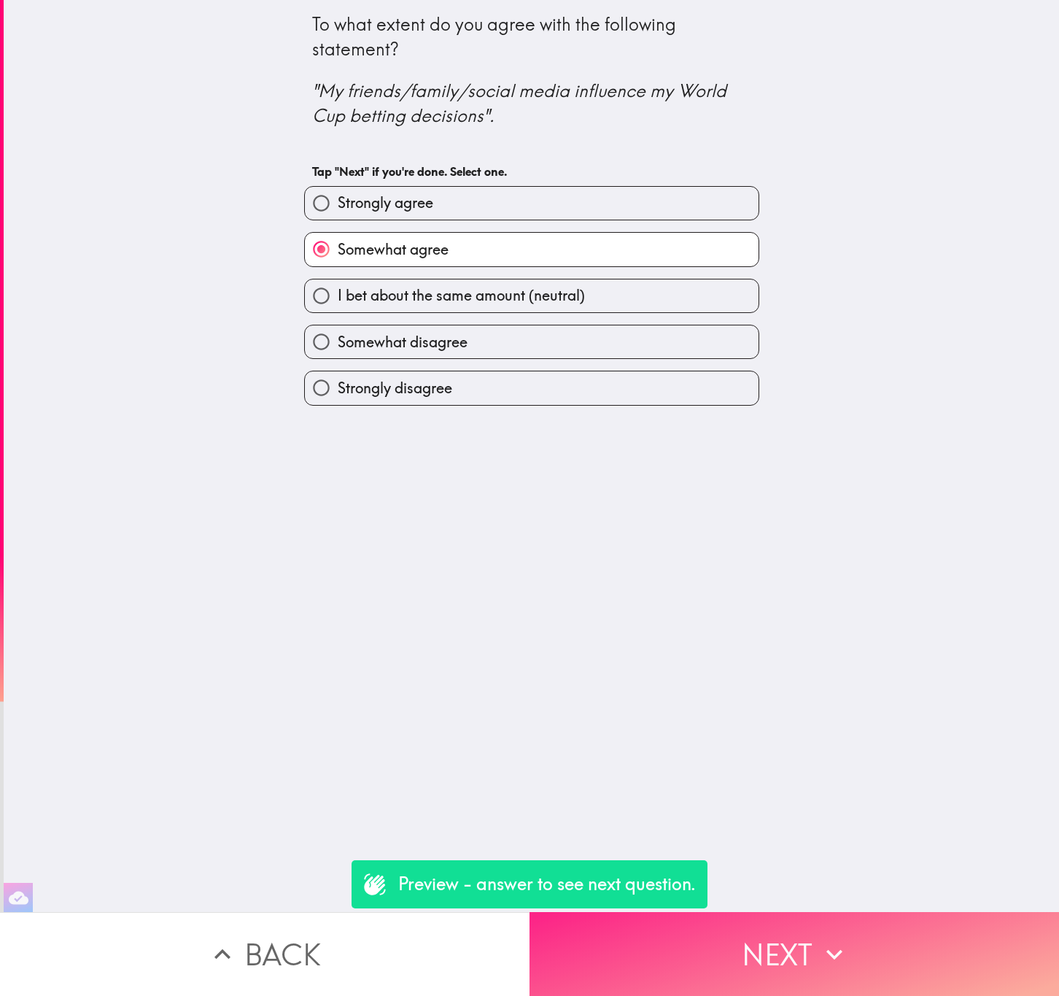
click at [869, 931] on button "Next" at bounding box center [795, 954] width 530 height 84
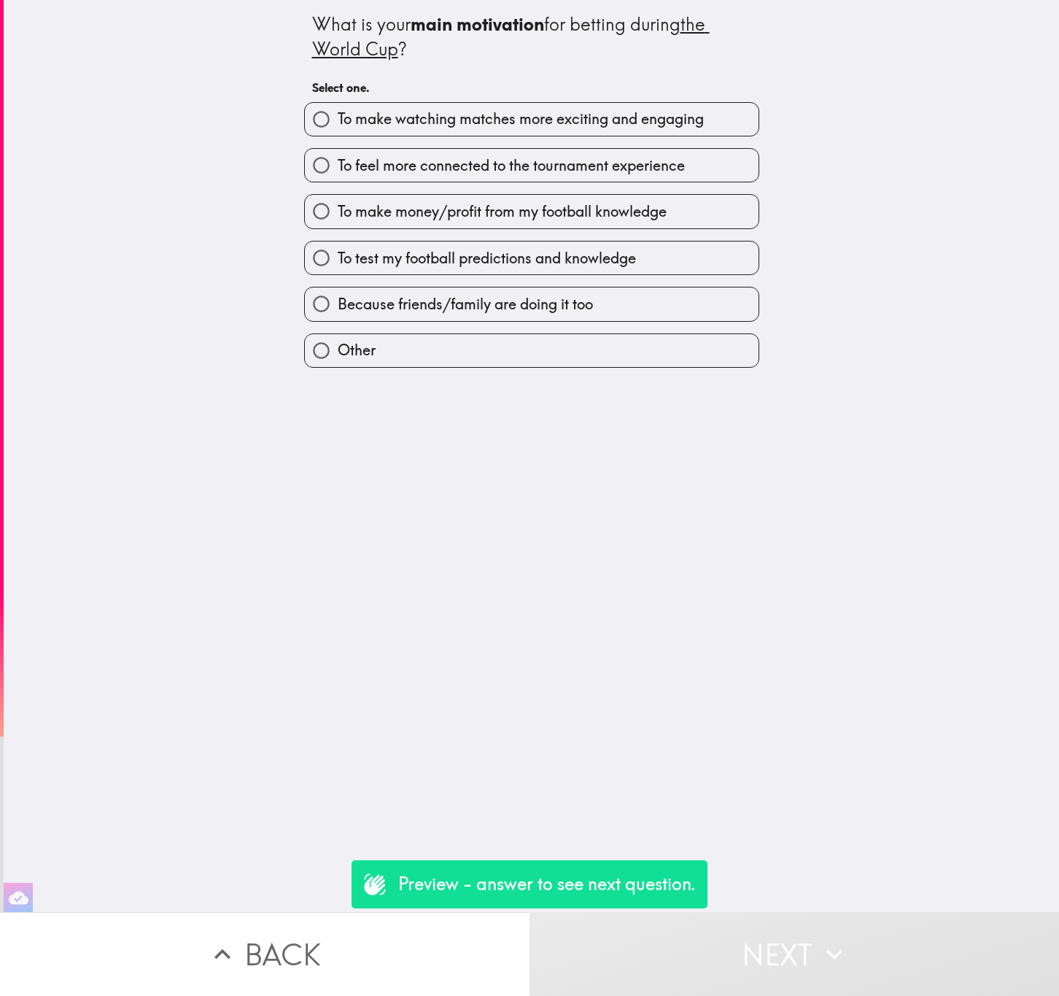
click at [714, 176] on label "To feel more connected to the tournament experience" at bounding box center [532, 165] width 454 height 33
click at [338, 176] on input "To feel more connected to the tournament experience" at bounding box center [321, 165] width 33 height 33
radio input "true"
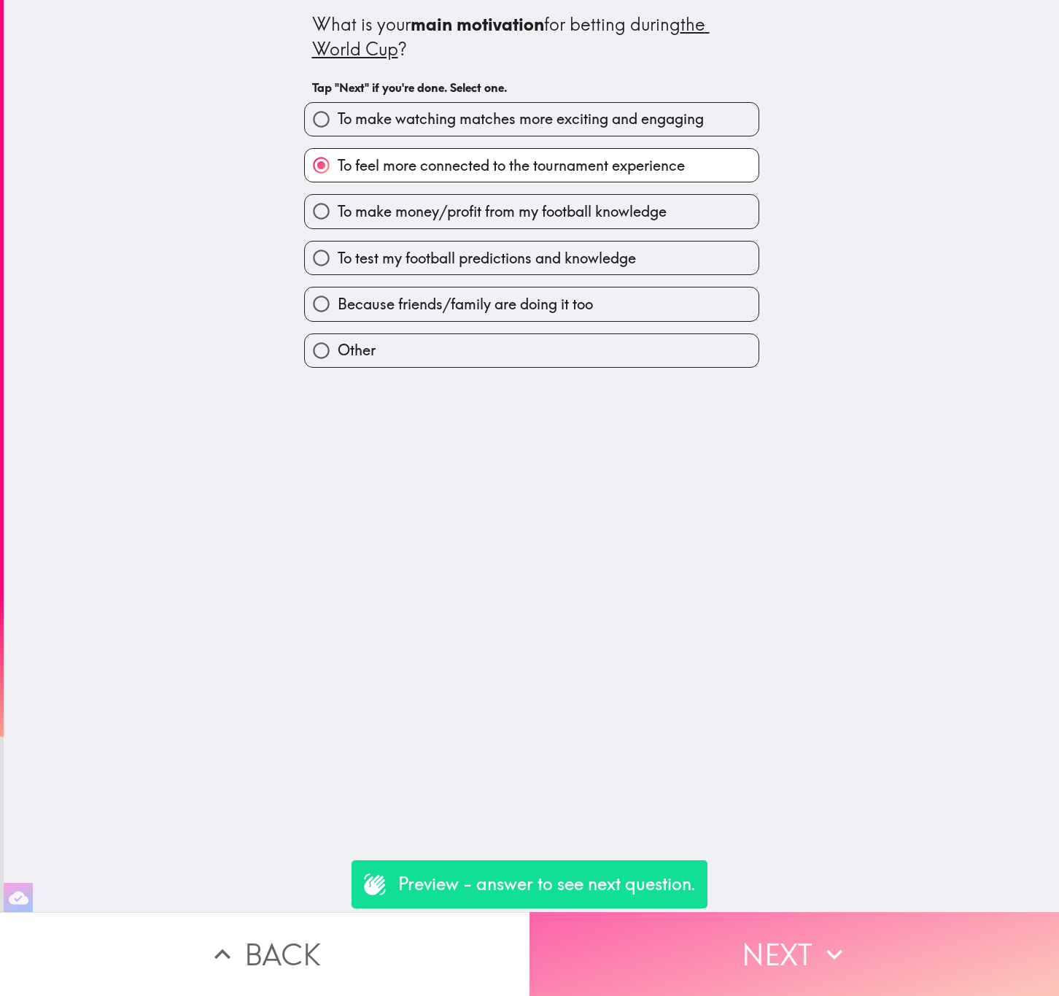
click at [751, 921] on button "Next" at bounding box center [795, 954] width 530 height 84
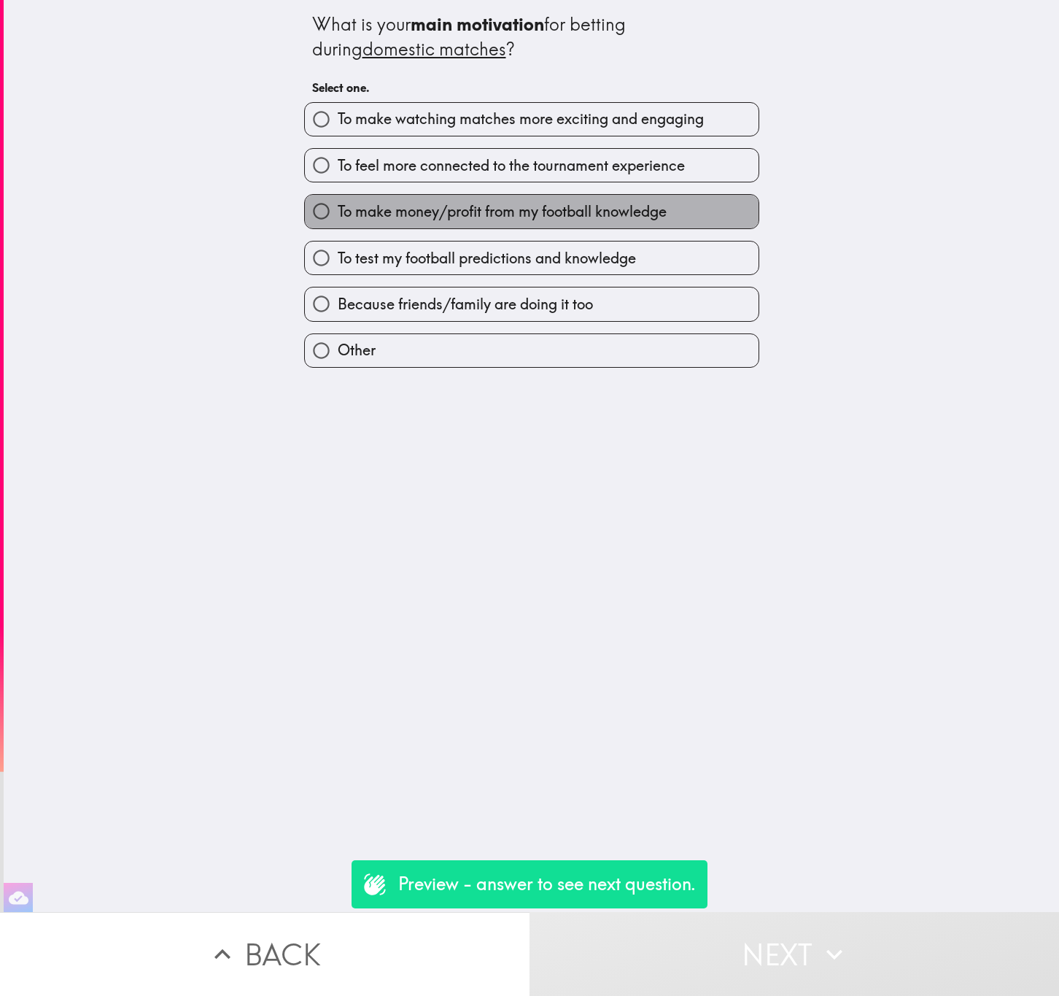
click at [543, 206] on span "To make money/profit from my football knowledge" at bounding box center [502, 211] width 329 height 20
click at [338, 206] on input "To make money/profit from my football knowledge" at bounding box center [321, 211] width 33 height 33
radio input "true"
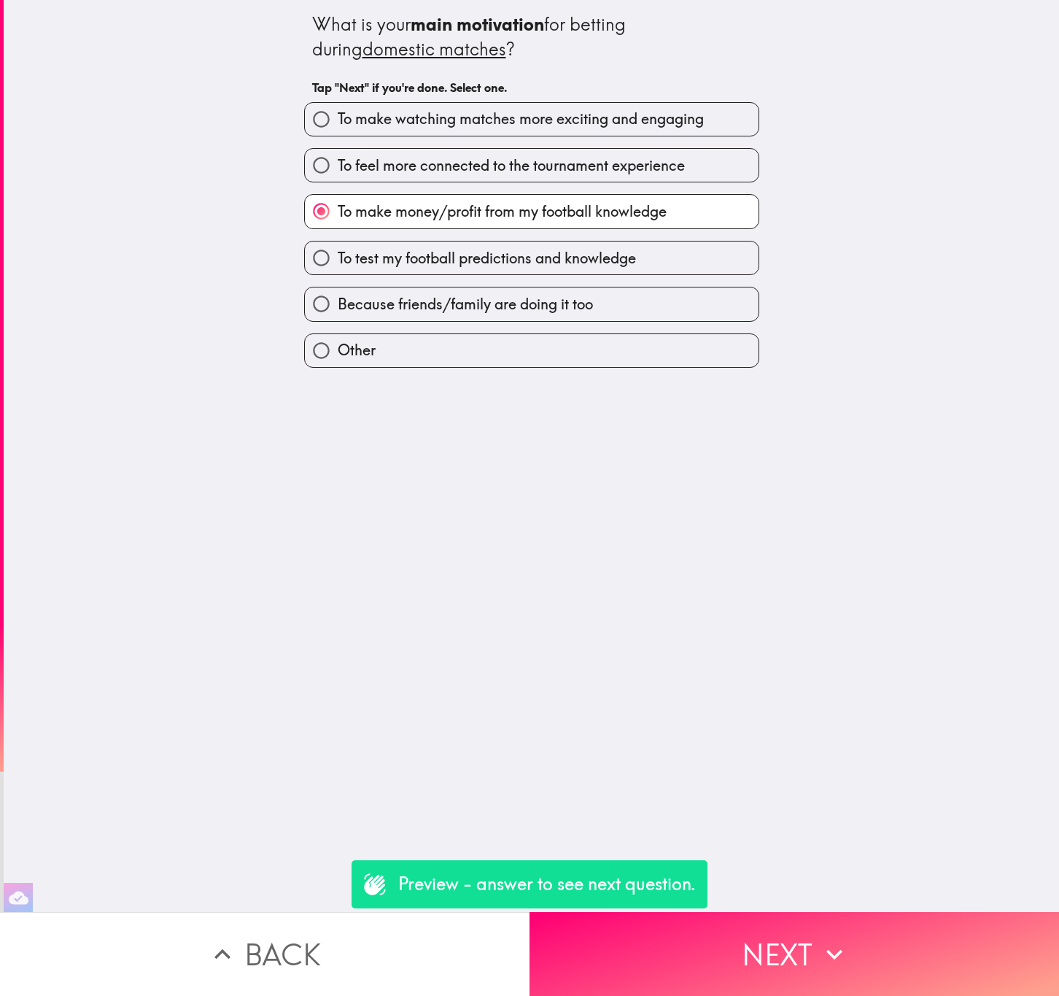
click at [783, 887] on div "What is your main motivation for betting during domestic matches ? Tap "Next" i…" at bounding box center [531, 456] width 1055 height 912
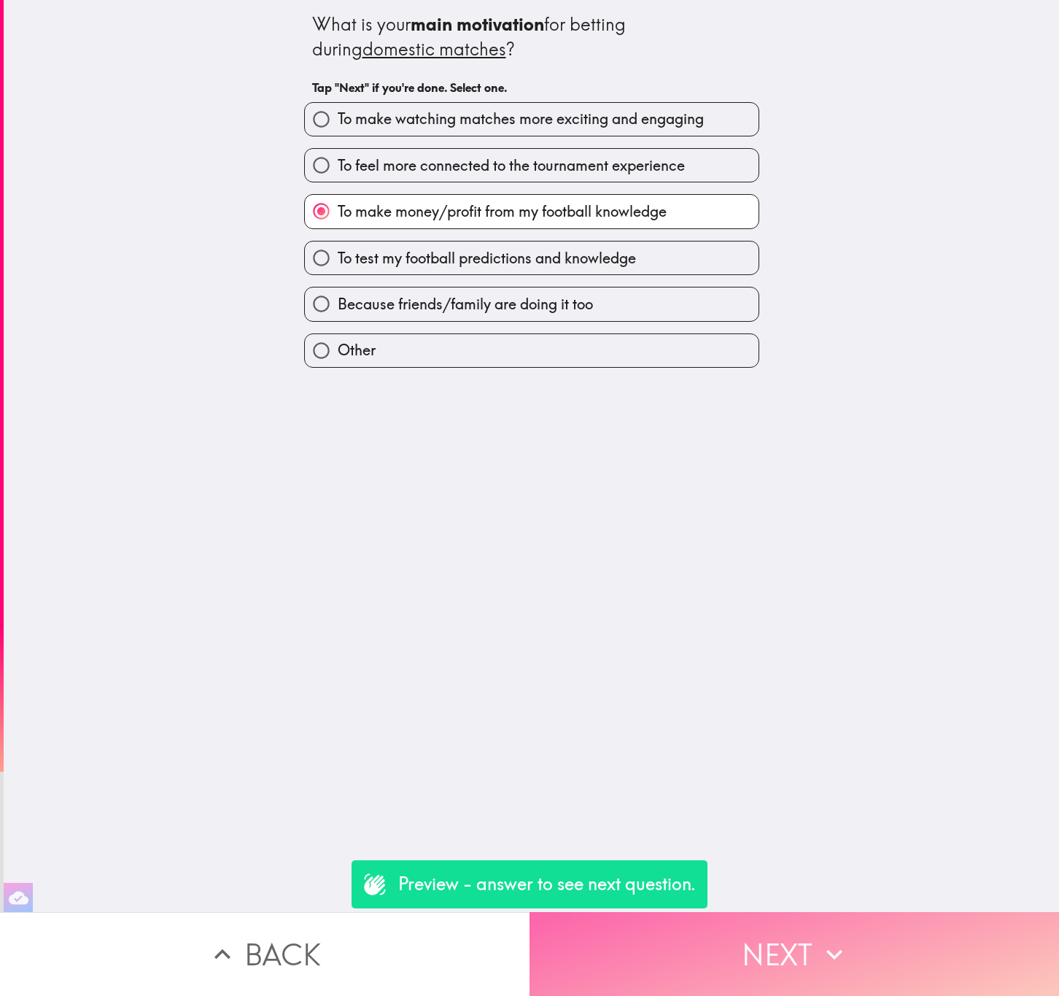
click at [807, 926] on button "Next" at bounding box center [795, 954] width 530 height 84
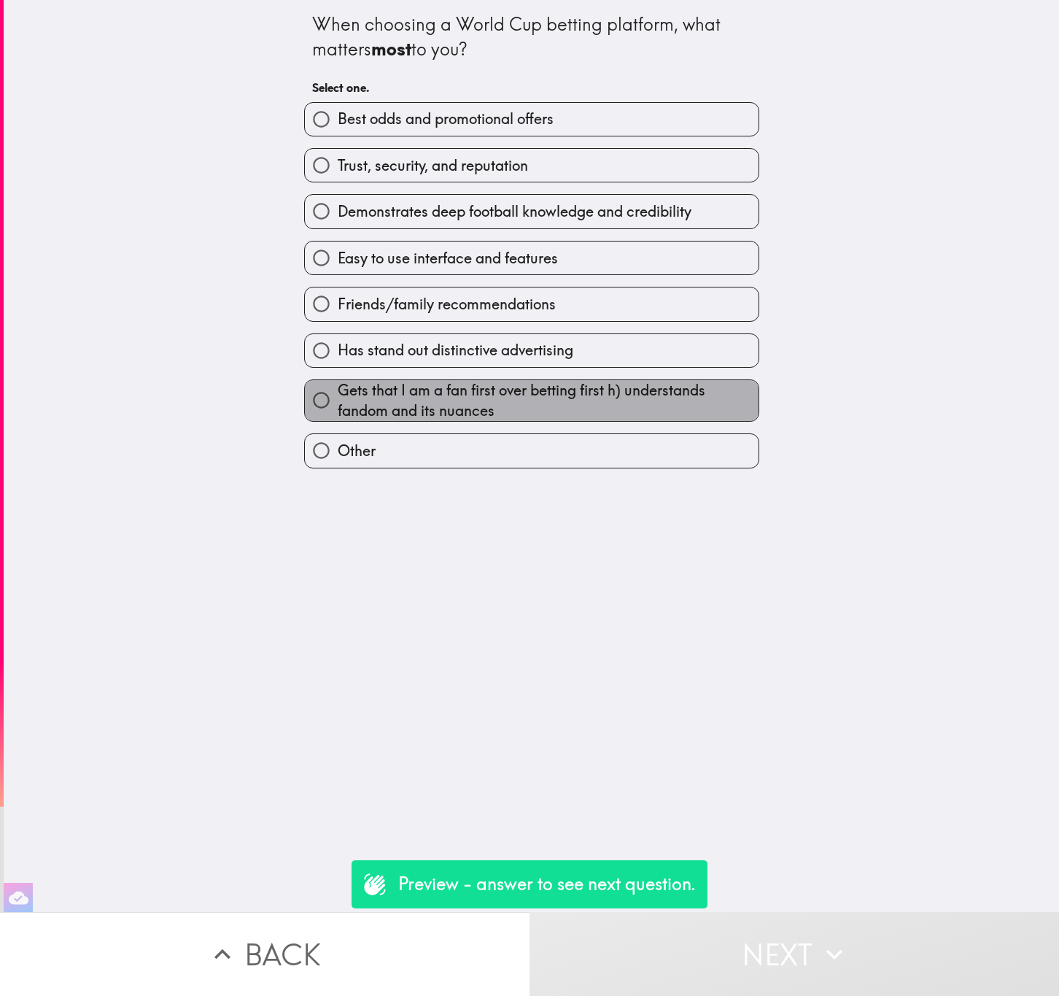
click at [618, 416] on span "Gets that I am a fan first over betting first h) understands fandom and its nua…" at bounding box center [548, 400] width 421 height 41
click at [338, 416] on input "Gets that I am a fan first over betting first h) understands fandom and its nua…" at bounding box center [321, 400] width 33 height 33
radio input "true"
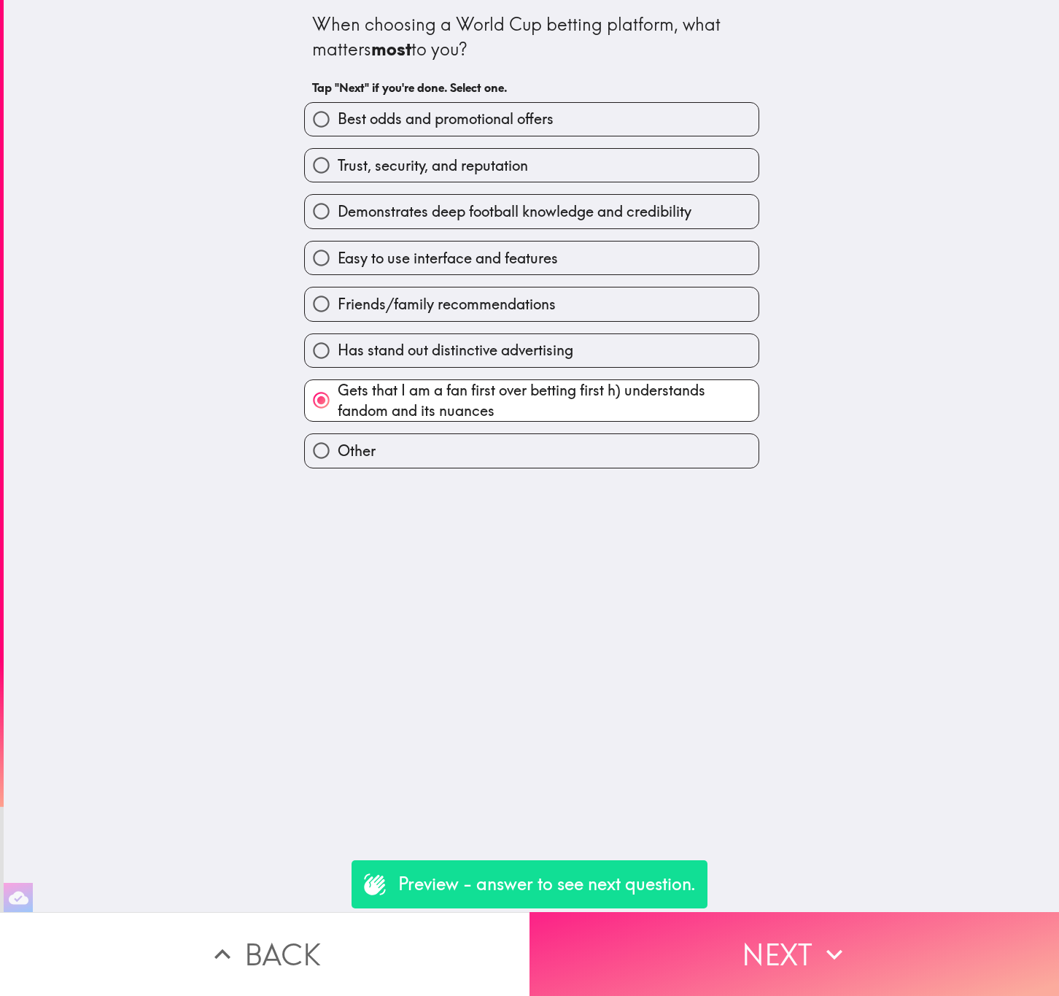
click at [850, 948] on button "Next" at bounding box center [795, 954] width 530 height 84
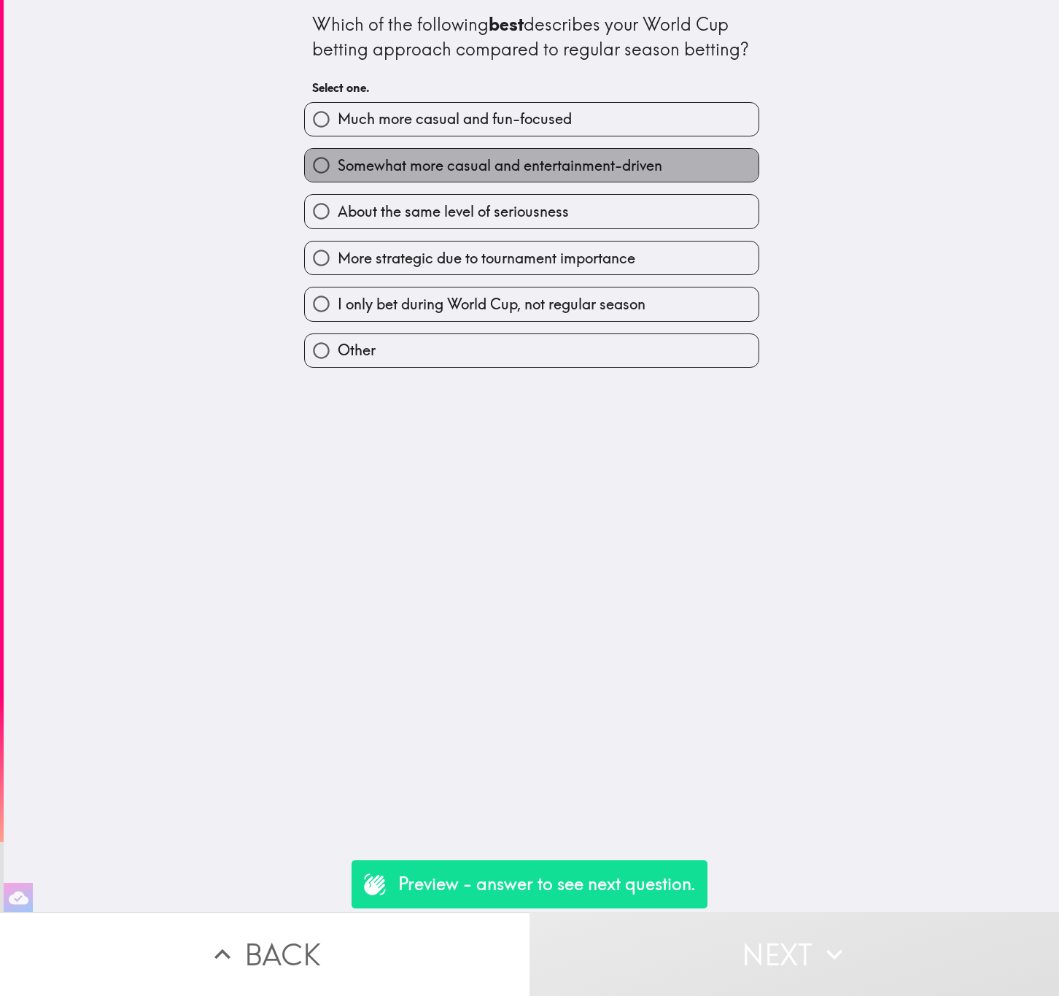
click at [438, 179] on label "Somewhat more casual and entertainment-driven" at bounding box center [532, 165] width 454 height 33
click at [338, 179] on input "Somewhat more casual and entertainment-driven" at bounding box center [321, 165] width 33 height 33
radio input "true"
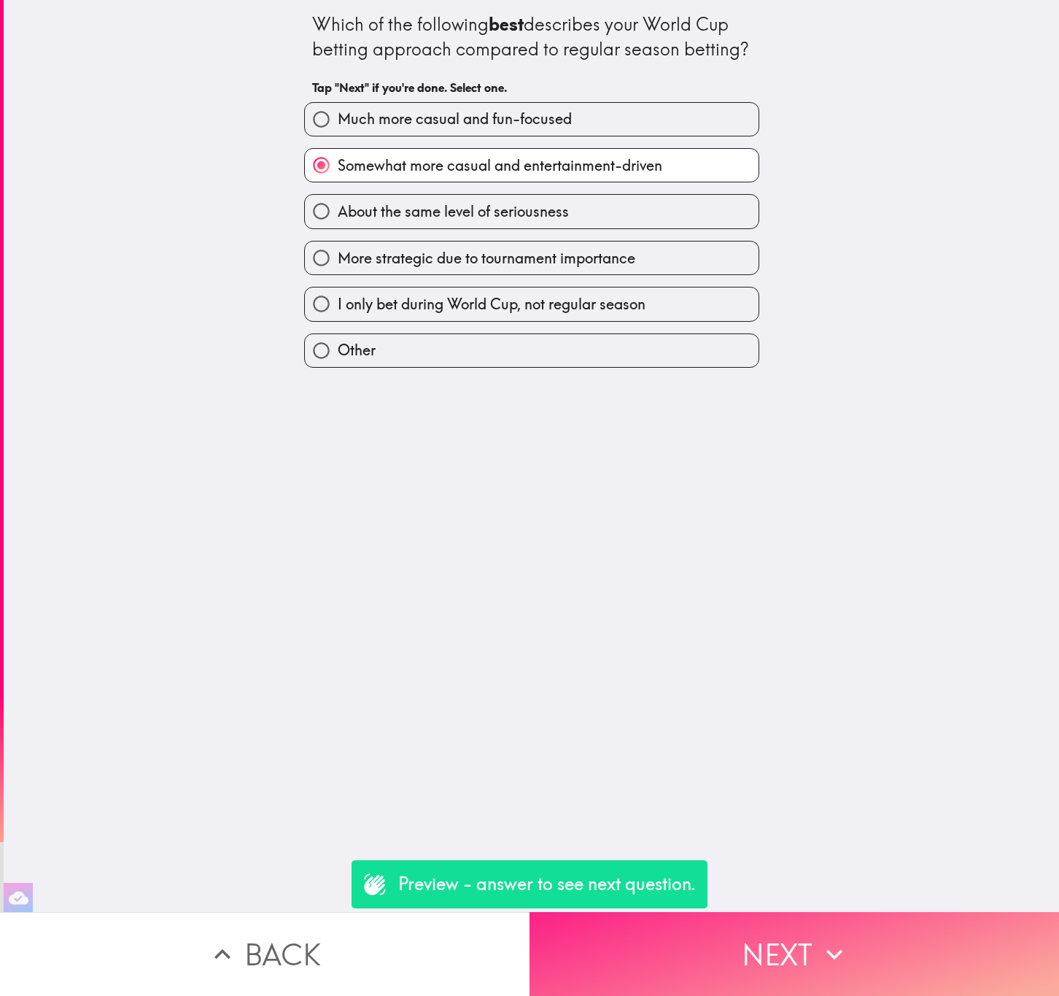
click at [904, 912] on button "Next" at bounding box center [795, 954] width 530 height 84
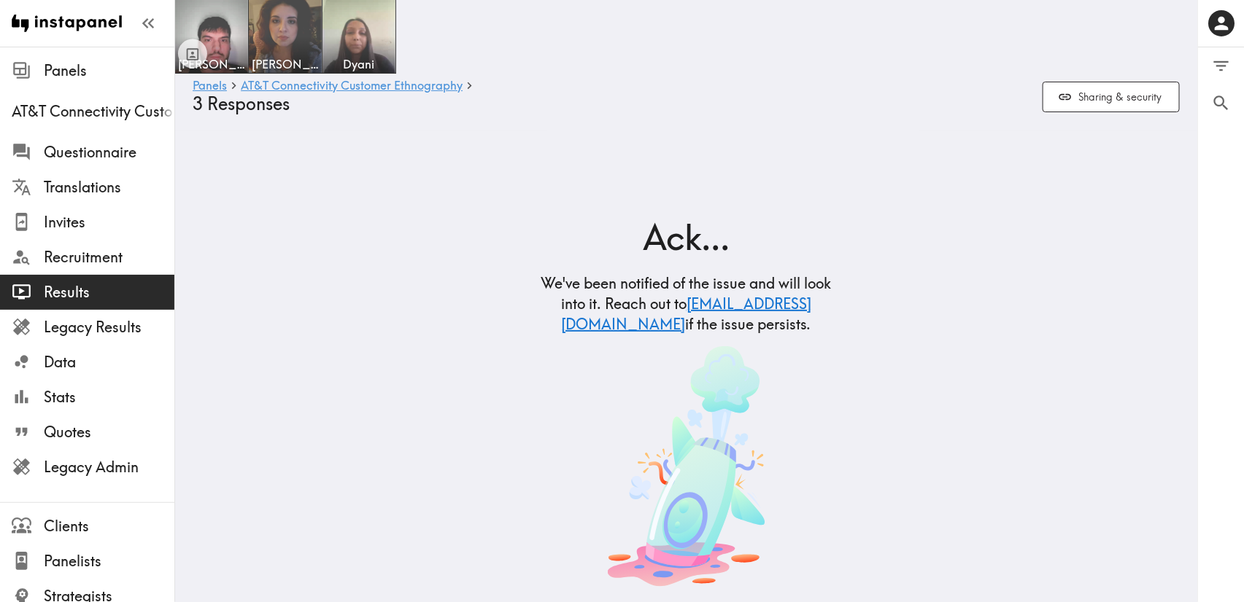
drag, startPoint x: 480, startPoint y: 365, endPoint x: 469, endPoint y: 187, distance: 178.3
click at [481, 363] on div "Ack... We've been notified of the issue and will look into it. Reach out to [EM…" at bounding box center [686, 379] width 1022 height 449
click at [115, 258] on span "Recruitment" at bounding box center [109, 257] width 131 height 20
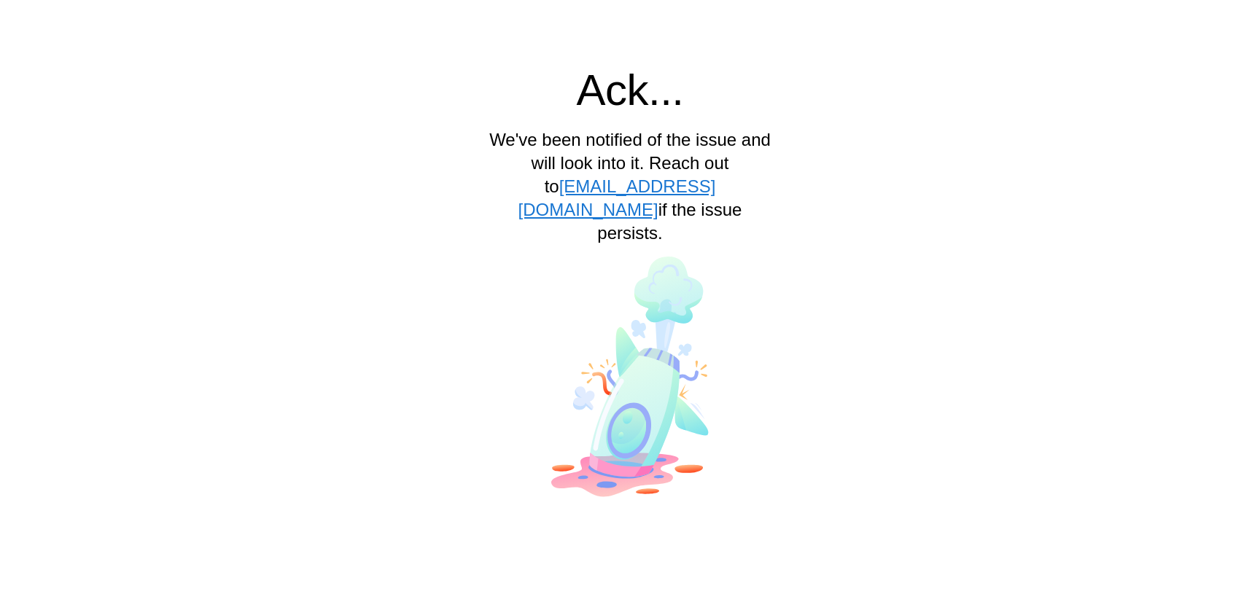
drag, startPoint x: 875, startPoint y: 277, endPoint x: 602, endPoint y: 230, distance: 277.5
click at [875, 276] on div "Ack... We've been notified of the issue and will look into it. Reach out to sup…" at bounding box center [630, 259] width 1249 height 506
